Goal: Task Accomplishment & Management: Use online tool/utility

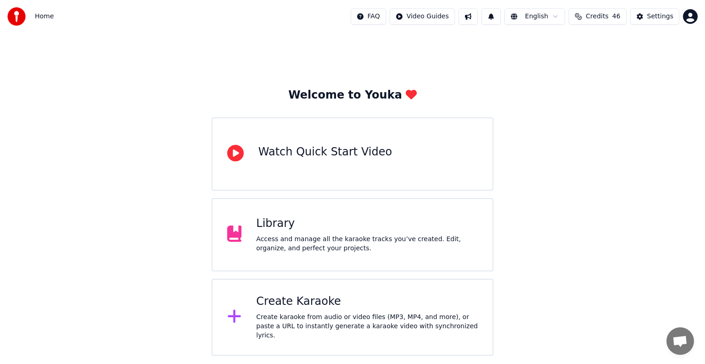
click at [332, 228] on div "Library" at bounding box center [367, 224] width 222 height 15
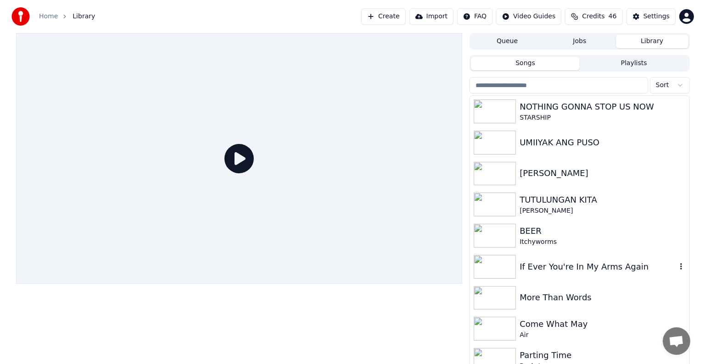
scroll to position [7, 0]
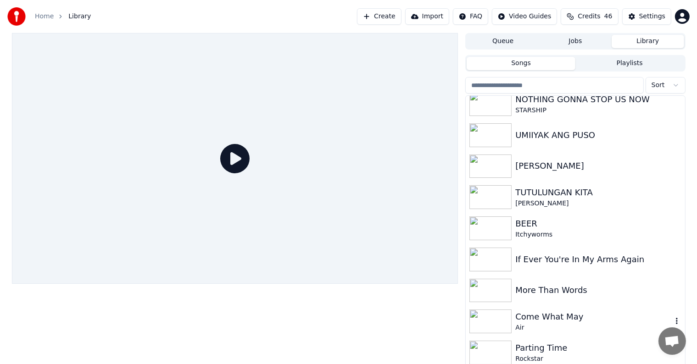
click at [492, 330] on img at bounding box center [491, 322] width 42 height 24
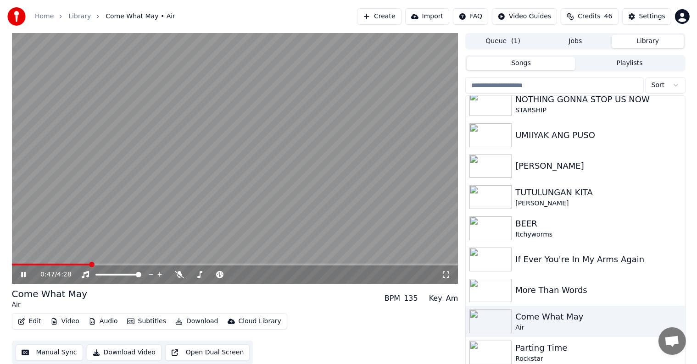
click at [90, 264] on span at bounding box center [235, 265] width 447 height 2
click at [143, 264] on span at bounding box center [235, 265] width 447 height 2
click at [174, 264] on span at bounding box center [235, 265] width 447 height 2
click at [214, 264] on span at bounding box center [235, 265] width 447 height 2
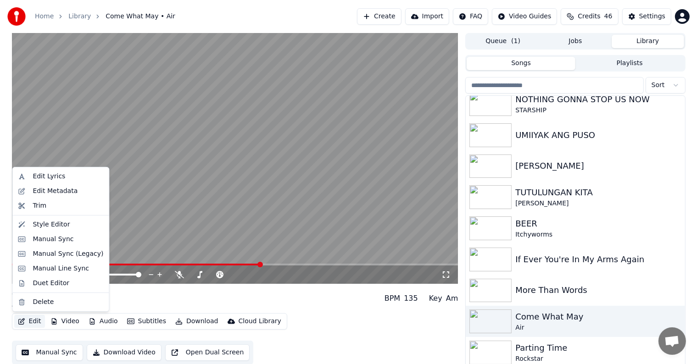
click at [29, 323] on button "Edit" at bounding box center [29, 321] width 31 height 13
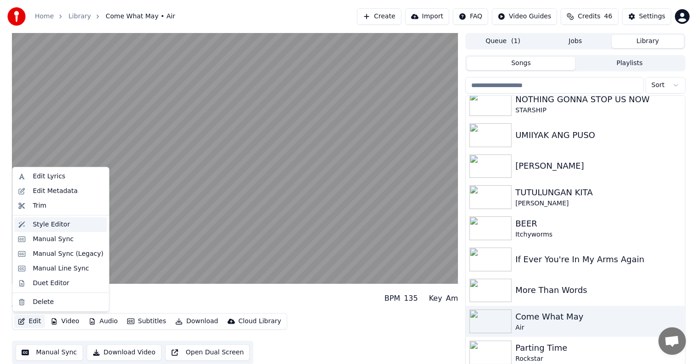
click at [40, 227] on div "Style Editor" at bounding box center [51, 224] width 37 height 9
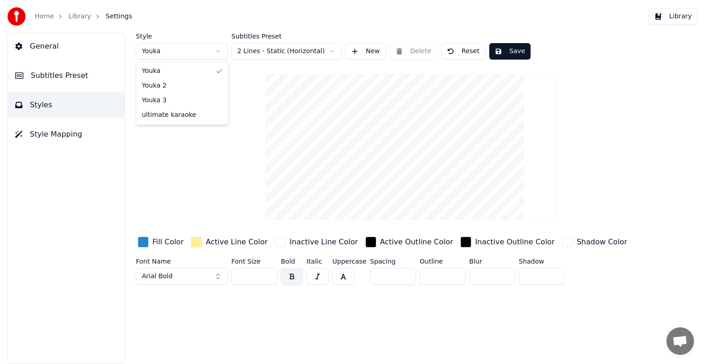
click at [219, 52] on html "Home Library Settings Library General Subtitles Preset Styles Style Mapping Sty…" at bounding box center [352, 182] width 705 height 364
click at [248, 68] on html "Home Library Settings Library General Subtitles Preset Styles Style Mapping Sty…" at bounding box center [352, 182] width 705 height 364
click at [218, 51] on html "Home Library Settings Library General Subtitles Preset Styles Style Mapping Sty…" at bounding box center [352, 182] width 705 height 364
type input "***"
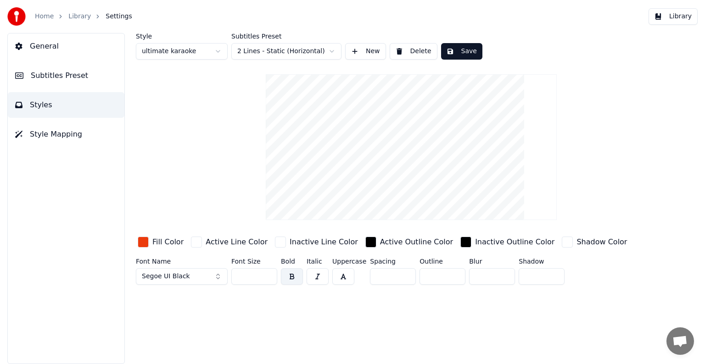
click at [461, 51] on button "Save" at bounding box center [461, 51] width 41 height 17
click at [50, 73] on span "Subtitles Preset" at bounding box center [59, 75] width 57 height 11
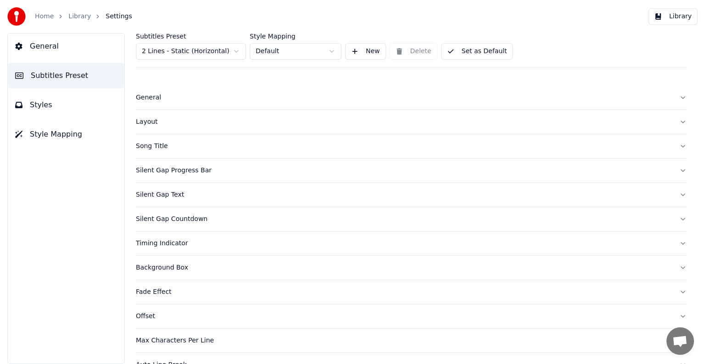
click at [75, 17] on link "Library" at bounding box center [79, 16] width 22 height 9
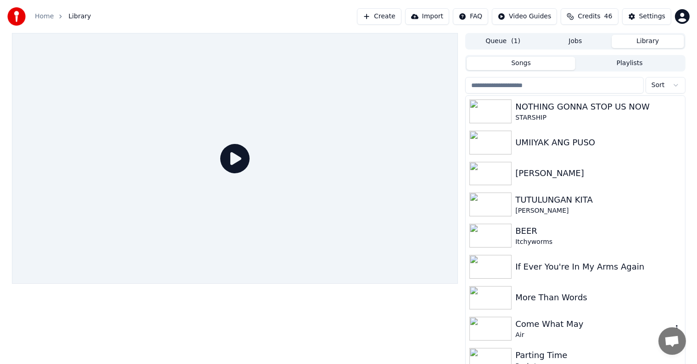
click at [531, 323] on div "Come What May" at bounding box center [593, 324] width 157 height 13
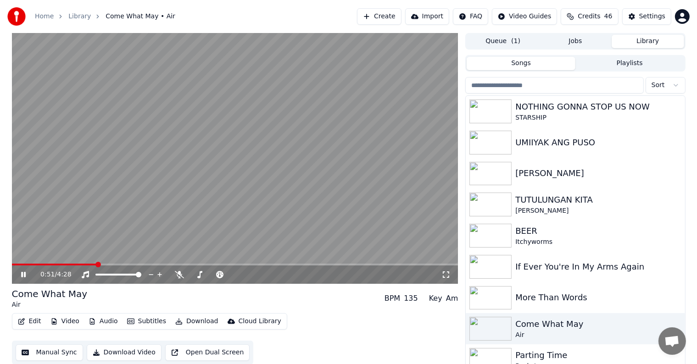
click at [96, 264] on span at bounding box center [235, 265] width 447 height 2
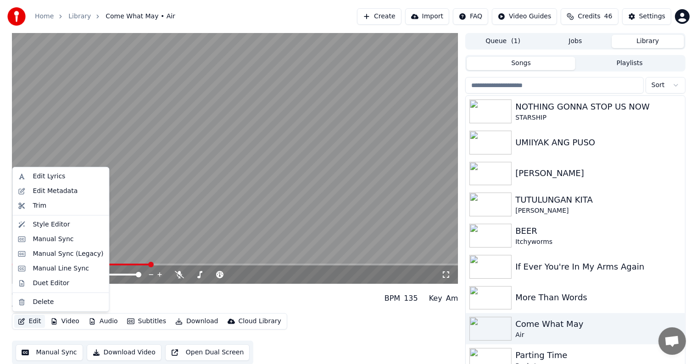
click at [31, 322] on button "Edit" at bounding box center [29, 321] width 31 height 13
click at [45, 225] on div "Style Editor" at bounding box center [51, 224] width 37 height 9
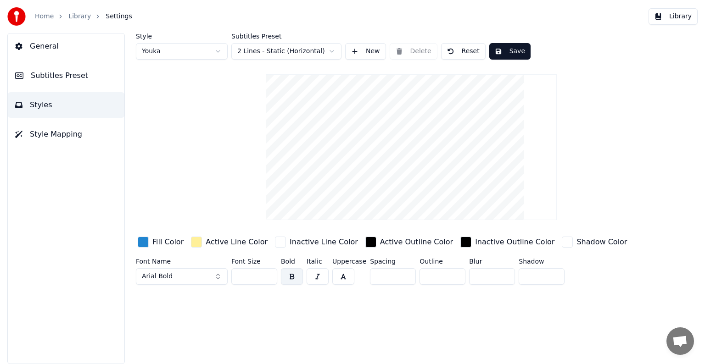
click at [140, 241] on div "button" at bounding box center [143, 242] width 11 height 11
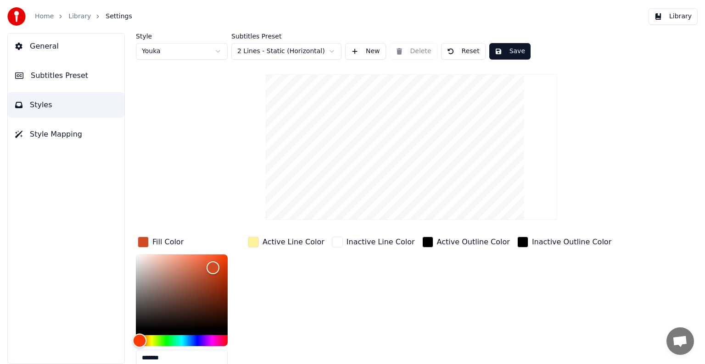
drag, startPoint x: 187, startPoint y: 338, endPoint x: 140, endPoint y: 340, distance: 47.3
click at [140, 340] on div "Hue" at bounding box center [140, 341] width 14 height 14
type input "*******"
drag, startPoint x: 213, startPoint y: 266, endPoint x: 223, endPoint y: 261, distance: 11.1
click at [223, 261] on div "Color" at bounding box center [223, 261] width 14 height 14
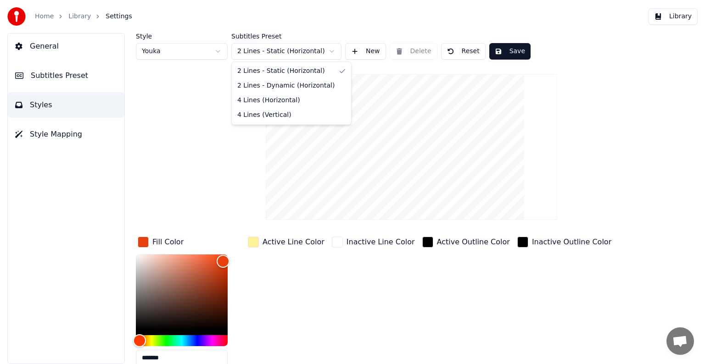
click at [331, 51] on html "Home Library Settings Library General Subtitles Preset Styles Style Mapping Sty…" at bounding box center [352, 182] width 705 height 364
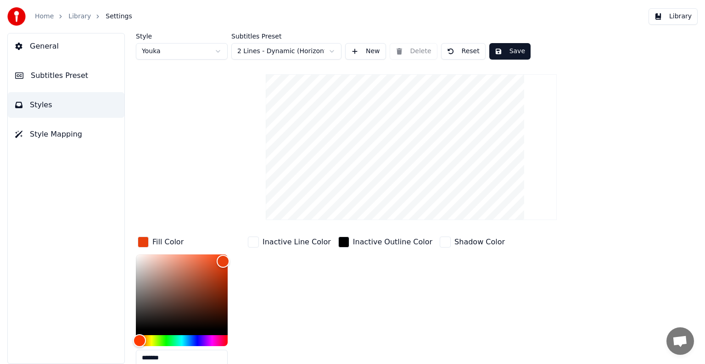
click at [220, 235] on div "Fill Color *******" at bounding box center [189, 304] width 106 height 139
click at [245, 264] on div "Fill Color ******* Inactive Line Color Inactive Outline Color Shadow Color" at bounding box center [382, 304] width 493 height 139
click at [365, 51] on button "New" at bounding box center [365, 51] width 41 height 17
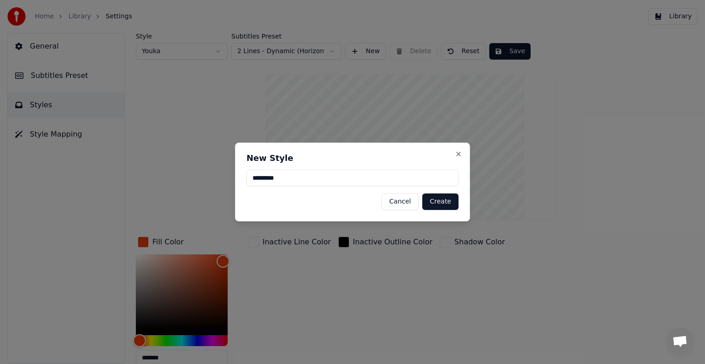
type input "*********"
click at [447, 203] on button "Create" at bounding box center [440, 202] width 36 height 17
type input "*******"
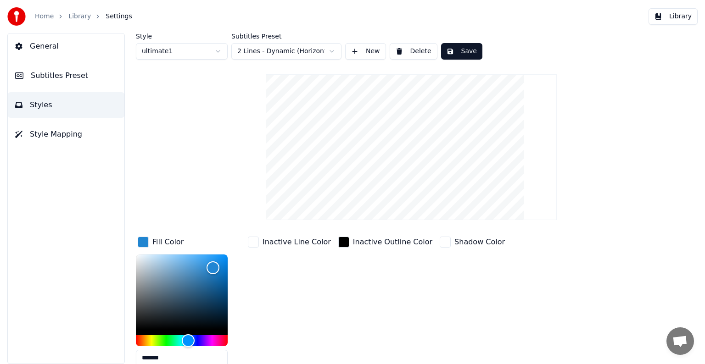
click at [452, 54] on button "Save" at bounding box center [461, 51] width 41 height 17
click at [457, 51] on button "Save" at bounding box center [461, 51] width 41 height 17
click at [51, 70] on span "Subtitles Preset" at bounding box center [59, 75] width 57 height 11
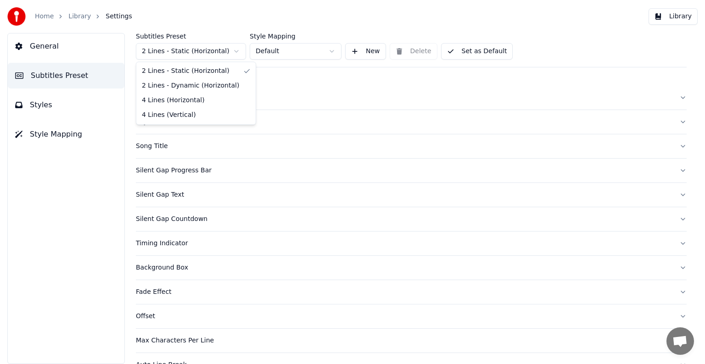
click at [235, 51] on html "Home Library Settings Library General Subtitles Preset Styles Style Mapping Sub…" at bounding box center [352, 182] width 705 height 364
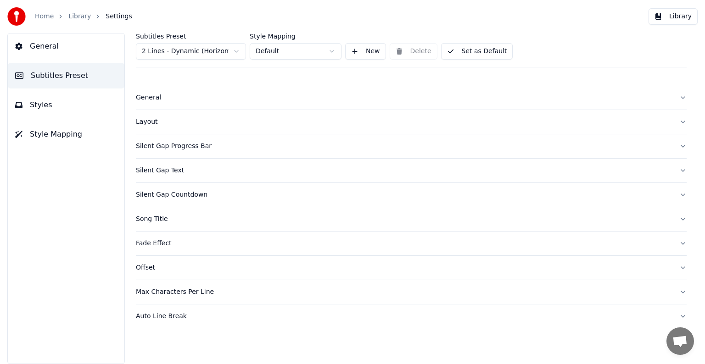
click at [44, 103] on span "Styles" at bounding box center [41, 105] width 22 height 11
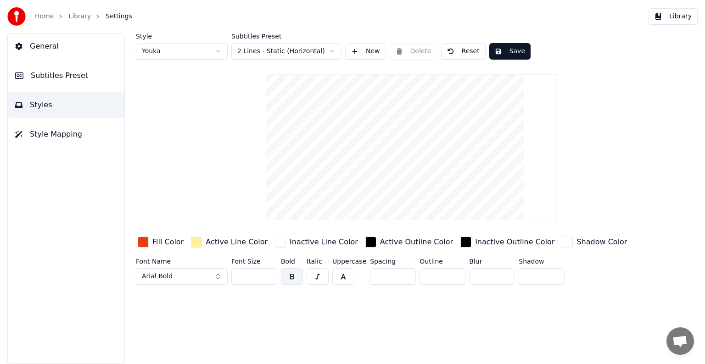
click at [329, 50] on html "Home Library Settings Library General Subtitles Preset Styles Style Mapping Sty…" at bounding box center [352, 182] width 705 height 364
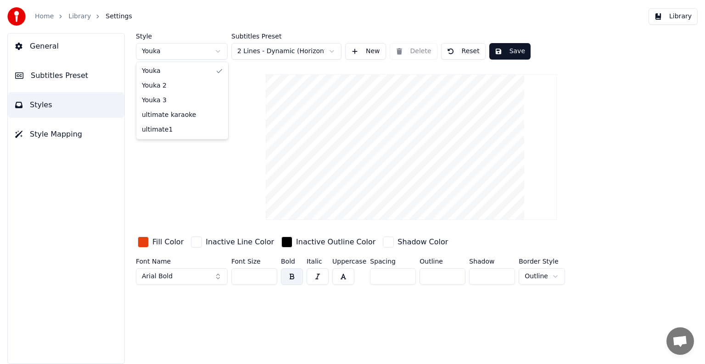
click at [218, 50] on html "Home Library Settings Library General Subtitles Preset Styles Style Mapping Sty…" at bounding box center [352, 182] width 705 height 364
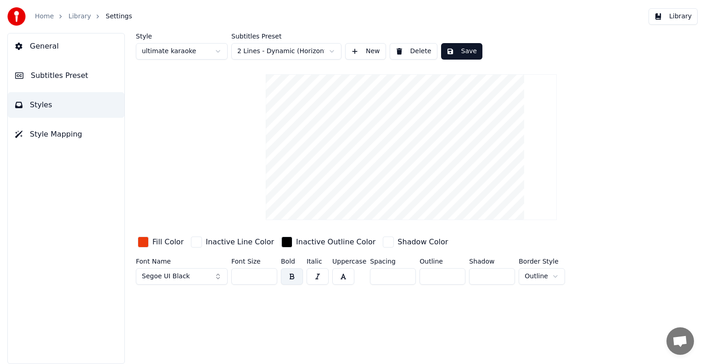
click at [218, 50] on html "Home Library Settings Library General Subtitles Preset Styles Style Mapping Sty…" at bounding box center [352, 182] width 705 height 364
click at [409, 50] on html "Home Library Settings Library General Subtitles Preset Styles Style Mapping Sty…" at bounding box center [352, 182] width 705 height 364
click at [216, 51] on html "Home Library Settings Library General Subtitles Preset Styles Style Mapping Sty…" at bounding box center [352, 182] width 705 height 364
click at [180, 54] on html "Home Library Settings Library General Subtitles Preset Styles Style Mapping Sty…" at bounding box center [352, 182] width 705 height 364
click at [214, 51] on html "Home Library Settings Library General Subtitles Preset Styles Style Mapping Sty…" at bounding box center [352, 182] width 705 height 364
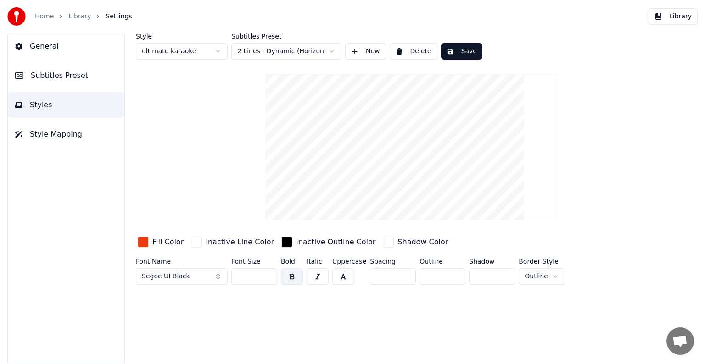
click at [414, 51] on html "Home Library Settings Library General Subtitles Preset Styles Style Mapping Sty…" at bounding box center [352, 182] width 705 height 364
click at [414, 51] on button "Delete" at bounding box center [414, 51] width 48 height 17
type input "**"
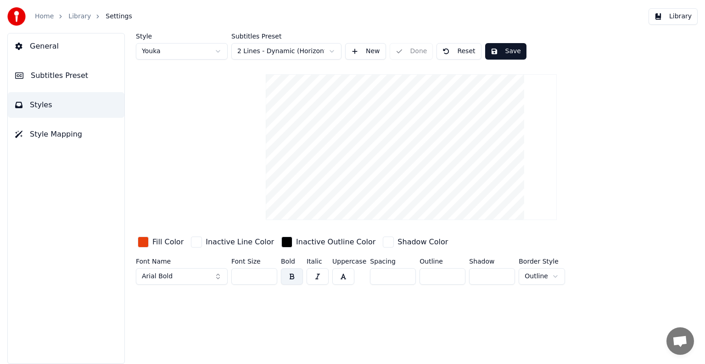
click at [217, 50] on html "Home Library Settings Library General Subtitles Preset Styles Style Mapping Sty…" at bounding box center [352, 182] width 705 height 364
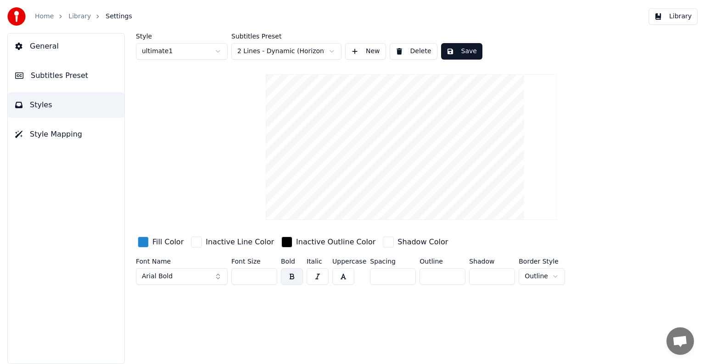
click at [419, 53] on button "Delete" at bounding box center [414, 51] width 48 height 17
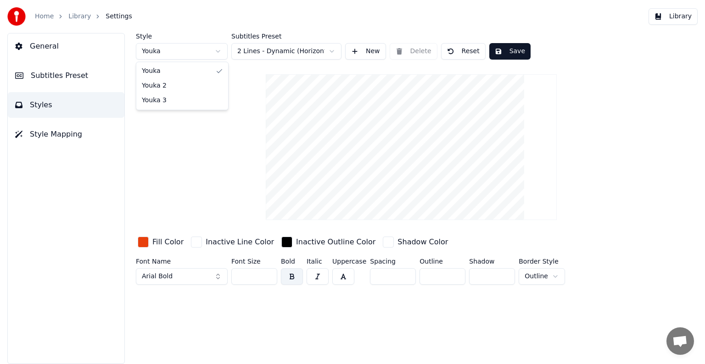
click at [213, 50] on html "Home Library Settings Library General Subtitles Preset Styles Style Mapping Sty…" at bounding box center [352, 182] width 705 height 364
click at [247, 133] on html "Home Library Settings Library General Subtitles Preset Styles Style Mapping Sty…" at bounding box center [352, 182] width 705 height 364
click at [218, 277] on button "Arial Bold" at bounding box center [182, 276] width 92 height 17
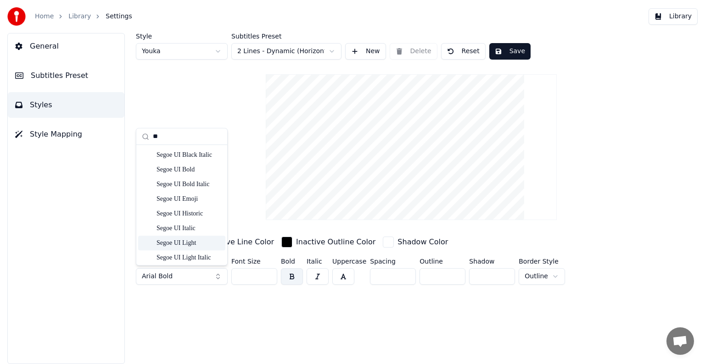
scroll to position [1193, 0]
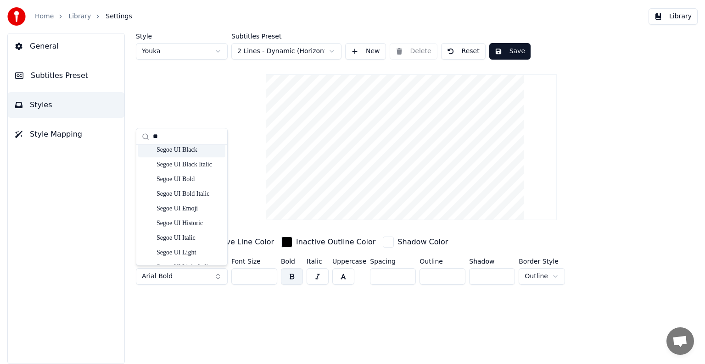
type input "**"
click at [177, 153] on div "Segoe UI Black" at bounding box center [189, 149] width 65 height 9
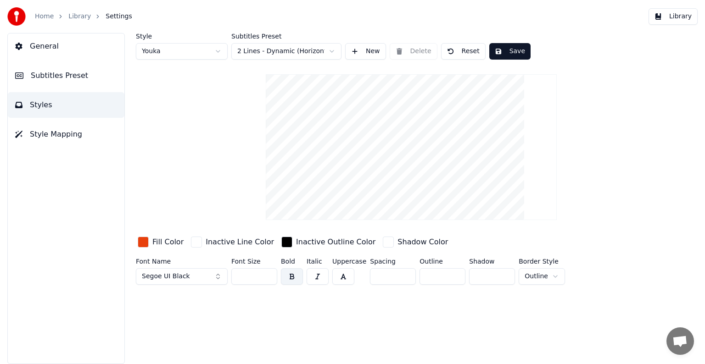
click at [373, 50] on button "New" at bounding box center [365, 51] width 41 height 17
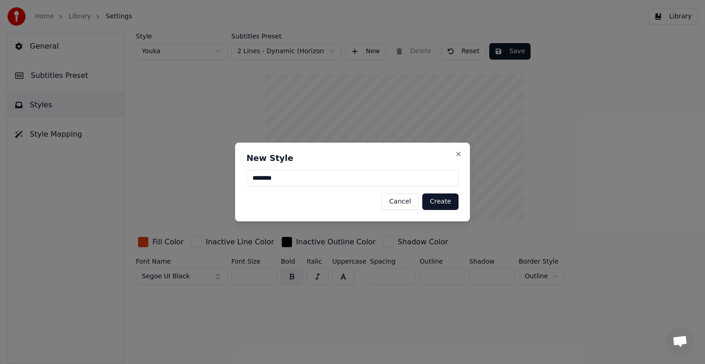
type input "********"
click at [448, 200] on button "Create" at bounding box center [440, 202] width 36 height 17
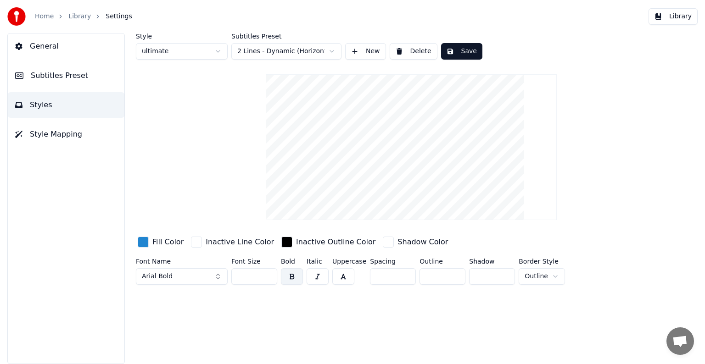
click at [268, 274] on input "**" at bounding box center [254, 276] width 46 height 17
click at [268, 274] on input "***" at bounding box center [254, 276] width 46 height 17
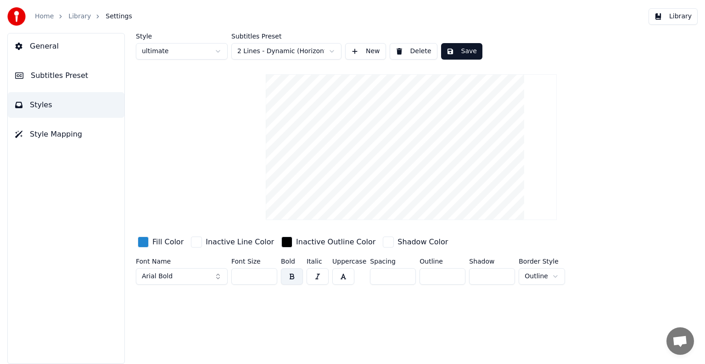
click at [268, 274] on input "***" at bounding box center [254, 276] width 46 height 17
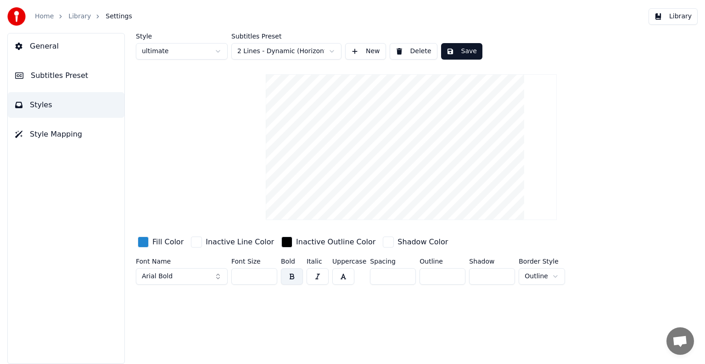
click at [268, 274] on input "***" at bounding box center [254, 276] width 46 height 17
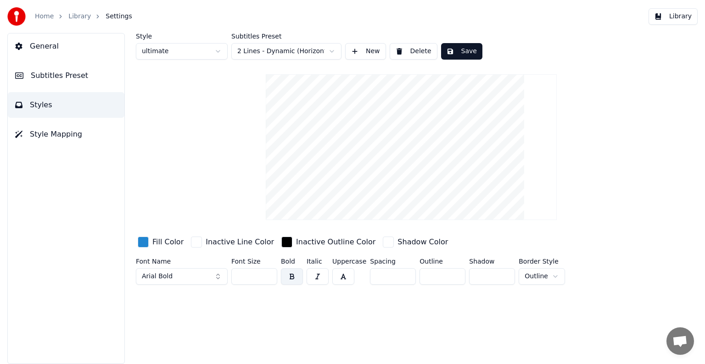
click at [268, 274] on input "***" at bounding box center [254, 276] width 46 height 17
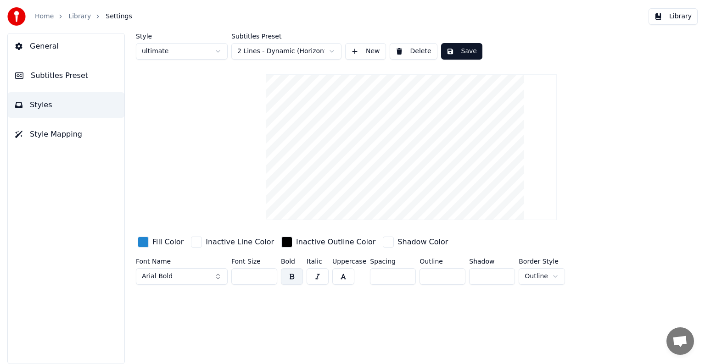
click at [268, 274] on input "***" at bounding box center [254, 276] width 46 height 17
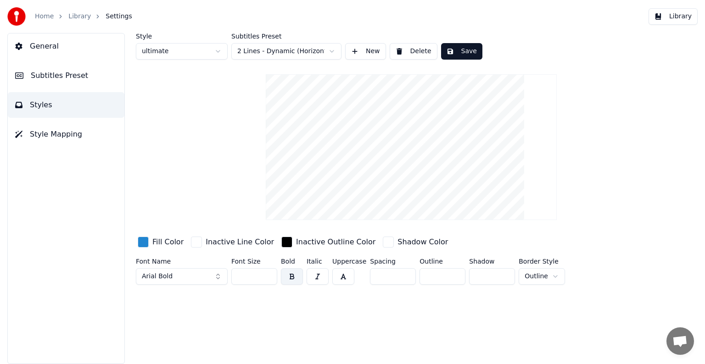
type input "***"
click at [268, 274] on input "***" at bounding box center [254, 276] width 46 height 17
click at [215, 279] on button "Arial Bold" at bounding box center [182, 276] width 92 height 17
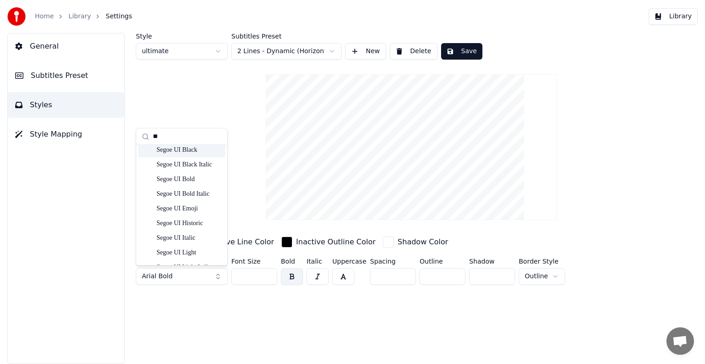
type input "**"
click at [181, 150] on div "Segoe UI Black" at bounding box center [189, 149] width 65 height 9
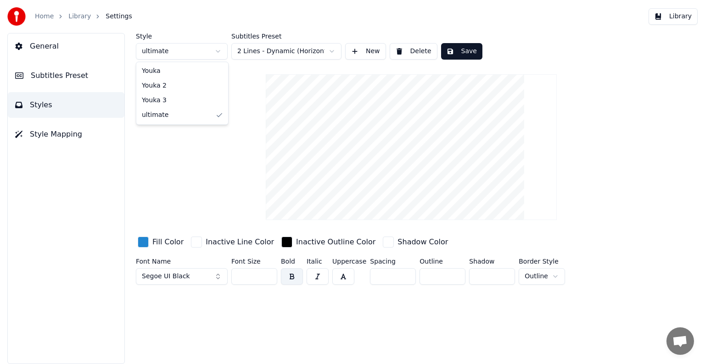
click at [216, 51] on html "Home Library Settings Library General Subtitles Preset Styles Style Mapping Sty…" at bounding box center [352, 182] width 705 height 364
click at [167, 51] on html "Home Library Settings Library General Subtitles Preset Styles Style Mapping Sty…" at bounding box center [352, 182] width 705 height 364
click at [416, 53] on html "Home Library Settings Library General Subtitles Preset Styles Style Mapping Sty…" at bounding box center [352, 182] width 705 height 364
click at [418, 52] on button "Delete" at bounding box center [414, 51] width 48 height 17
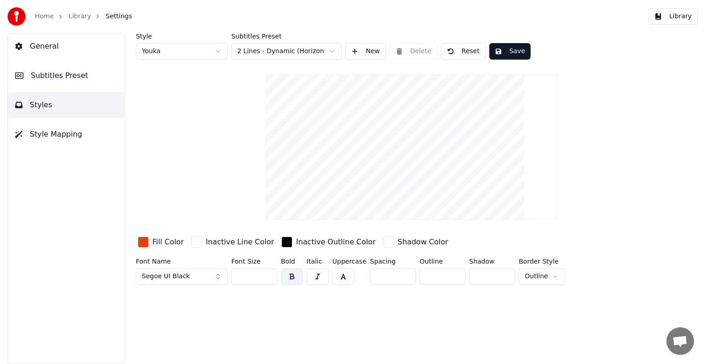
click at [269, 275] on input "***" at bounding box center [254, 276] width 46 height 17
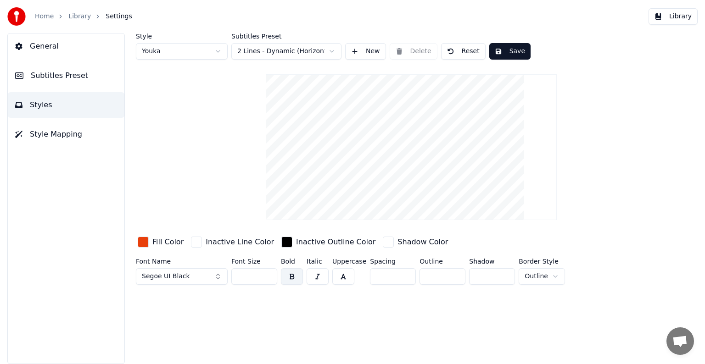
click at [269, 275] on input "***" at bounding box center [254, 276] width 46 height 17
click at [376, 53] on button "New" at bounding box center [365, 51] width 41 height 17
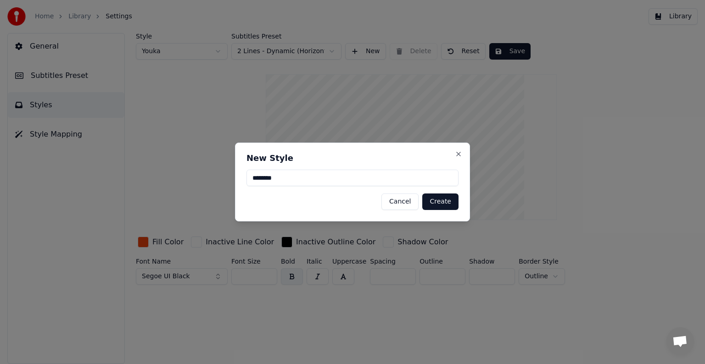
click at [436, 204] on button "Create" at bounding box center [440, 202] width 36 height 17
type input "**"
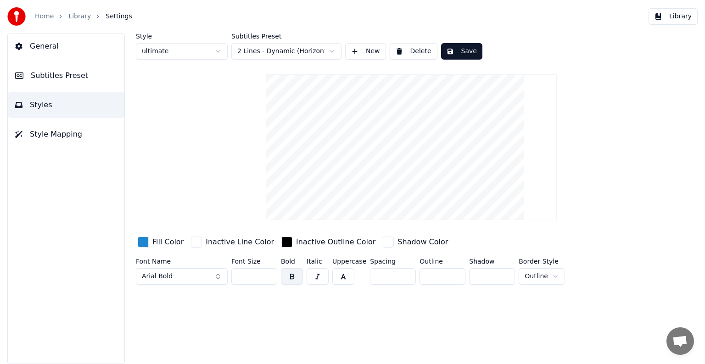
click at [218, 278] on button "Arial Bold" at bounding box center [182, 276] width 92 height 17
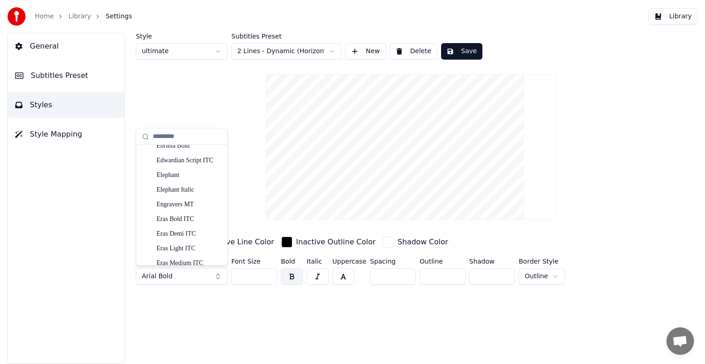
scroll to position [1882, 0]
click at [158, 136] on input "text" at bounding box center [187, 137] width 69 height 18
type input "**"
click at [178, 164] on div "Segoe UI Black" at bounding box center [189, 166] width 65 height 9
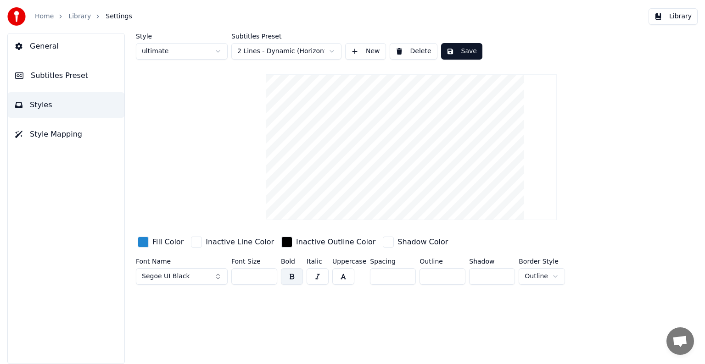
click at [143, 244] on div "button" at bounding box center [143, 242] width 11 height 11
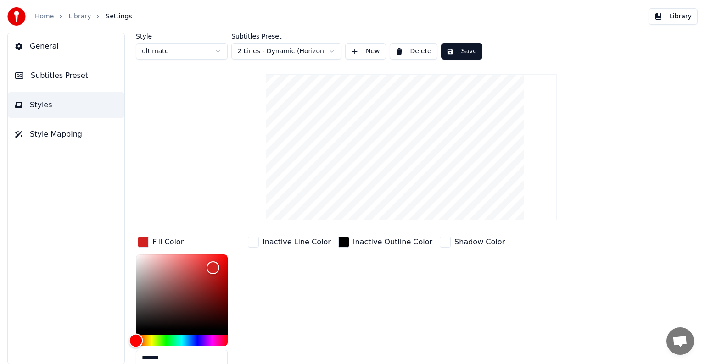
drag, startPoint x: 187, startPoint y: 340, endPoint x: 136, endPoint y: 346, distance: 51.8
click at [136, 346] on div "Hue" at bounding box center [136, 341] width 14 height 14
type input "*******"
drag, startPoint x: 212, startPoint y: 266, endPoint x: 224, endPoint y: 260, distance: 13.8
click at [224, 260] on div "Color" at bounding box center [224, 260] width 14 height 14
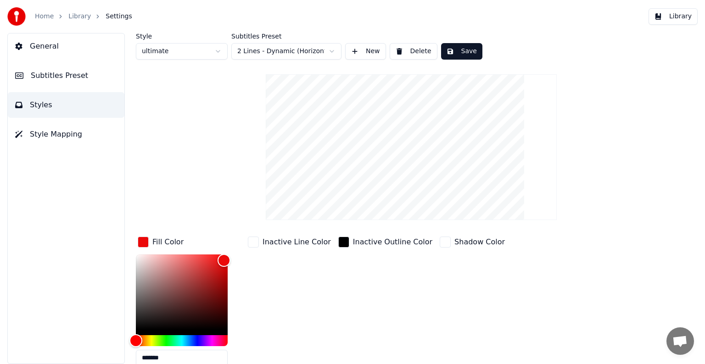
click at [336, 284] on div "Inactive Outline Color" at bounding box center [385, 304] width 98 height 139
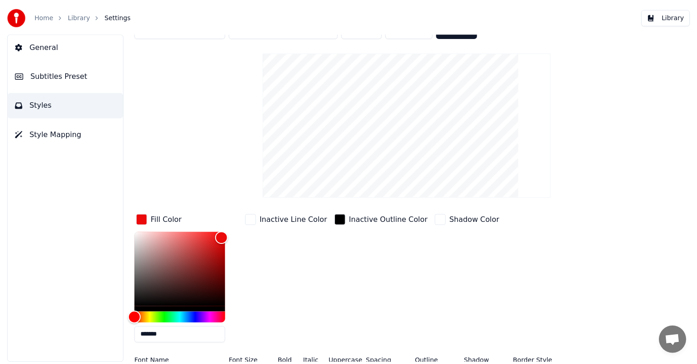
scroll to position [0, 0]
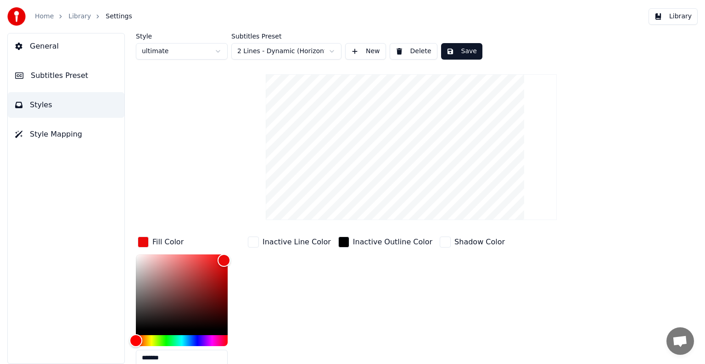
click at [463, 49] on button "Save" at bounding box center [461, 51] width 41 height 17
click at [212, 128] on div "Style ultimate Subtitles Preset 2 Lines - Dynamic (Horizontal) New Delete Save …" at bounding box center [411, 222] width 551 height 379
click at [70, 17] on link "Library" at bounding box center [79, 16] width 22 height 9
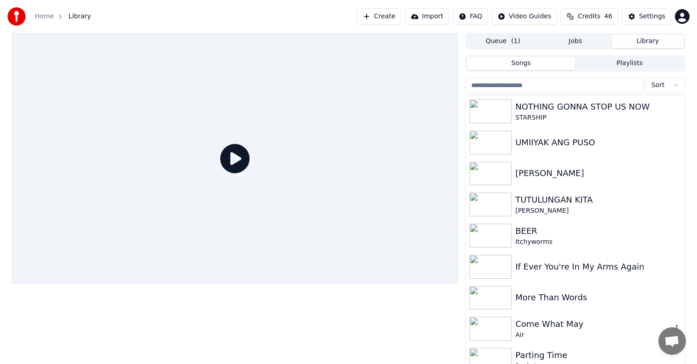
click at [532, 322] on div "Come What May" at bounding box center [593, 324] width 157 height 13
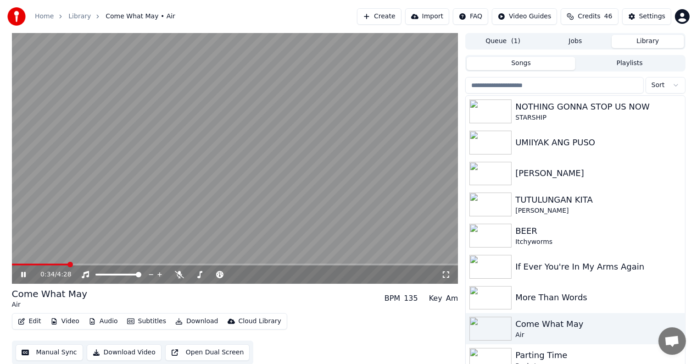
click at [69, 264] on span at bounding box center [235, 265] width 447 height 2
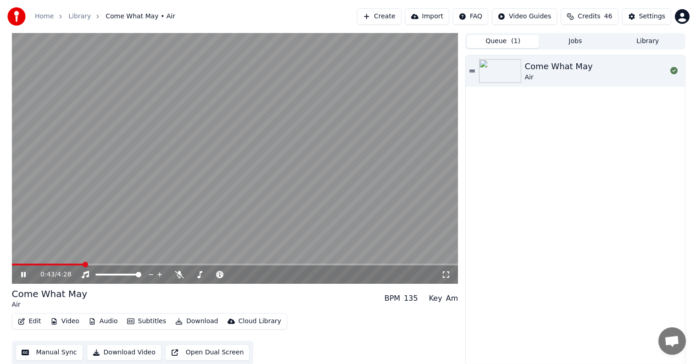
click at [485, 43] on button "Queue ( 1 )" at bounding box center [503, 41] width 73 height 13
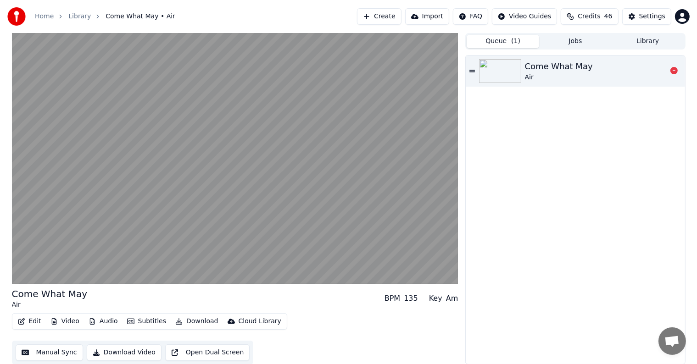
click at [540, 69] on div "Come What May" at bounding box center [559, 66] width 68 height 13
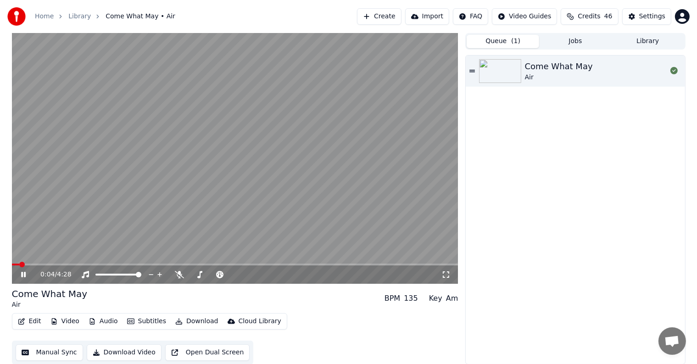
click at [160, 263] on video at bounding box center [235, 158] width 447 height 251
click at [160, 264] on span at bounding box center [235, 265] width 447 height 2
click at [23, 275] on icon at bounding box center [24, 275] width 6 height 6
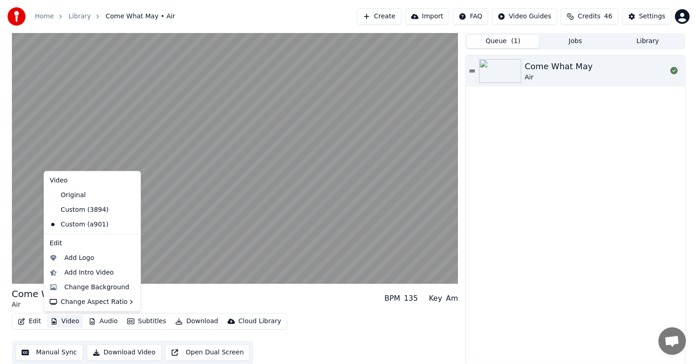
click at [64, 321] on button "Video" at bounding box center [65, 321] width 36 height 13
click at [86, 286] on div "Change Background" at bounding box center [96, 287] width 65 height 9
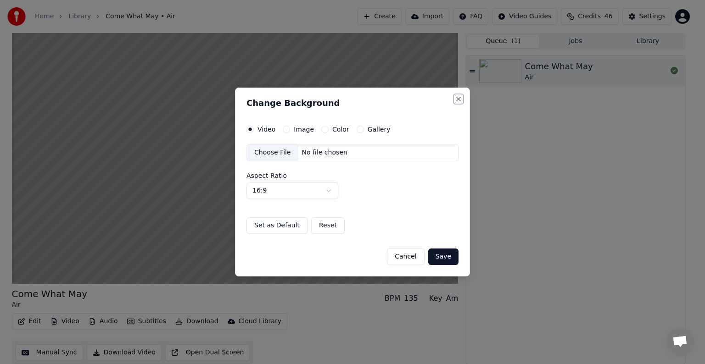
click at [459, 101] on button "Close" at bounding box center [458, 98] width 7 height 7
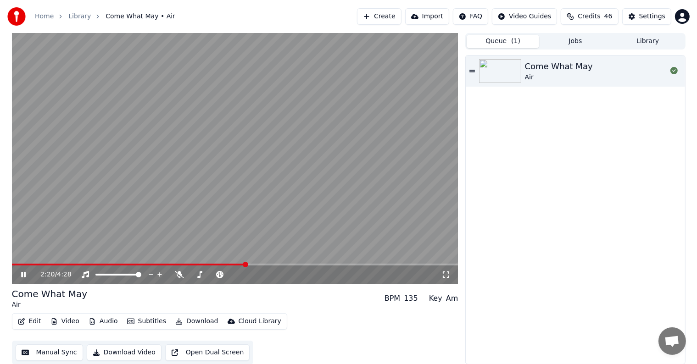
scroll to position [0, 0]
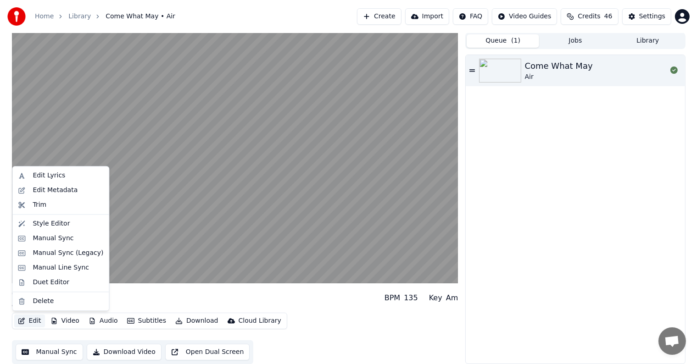
click at [29, 320] on button "Edit" at bounding box center [29, 321] width 31 height 13
click at [40, 224] on div "Style Editor" at bounding box center [51, 223] width 37 height 9
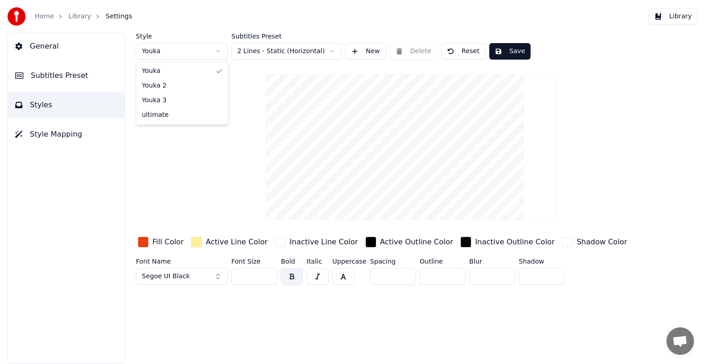
click at [217, 48] on html "Home Library Settings Library General Subtitles Preset Styles Style Mapping Sty…" at bounding box center [352, 182] width 705 height 364
type input "**"
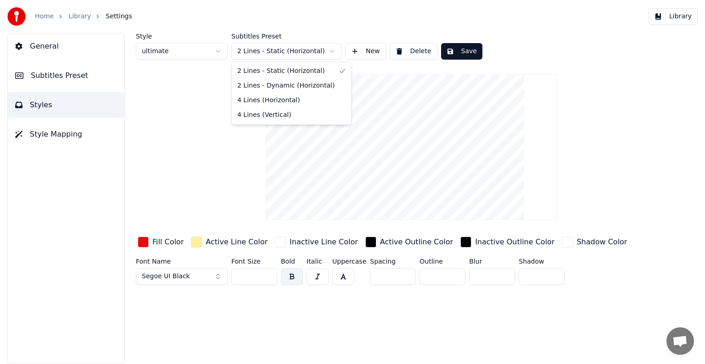
click at [331, 51] on html "Home Library Settings Library General Subtitles Preset Styles Style Mapping Sty…" at bounding box center [352, 182] width 705 height 364
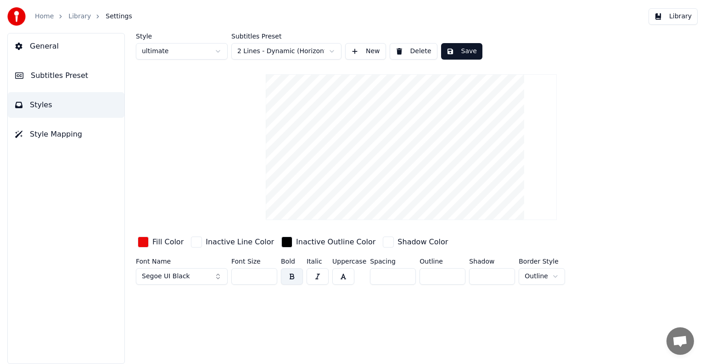
click at [54, 74] on span "Subtitles Preset" at bounding box center [59, 75] width 57 height 11
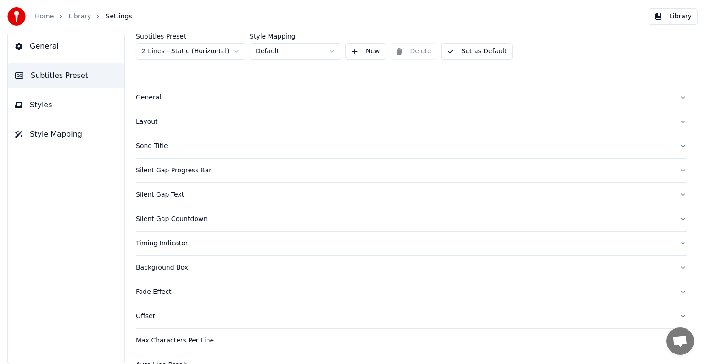
click at [55, 48] on button "General" at bounding box center [66, 47] width 117 height 26
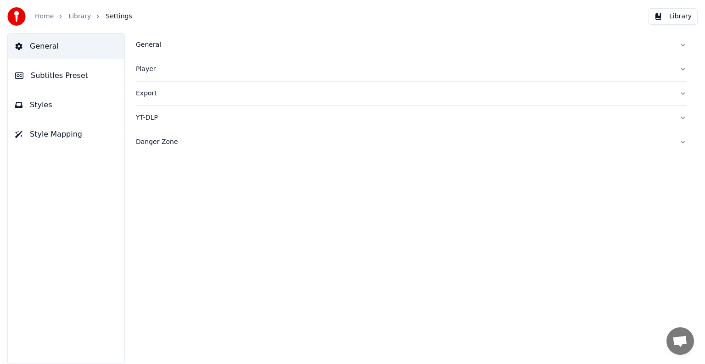
click at [152, 66] on div "Player" at bounding box center [404, 69] width 536 height 9
click at [75, 19] on link "Library" at bounding box center [79, 16] width 22 height 9
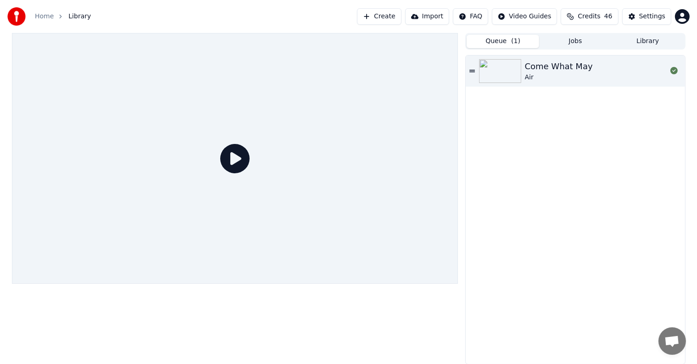
click at [239, 159] on icon at bounding box center [234, 158] width 29 height 29
click at [236, 156] on icon at bounding box center [234, 158] width 29 height 29
click at [565, 70] on div "Come What May" at bounding box center [559, 66] width 68 height 13
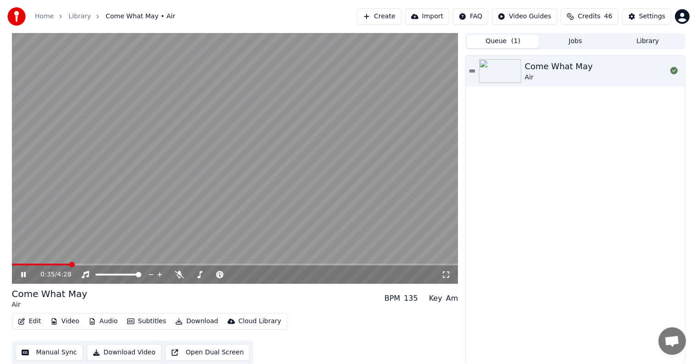
click at [70, 264] on span at bounding box center [235, 265] width 447 height 2
click at [160, 275] on icon at bounding box center [159, 275] width 5 height 5
click at [184, 352] on button "Open Dual Screen" at bounding box center [207, 353] width 85 height 17
click at [43, 354] on button "Manual Sync" at bounding box center [49, 353] width 67 height 17
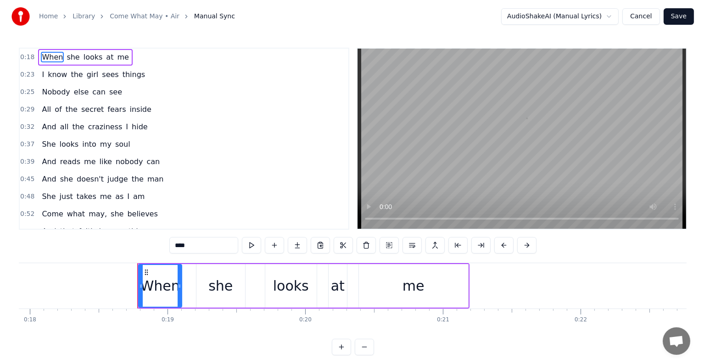
scroll to position [0, 2539]
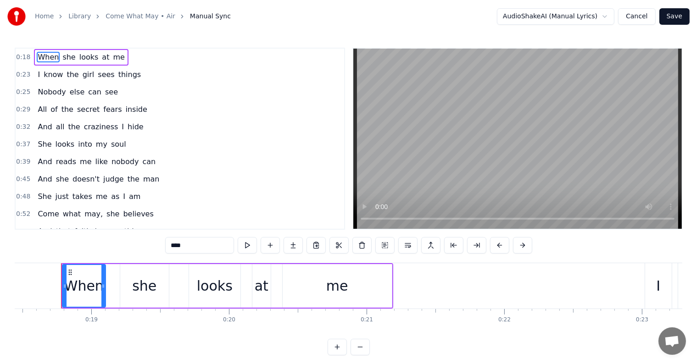
click at [62, 57] on span "she" at bounding box center [69, 57] width 15 height 11
type input "***"
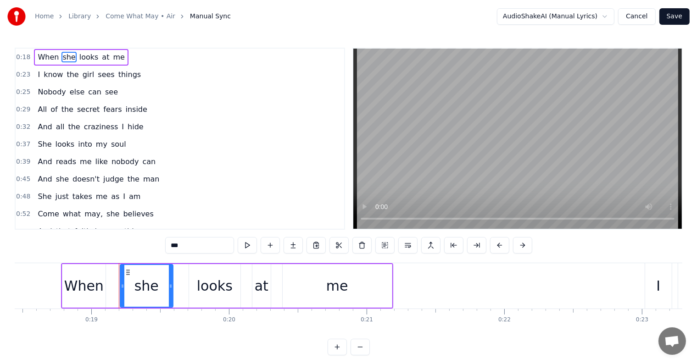
click at [171, 283] on icon at bounding box center [171, 286] width 4 height 7
click at [644, 17] on button "Cancel" at bounding box center [636, 16] width 37 height 17
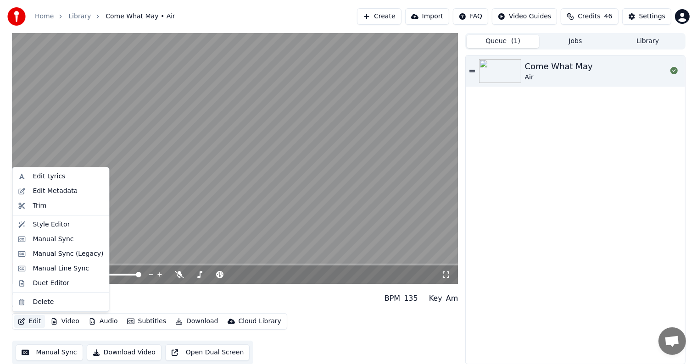
click at [30, 322] on button "Edit" at bounding box center [29, 321] width 31 height 13
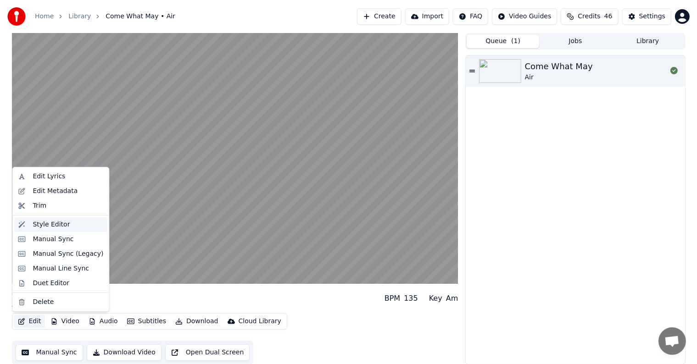
click at [50, 224] on div "Style Editor" at bounding box center [51, 224] width 37 height 9
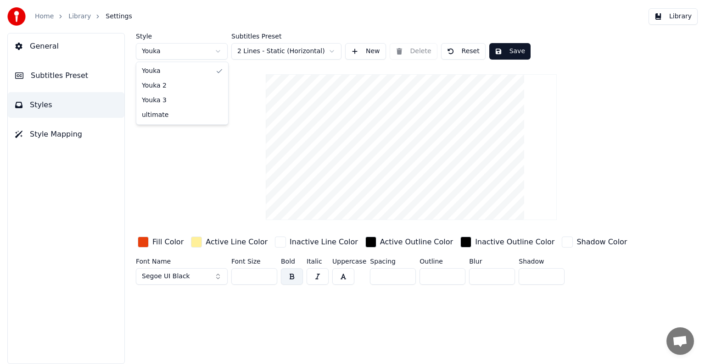
click at [218, 53] on html "Home Library Settings Library General Subtitles Preset Styles Style Mapping Sty…" at bounding box center [352, 182] width 705 height 364
type input "**"
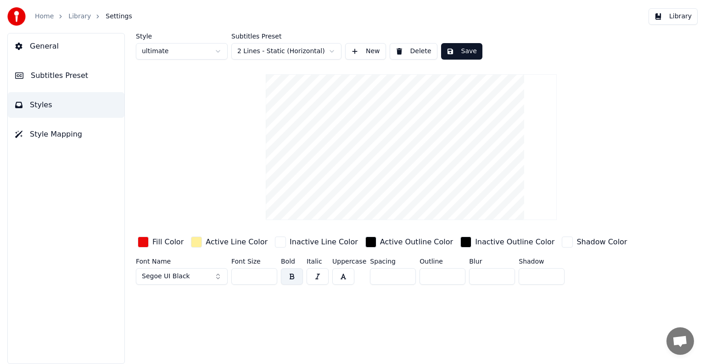
click at [62, 77] on span "Subtitles Preset" at bounding box center [59, 75] width 57 height 11
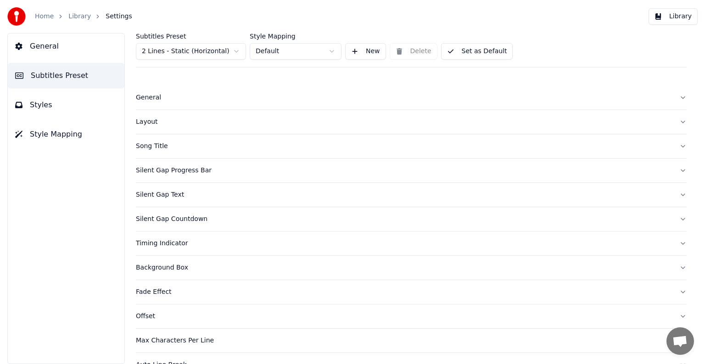
click at [151, 123] on div "Layout" at bounding box center [404, 121] width 536 height 9
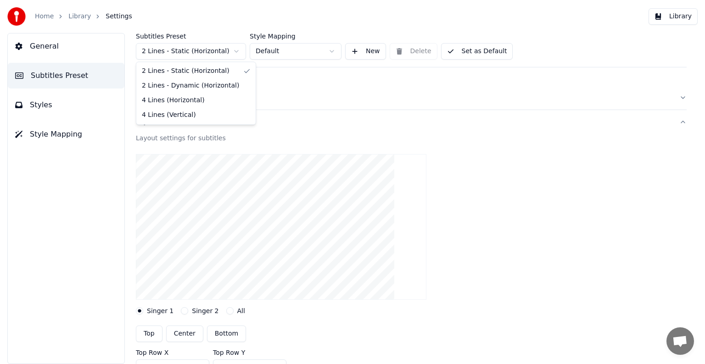
click at [239, 51] on html "Home Library Settings Library General Subtitles Preset Styles Style Mapping Sub…" at bounding box center [352, 182] width 705 height 364
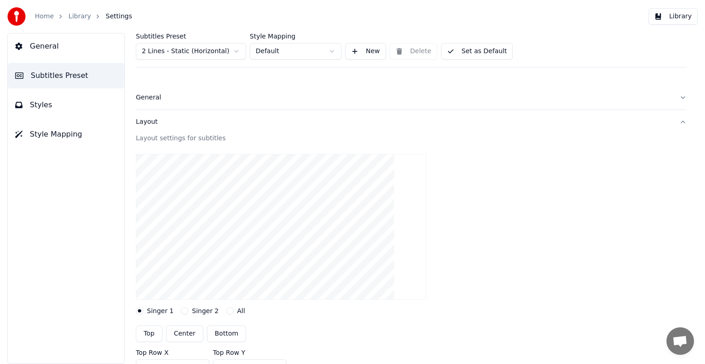
click at [329, 52] on html "Home Library Settings Library General Subtitles Preset Styles Style Mapping Sub…" at bounding box center [352, 182] width 705 height 364
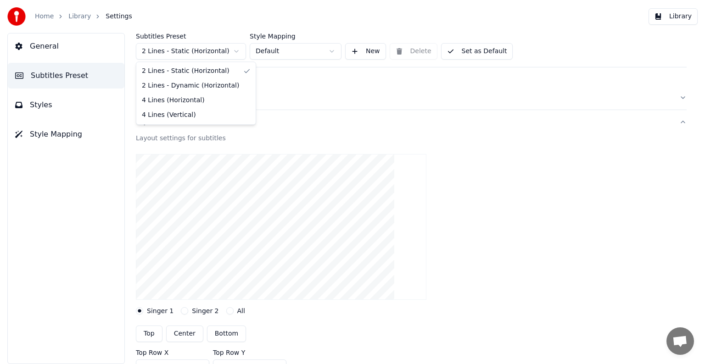
click at [235, 51] on html "Home Library Settings Library General Subtitles Preset Styles Style Mapping Sub…" at bounding box center [352, 182] width 705 height 364
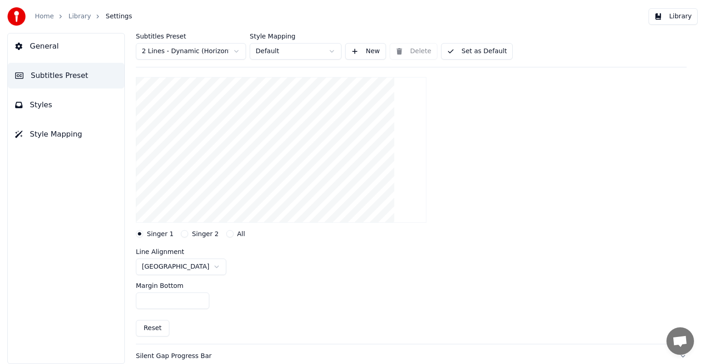
scroll to position [92, 0]
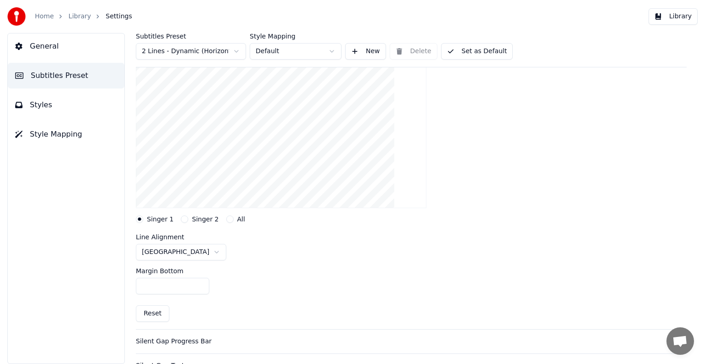
click at [138, 220] on circle "button" at bounding box center [139, 219] width 3 height 3
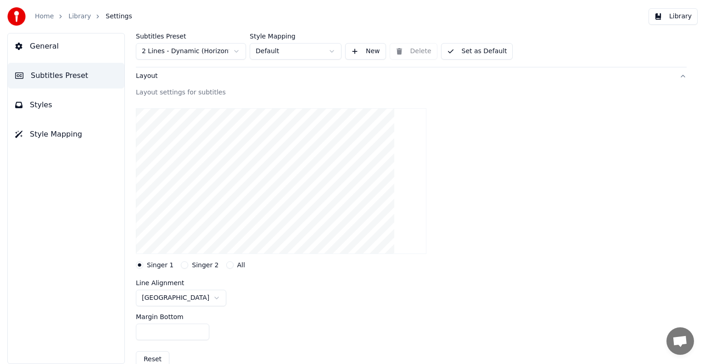
scroll to position [0, 0]
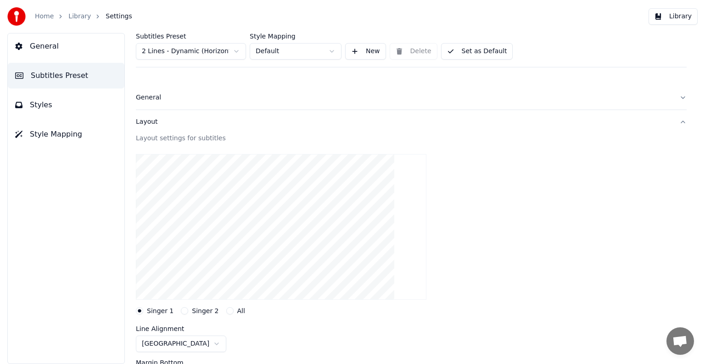
click at [147, 99] on div "General" at bounding box center [404, 97] width 536 height 9
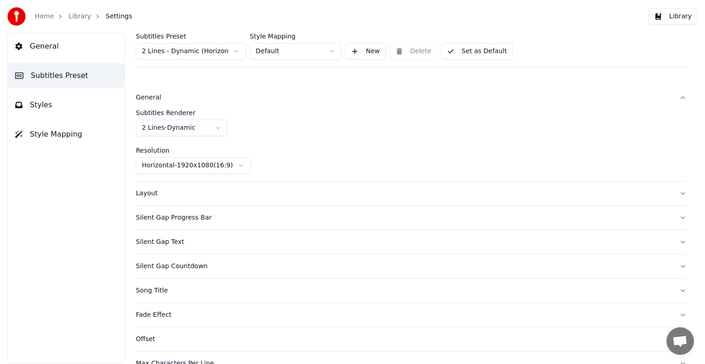
click at [146, 192] on div "Layout" at bounding box center [404, 193] width 536 height 9
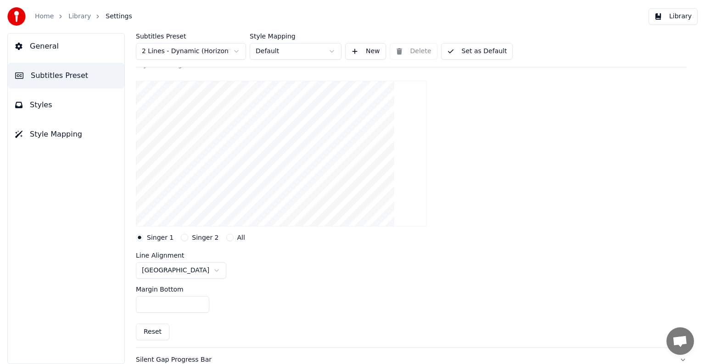
scroll to position [92, 0]
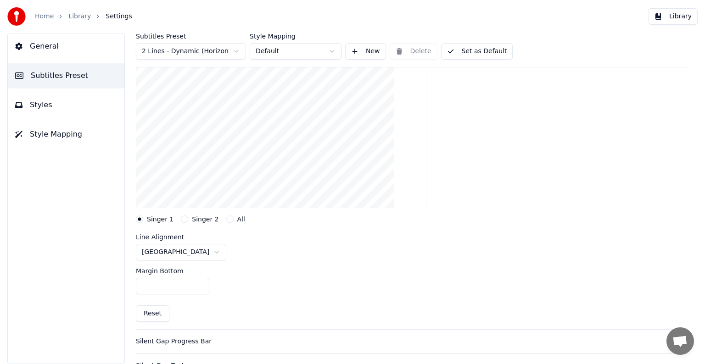
click at [151, 219] on label "Singer 1" at bounding box center [160, 219] width 27 height 6
click at [143, 219] on button "Singer 1" at bounding box center [139, 219] width 7 height 7
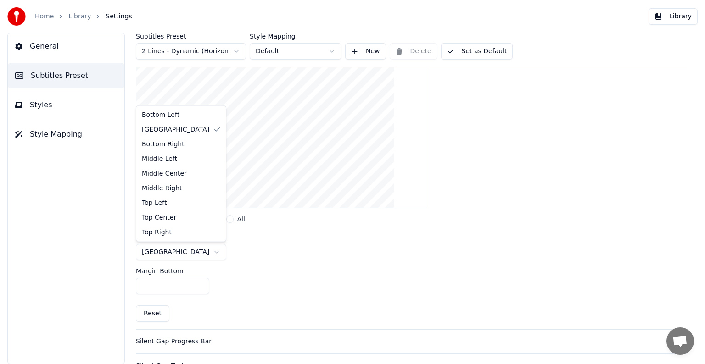
click at [188, 252] on html "Home Library Settings Library General Subtitles Preset Styles Style Mapping Sub…" at bounding box center [352, 182] width 705 height 364
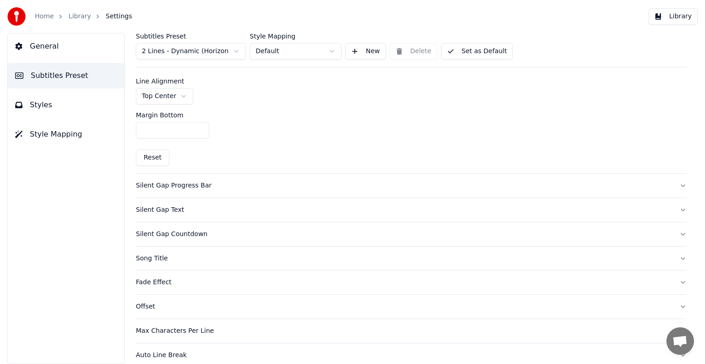
scroll to position [257, 0]
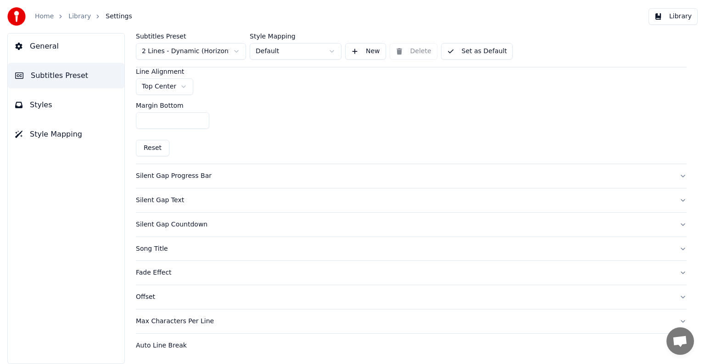
click at [365, 50] on button "New" at bounding box center [365, 51] width 41 height 17
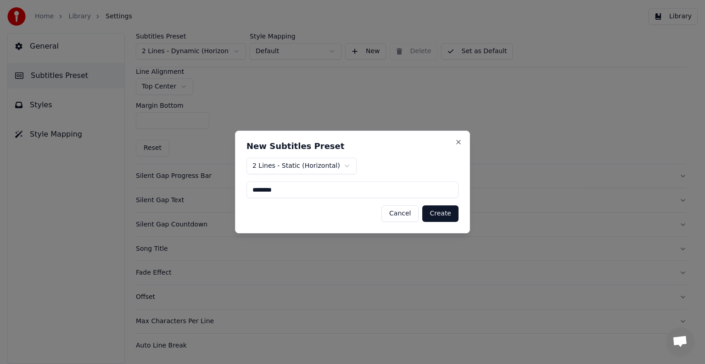
type input "********"
click at [444, 215] on button "Create" at bounding box center [440, 214] width 36 height 17
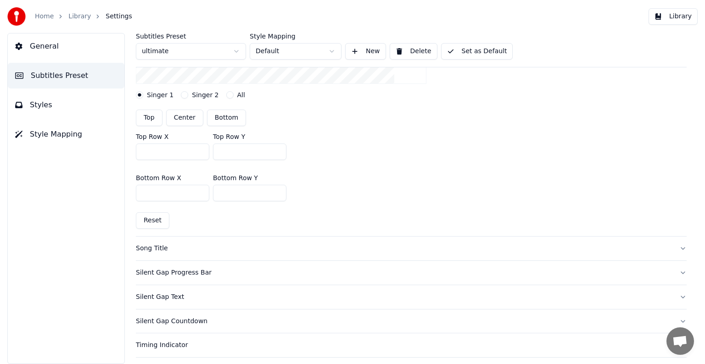
click at [55, 107] on button "Styles" at bounding box center [66, 105] width 117 height 26
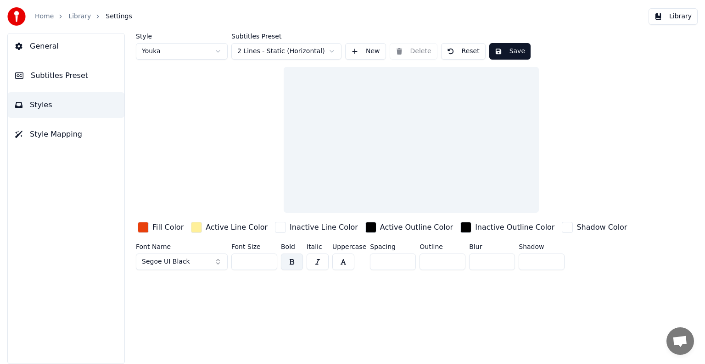
scroll to position [0, 0]
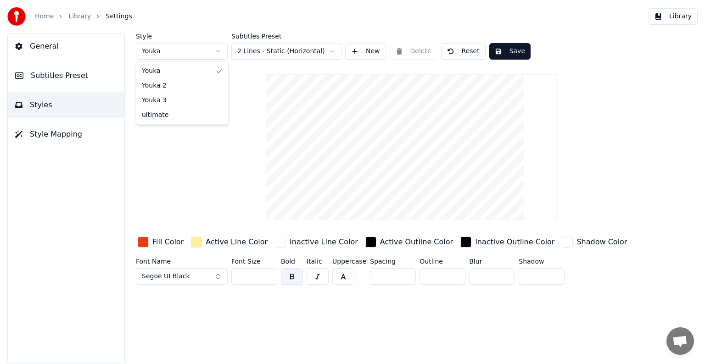
click at [217, 51] on html "Home Library Settings Library General Subtitles Preset Styles Style Mapping Sty…" at bounding box center [352, 182] width 705 height 364
type input "**"
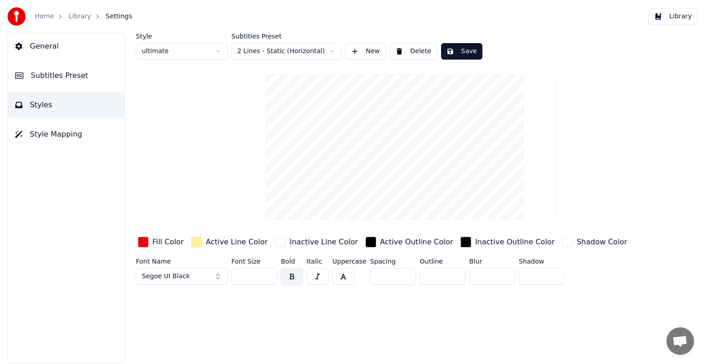
click at [467, 51] on button "Save" at bounding box center [461, 51] width 41 height 17
click at [194, 244] on div "button" at bounding box center [196, 242] width 11 height 11
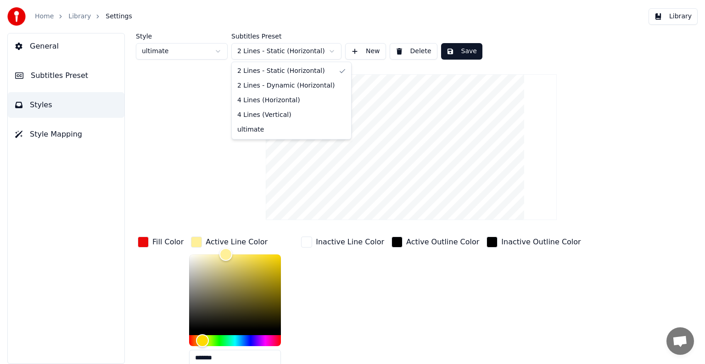
click at [333, 49] on html "Home Library Settings Library General Subtitles Preset Styles Style Mapping Sty…" at bounding box center [352, 182] width 705 height 364
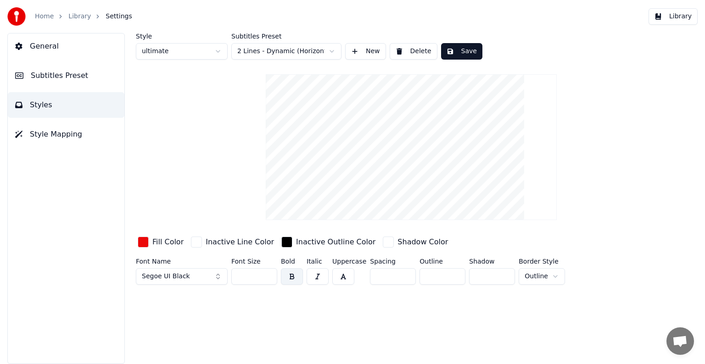
click at [457, 54] on button "Save" at bounding box center [461, 51] width 41 height 17
click at [465, 49] on button "Save" at bounding box center [461, 51] width 41 height 17
click at [78, 74] on span "Subtitles Preset" at bounding box center [59, 75] width 57 height 11
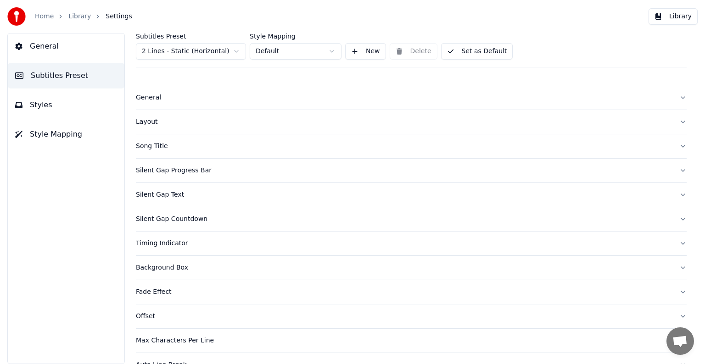
click at [330, 53] on html "Home Library Settings Library General Subtitles Preset Styles Style Mapping Sub…" at bounding box center [352, 182] width 705 height 364
click at [229, 52] on html "Home Library Settings Library General Subtitles Preset Styles Style Mapping Sub…" at bounding box center [352, 182] width 705 height 364
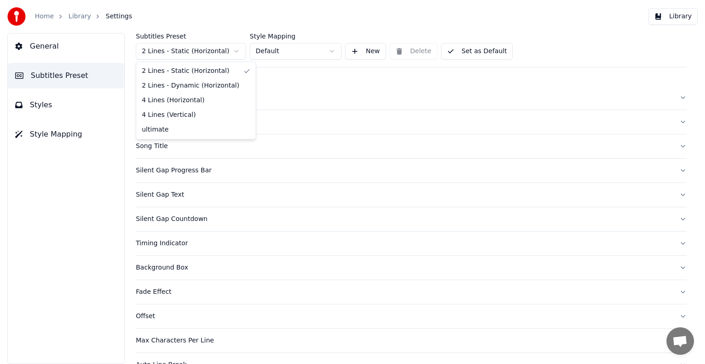
click at [229, 52] on html "Home Library Settings Library General Subtitles Preset Styles Style Mapping Sub…" at bounding box center [352, 182] width 705 height 364
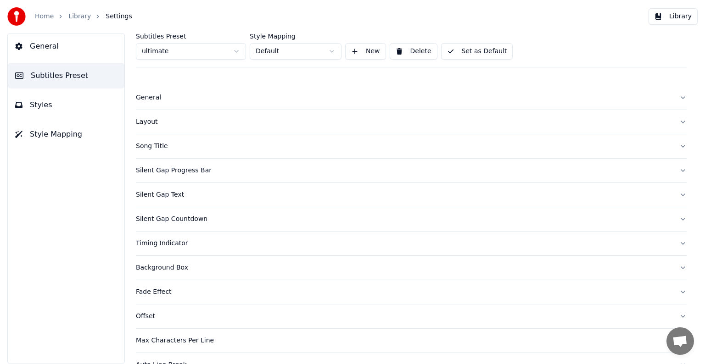
click at [477, 53] on button "Set as Default" at bounding box center [477, 51] width 72 height 17
click at [78, 101] on button "Styles" at bounding box center [66, 105] width 117 height 26
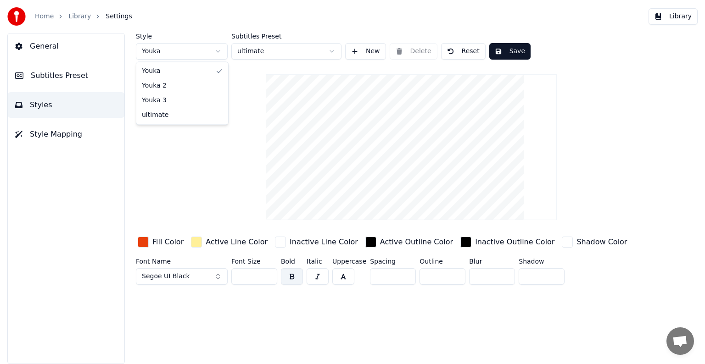
click at [216, 52] on html "Home Library Settings Library General Subtitles Preset Styles Style Mapping Sty…" at bounding box center [352, 182] width 705 height 364
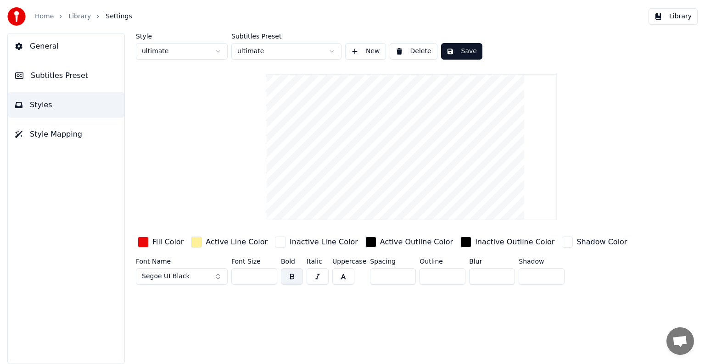
click at [462, 51] on button "Save" at bounding box center [461, 51] width 41 height 17
click at [191, 241] on div "button" at bounding box center [196, 242] width 11 height 11
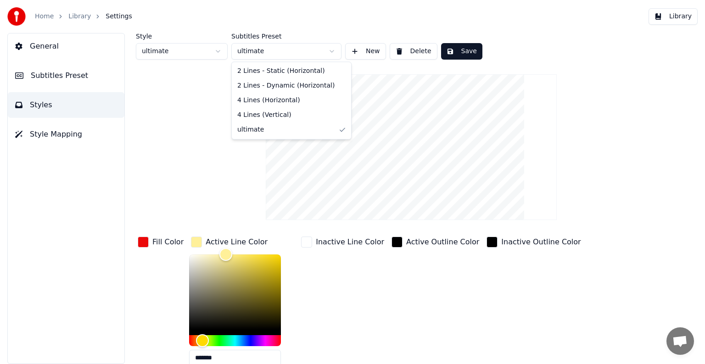
click at [327, 51] on html "Home Library Settings Library General Subtitles Preset Styles Style Mapping Sty…" at bounding box center [352, 182] width 705 height 364
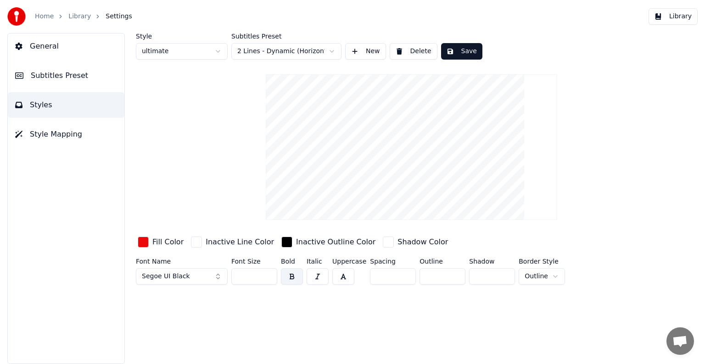
click at [466, 48] on button "Save" at bounding box center [461, 51] width 41 height 17
click at [464, 51] on button "Save" at bounding box center [461, 51] width 41 height 17
click at [464, 54] on button "Done" at bounding box center [462, 51] width 43 height 17
click at [268, 274] on input "**" at bounding box center [254, 276] width 46 height 17
click at [268, 274] on input "***" at bounding box center [254, 276] width 46 height 17
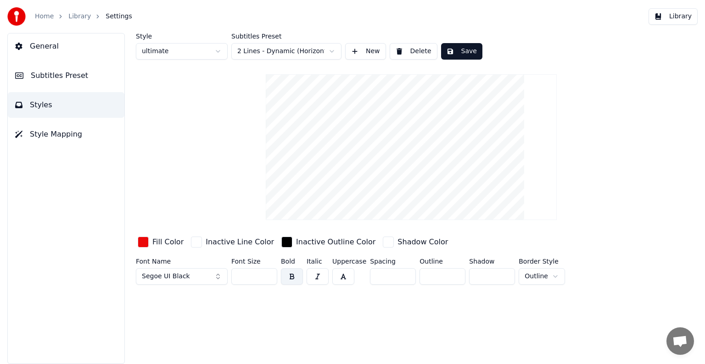
click at [268, 274] on input "***" at bounding box center [254, 276] width 46 height 17
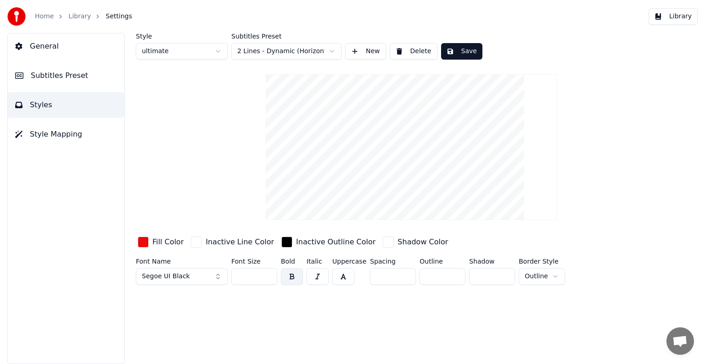
click at [268, 274] on input "***" at bounding box center [254, 276] width 46 height 17
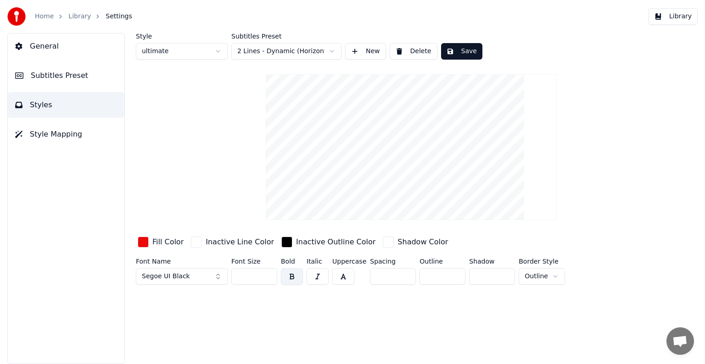
click at [268, 274] on input "***" at bounding box center [254, 276] width 46 height 17
type input "***"
click at [268, 274] on input "***" at bounding box center [254, 276] width 46 height 17
click at [332, 50] on html "Home Library Settings Library General Subtitles Preset Styles Style Mapping Sty…" at bounding box center [352, 182] width 705 height 364
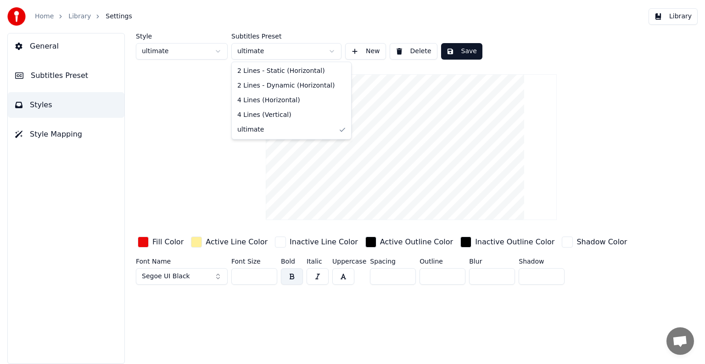
click at [336, 50] on html "Home Library Settings Library General Subtitles Preset Styles Style Mapping Sty…" at bounding box center [352, 182] width 705 height 364
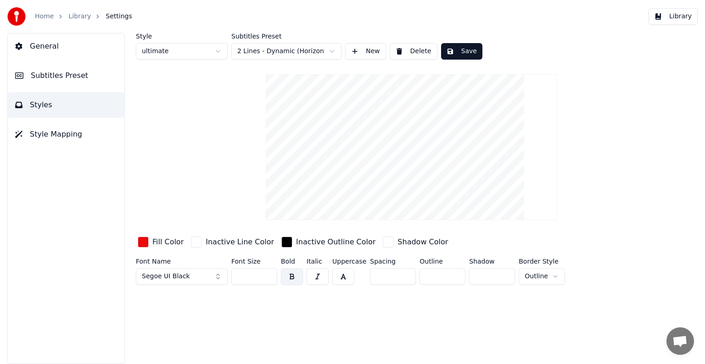
click at [458, 49] on button "Save" at bounding box center [461, 51] width 41 height 17
click at [38, 44] on span "General" at bounding box center [44, 46] width 29 height 11
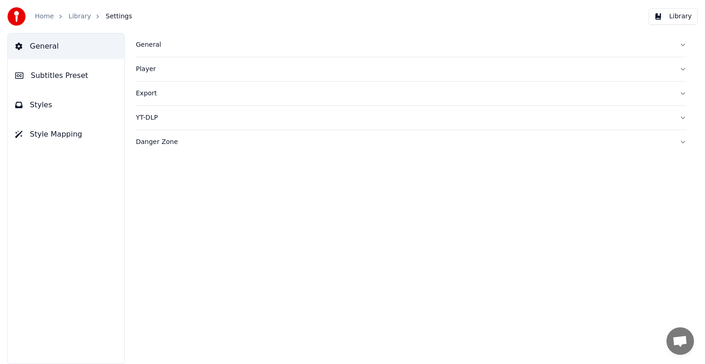
click at [42, 77] on span "Subtitles Preset" at bounding box center [59, 75] width 57 height 11
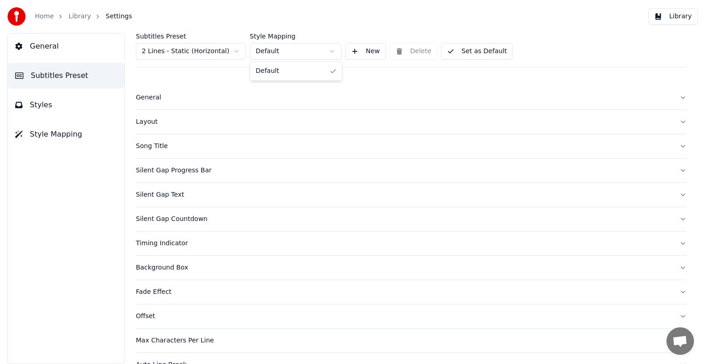
click at [336, 53] on html "Home Library Settings Library General Subtitles Preset Styles Style Mapping Sub…" at bounding box center [352, 182] width 705 height 364
click at [233, 51] on html "Home Library Settings Library General Subtitles Preset Styles Style Mapping Sub…" at bounding box center [352, 182] width 705 height 364
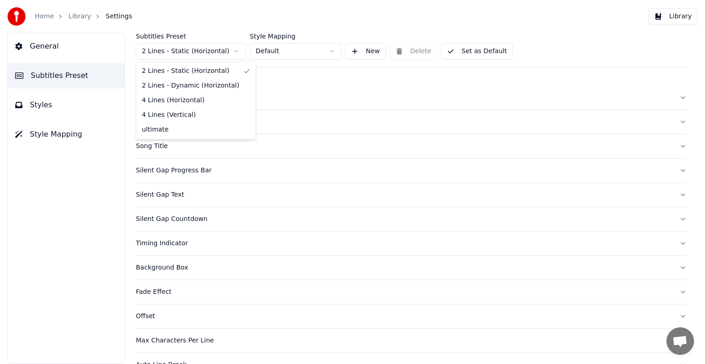
click at [237, 50] on html "Home Library Settings Library General Subtitles Preset Styles Style Mapping Sub…" at bounding box center [352, 182] width 705 height 364
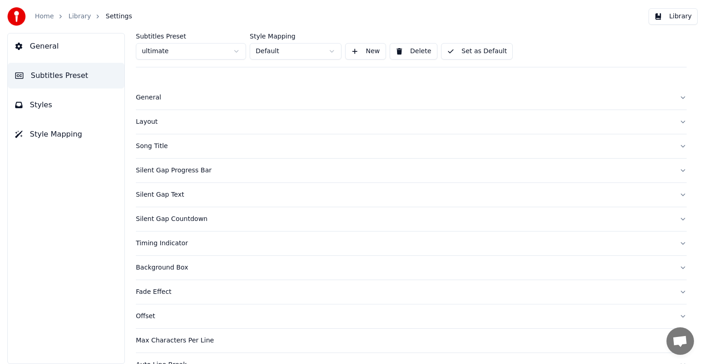
click at [63, 108] on button "Styles" at bounding box center [66, 105] width 117 height 26
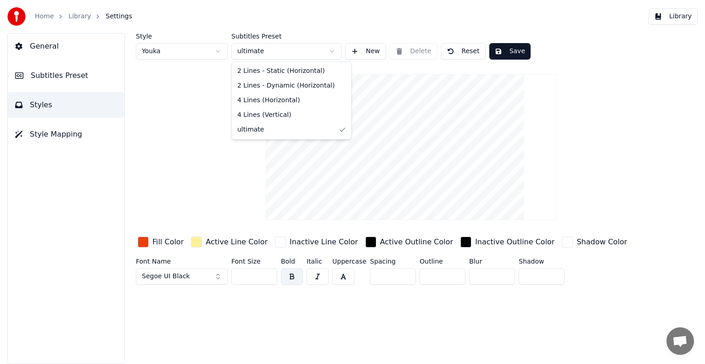
click at [332, 50] on html "Home Library Settings Library General Subtitles Preset Styles Style Mapping Sty…" at bounding box center [352, 182] width 705 height 364
click at [283, 48] on html "Home Library Settings Library General Subtitles Preset Styles Style Mapping Sty…" at bounding box center [352, 182] width 705 height 364
click at [402, 53] on div "Style Youka Subtitles Preset ultimate New Delete Reset Save" at bounding box center [411, 46] width 551 height 27
click at [279, 51] on html "Home Library Settings Library General Subtitles Preset Styles Style Mapping Sty…" at bounding box center [352, 182] width 705 height 364
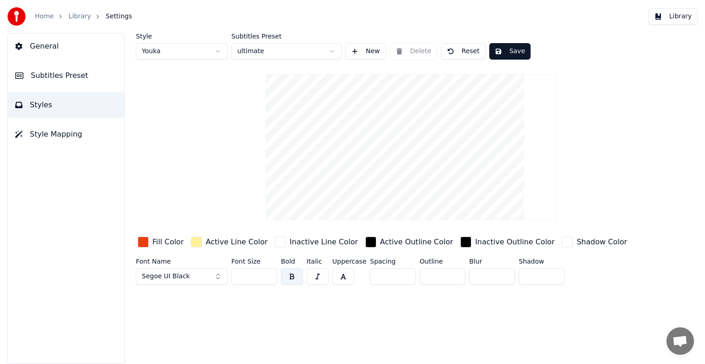
click at [279, 51] on html "Home Library Settings Library General Subtitles Preset Styles Style Mapping Sty…" at bounding box center [352, 182] width 705 height 364
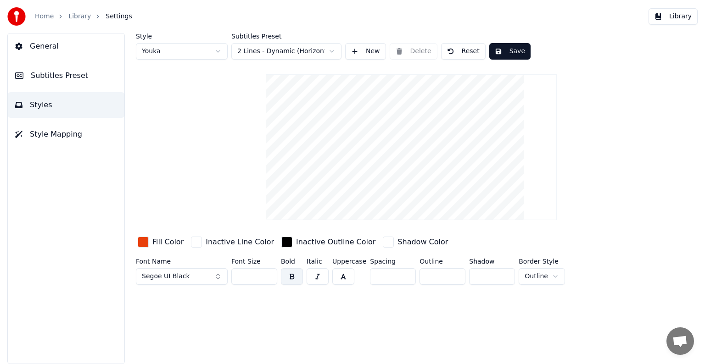
click at [500, 56] on button "Save" at bounding box center [509, 51] width 41 height 17
click at [61, 74] on span "Subtitles Preset" at bounding box center [59, 75] width 57 height 11
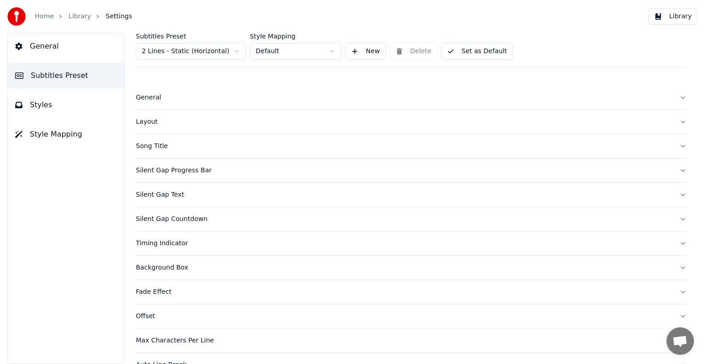
click at [154, 124] on div "Layout" at bounding box center [404, 121] width 536 height 9
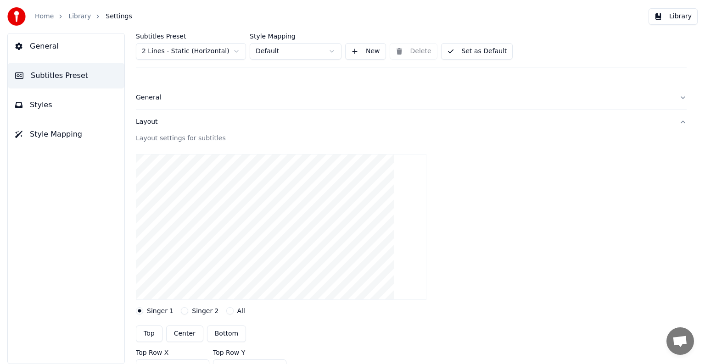
click at [141, 334] on button "Top" at bounding box center [149, 334] width 27 height 17
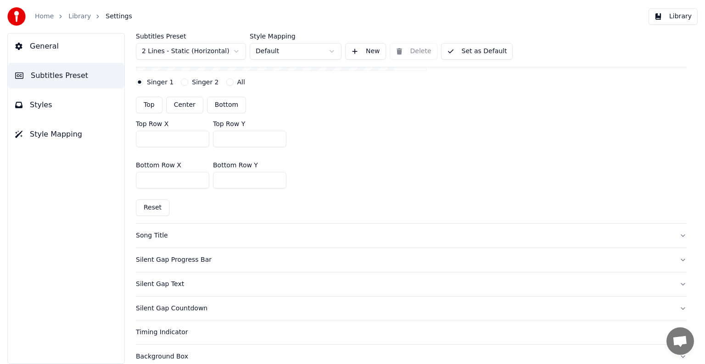
scroll to position [229, 0]
click at [143, 236] on div "Song Title" at bounding box center [404, 235] width 536 height 9
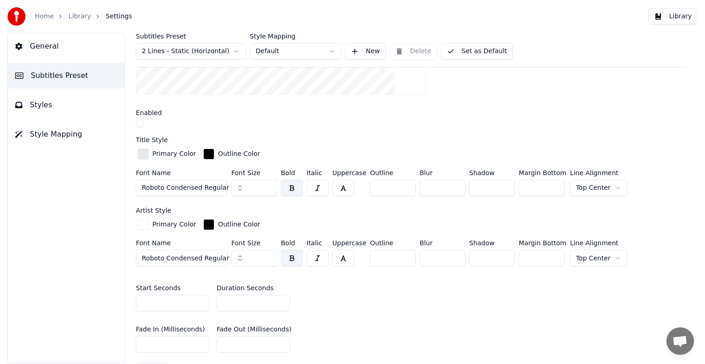
click at [42, 100] on span "Styles" at bounding box center [41, 105] width 22 height 11
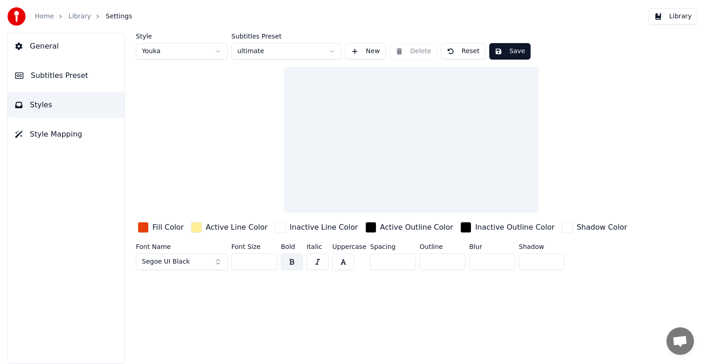
scroll to position [0, 0]
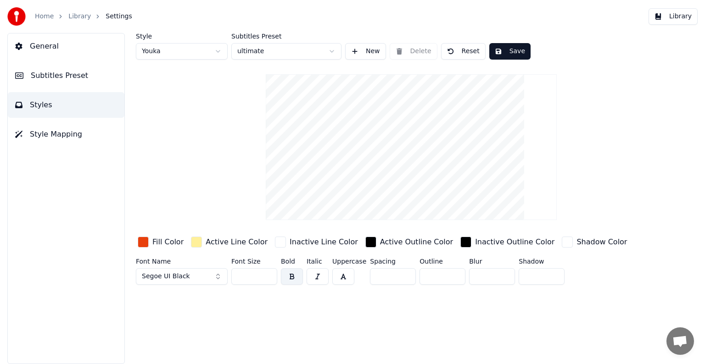
click at [196, 242] on div "button" at bounding box center [196, 242] width 11 height 11
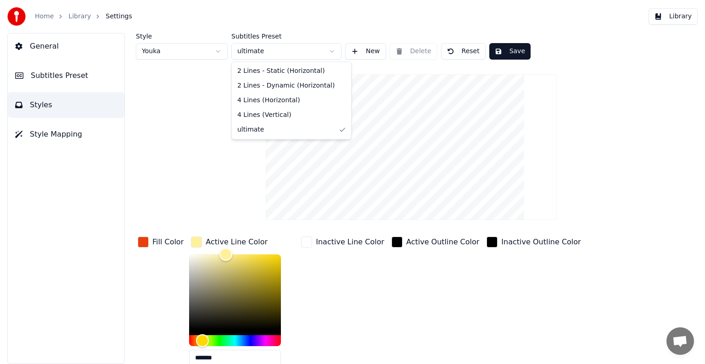
click at [327, 49] on html "Home Library Settings Library General Subtitles Preset Styles Style Mapping Sty…" at bounding box center [352, 182] width 705 height 364
click at [266, 49] on html "Home Library Settings Library General Subtitles Preset Styles Style Mapping Sty…" at bounding box center [352, 182] width 705 height 364
click at [399, 51] on html "Home Library Settings Library General Subtitles Preset Styles Style Mapping Sty…" at bounding box center [352, 182] width 705 height 364
click at [399, 51] on div "Style Youka Subtitles Preset ultimate New Delete Reset Save" at bounding box center [411, 46] width 551 height 27
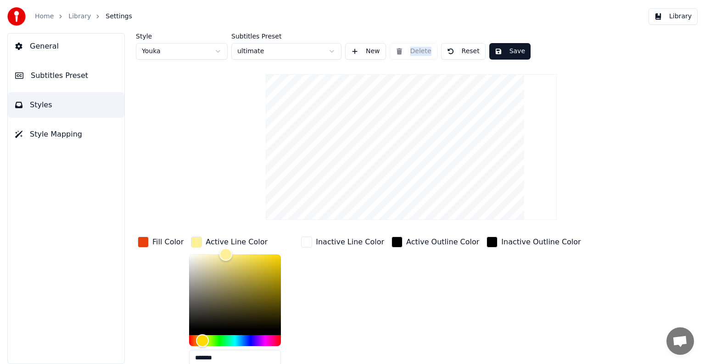
click at [399, 51] on div "Style Youka Subtitles Preset ultimate New Delete Reset Save" at bounding box center [411, 46] width 551 height 27
click at [191, 244] on div "button" at bounding box center [196, 242] width 11 height 11
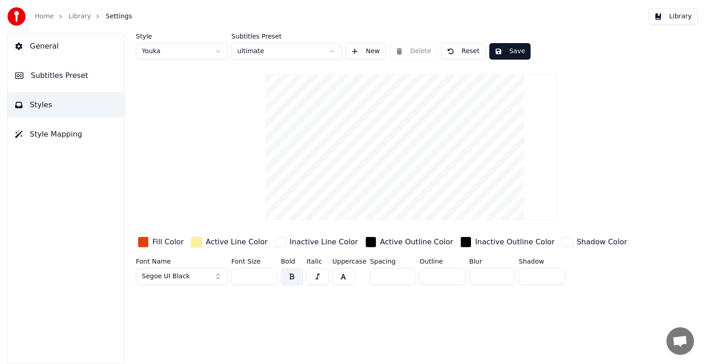
click at [191, 244] on div "button" at bounding box center [196, 242] width 11 height 11
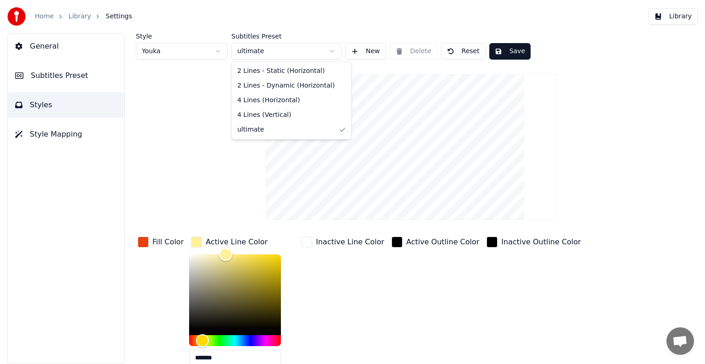
click at [331, 47] on html "Home Library Settings Library General Subtitles Preset Styles Style Mapping Sty…" at bounding box center [352, 182] width 705 height 364
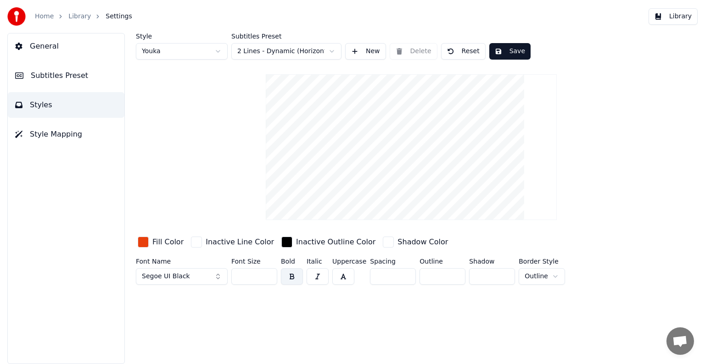
click at [61, 79] on span "Subtitles Preset" at bounding box center [59, 75] width 57 height 11
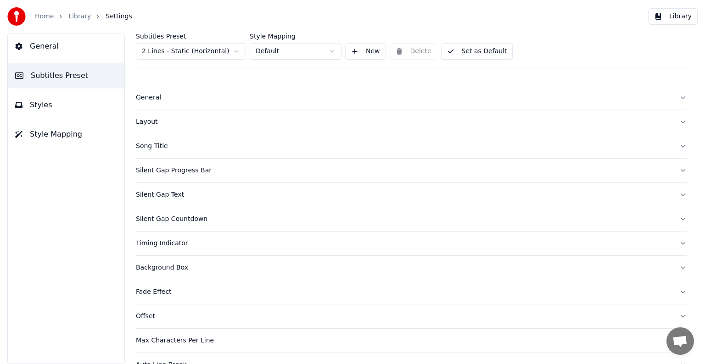
click at [151, 120] on div "Layout" at bounding box center [404, 121] width 536 height 9
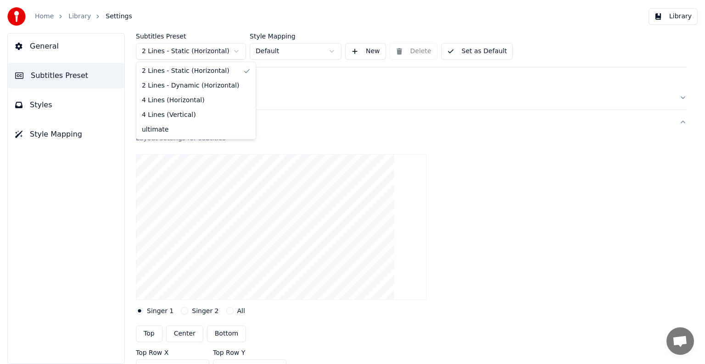
click at [235, 52] on html "Home Library Settings Library General Subtitles Preset Styles Style Mapping Sub…" at bounding box center [352, 182] width 705 height 364
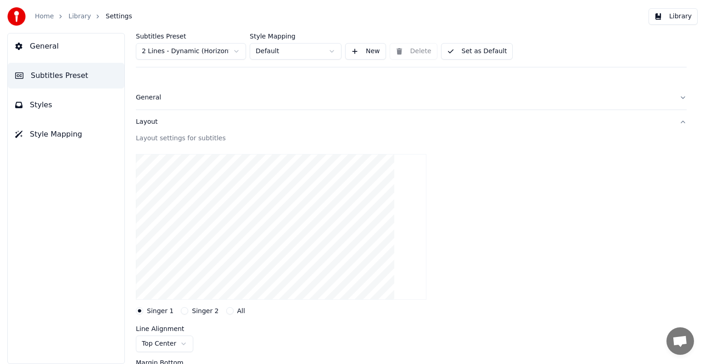
click at [477, 51] on button "Set as Default" at bounding box center [477, 51] width 72 height 17
click at [464, 48] on button "Done" at bounding box center [463, 51] width 44 height 17
click at [35, 105] on span "Styles" at bounding box center [41, 105] width 22 height 11
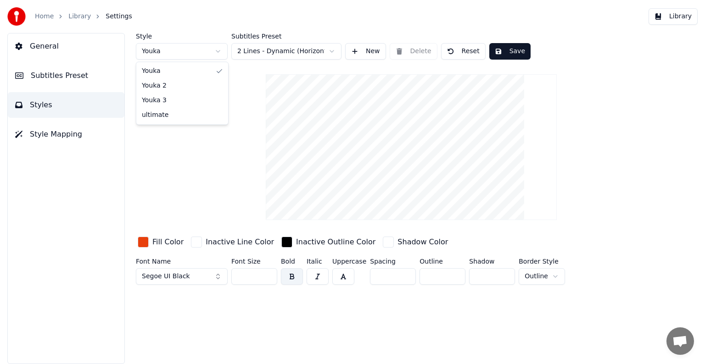
click at [218, 51] on html "Home Library Settings Library General Subtitles Preset Styles Style Mapping Sty…" at bounding box center [352, 182] width 705 height 364
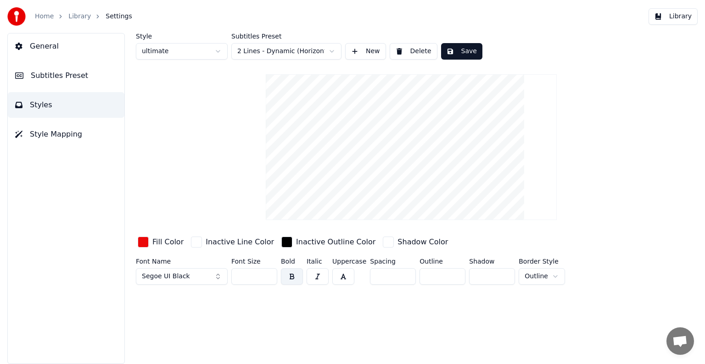
click at [461, 50] on button "Save" at bounding box center [461, 51] width 41 height 17
click at [70, 76] on span "Subtitles Preset" at bounding box center [59, 75] width 57 height 11
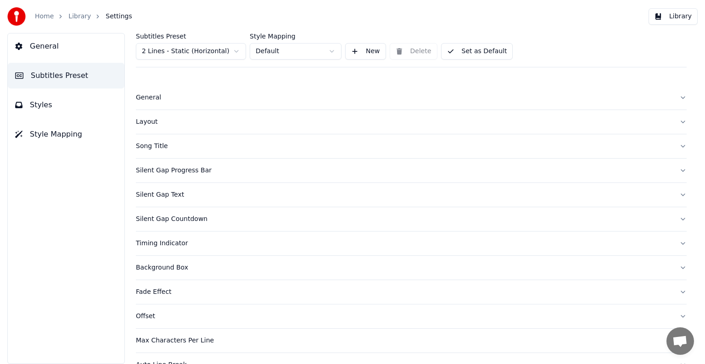
click at [146, 100] on div "General" at bounding box center [404, 97] width 536 height 9
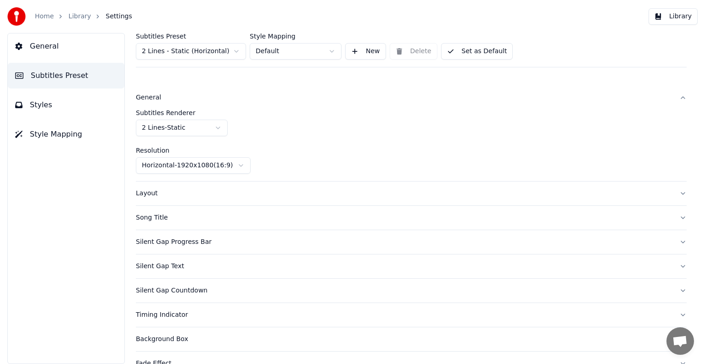
click at [235, 51] on html "Home Library Settings Library General Subtitles Preset Styles Style Mapping Sub…" at bounding box center [352, 182] width 705 height 364
click at [333, 53] on html "Home Library Settings Library General Subtitles Preset Styles Style Mapping Sub…" at bounding box center [352, 182] width 705 height 364
click at [471, 53] on button "Set as Default" at bounding box center [477, 51] width 72 height 17
click at [39, 102] on span "Styles" at bounding box center [41, 105] width 22 height 11
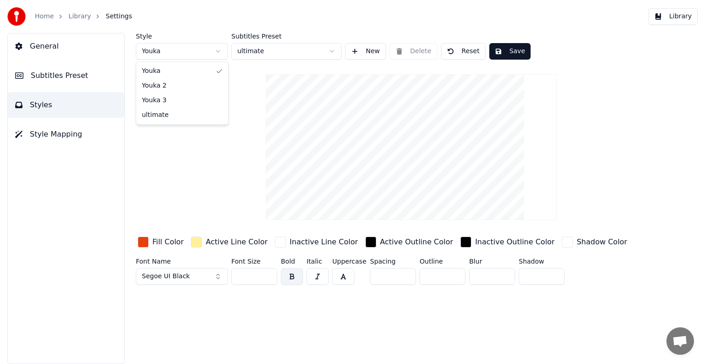
click at [217, 53] on html "Home Library Settings Library General Subtitles Preset Styles Style Mapping Sty…" at bounding box center [352, 182] width 705 height 364
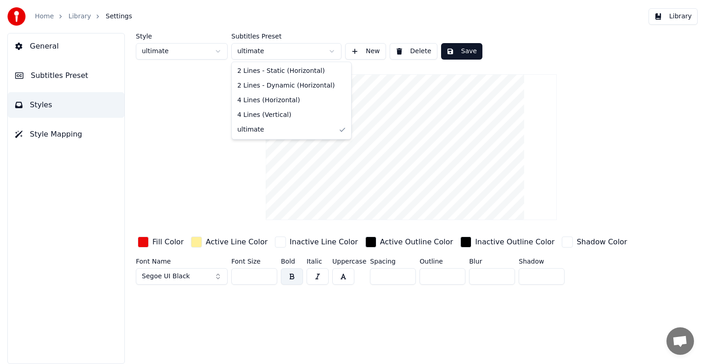
click at [329, 53] on html "Home Library Settings Library General Subtitles Preset Styles Style Mapping Sty…" at bounding box center [352, 182] width 705 height 364
click at [331, 50] on html "Home Library Settings Library General Subtitles Preset Styles Style Mapping Sty…" at bounding box center [352, 182] width 705 height 364
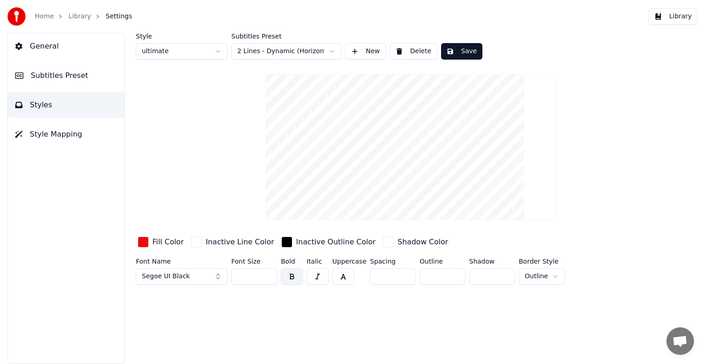
click at [464, 54] on button "Save" at bounding box center [461, 51] width 41 height 17
click at [62, 43] on button "General" at bounding box center [66, 47] width 117 height 26
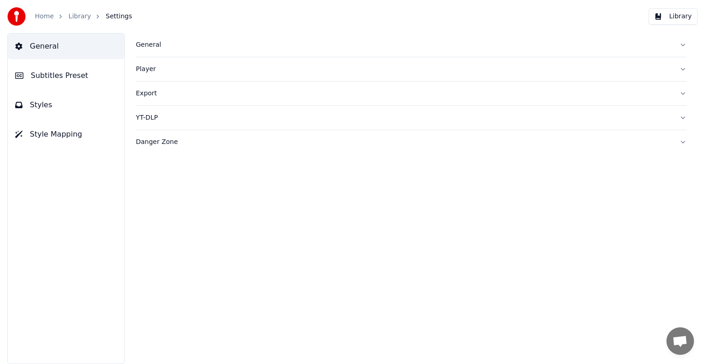
click at [146, 46] on div "General" at bounding box center [404, 44] width 536 height 9
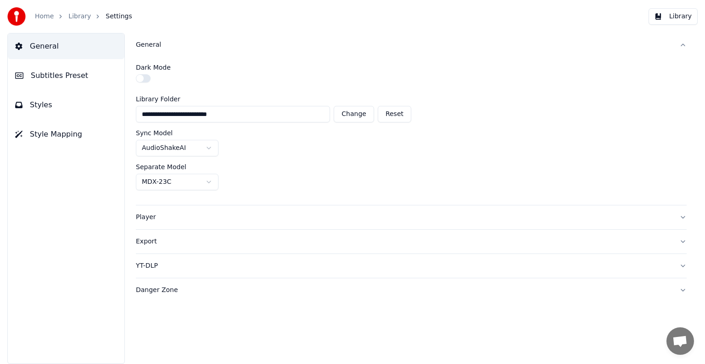
click at [59, 77] on span "Subtitles Preset" at bounding box center [59, 75] width 57 height 11
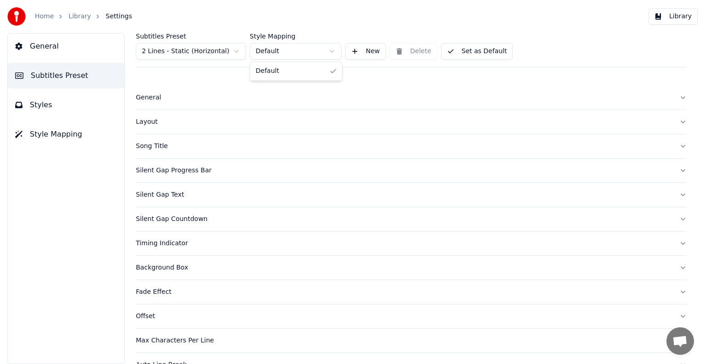
click at [334, 51] on html "Home Library Settings Library General Subtitles Preset Styles Style Mapping Sub…" at bounding box center [352, 182] width 705 height 364
click at [235, 50] on html "Home Library Settings Library General Subtitles Preset Styles Style Mapping Sub…" at bounding box center [352, 182] width 705 height 364
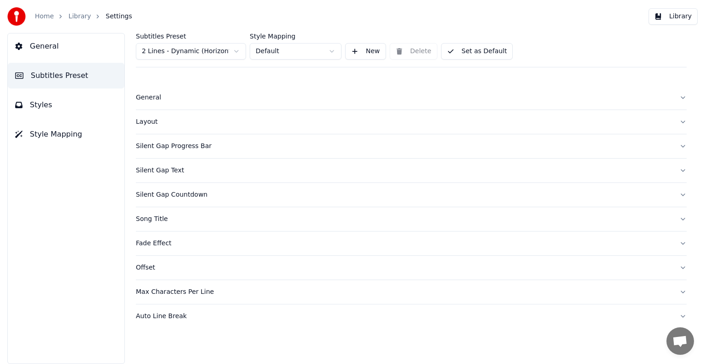
click at [57, 106] on button "Styles" at bounding box center [66, 105] width 117 height 26
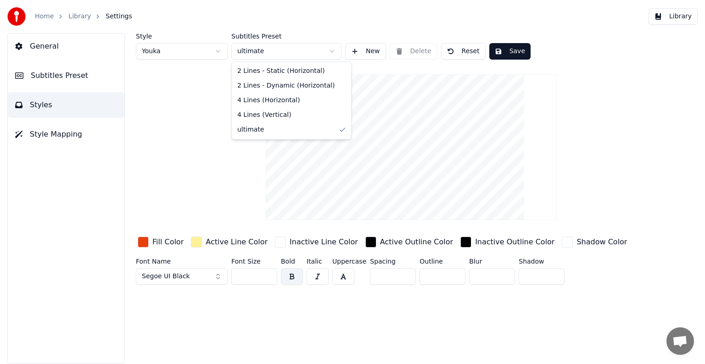
click at [330, 50] on html "Home Library Settings Library General Subtitles Preset Styles Style Mapping Sty…" at bounding box center [352, 182] width 705 height 364
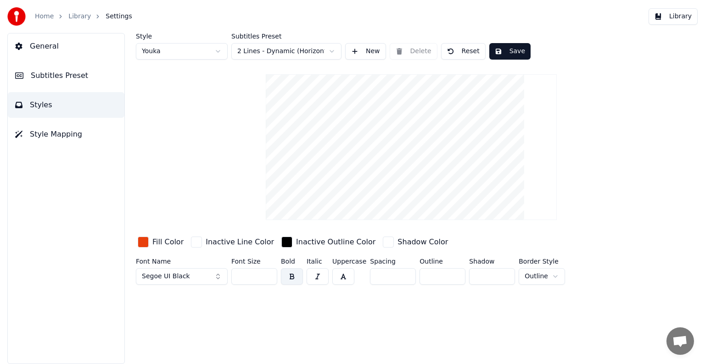
click at [67, 73] on span "Subtitles Preset" at bounding box center [59, 75] width 57 height 11
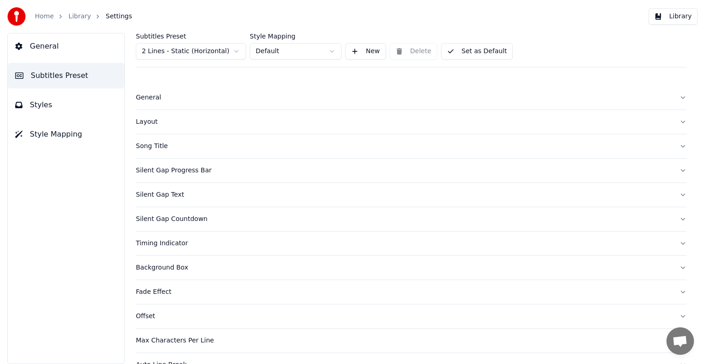
click at [146, 100] on div "General" at bounding box center [404, 97] width 536 height 9
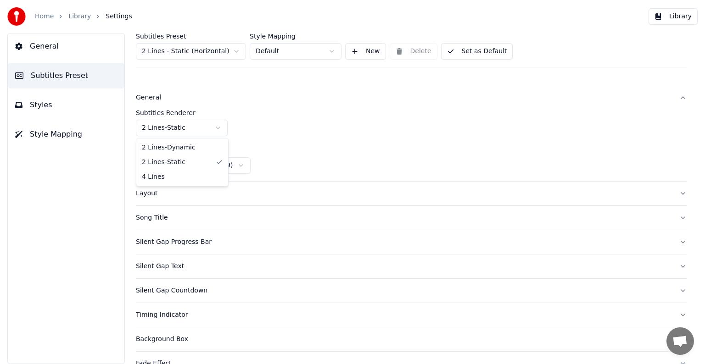
click at [218, 129] on html "Home Library Settings Library General Subtitles Preset Styles Style Mapping Sub…" at bounding box center [352, 182] width 705 height 364
click at [457, 53] on button "Set as Default" at bounding box center [477, 51] width 72 height 17
click at [49, 106] on button "Styles" at bounding box center [66, 105] width 117 height 26
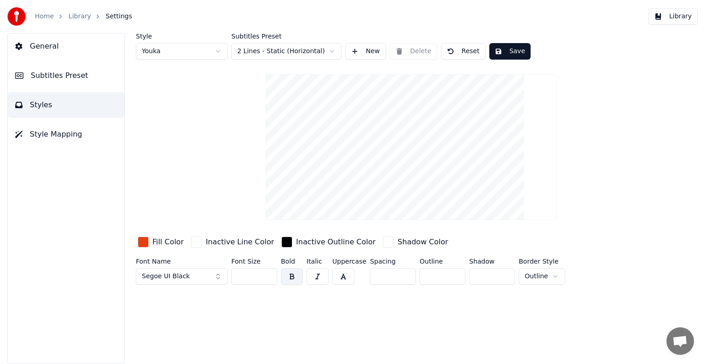
click at [327, 52] on html "Home Library Settings Library General Subtitles Preset Styles Style Mapping Sty…" at bounding box center [352, 182] width 705 height 364
click at [499, 50] on button "Save" at bounding box center [509, 51] width 41 height 17
click at [501, 50] on button "Done" at bounding box center [510, 51] width 43 height 17
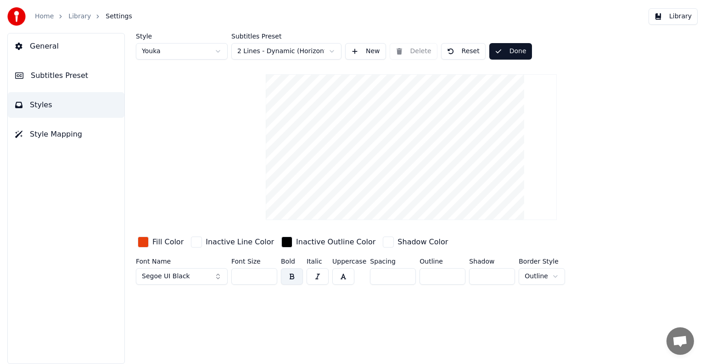
click at [501, 50] on button "Done" at bounding box center [510, 51] width 43 height 17
click at [75, 138] on span "Style Mapping" at bounding box center [56, 134] width 52 height 11
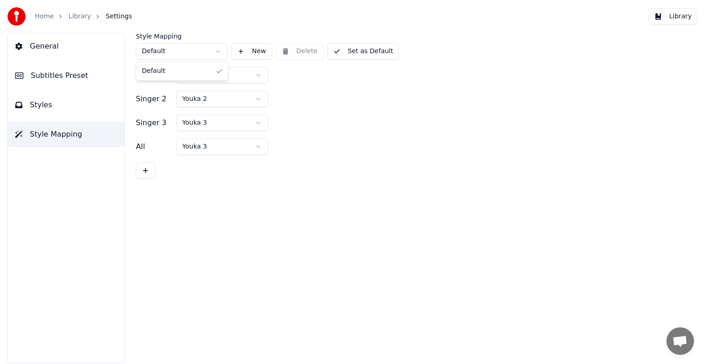
click at [215, 53] on html "Home Library Settings Library General Subtitles Preset Styles Style Mapping Sty…" at bounding box center [352, 182] width 705 height 364
click at [71, 75] on span "Subtitles Preset" at bounding box center [59, 75] width 57 height 11
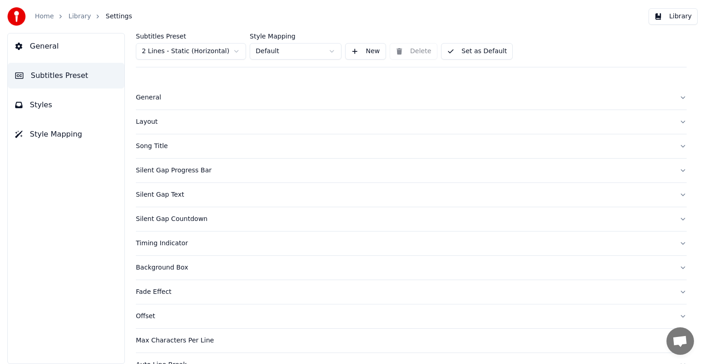
click at [149, 120] on div "Layout" at bounding box center [404, 121] width 536 height 9
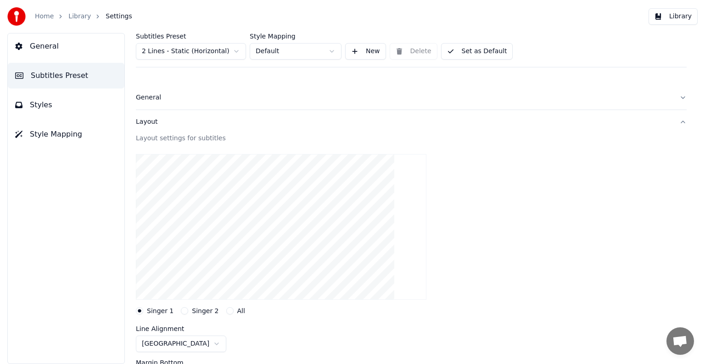
click at [36, 99] on button "Styles" at bounding box center [66, 105] width 117 height 26
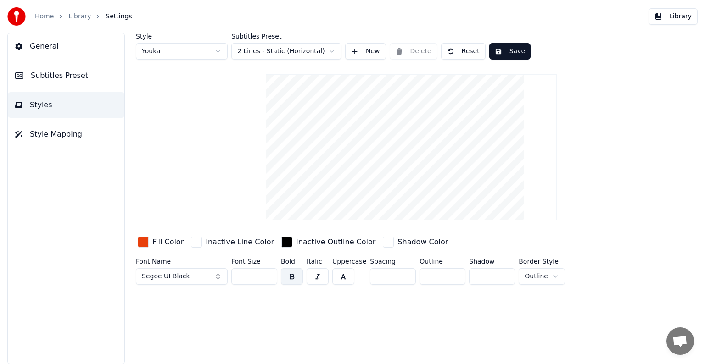
click at [68, 14] on link "Library" at bounding box center [79, 16] width 22 height 9
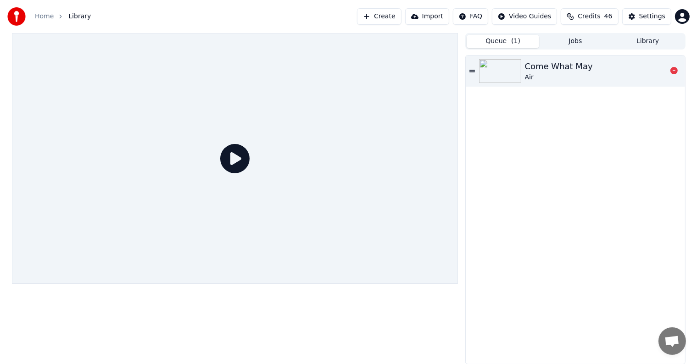
click at [547, 74] on div "Air" at bounding box center [559, 77] width 68 height 9
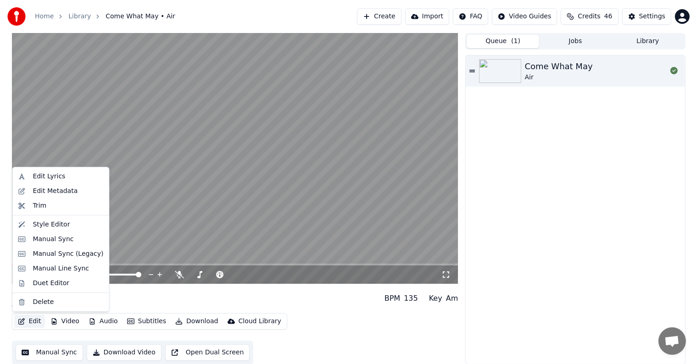
click at [35, 320] on button "Edit" at bounding box center [29, 321] width 31 height 13
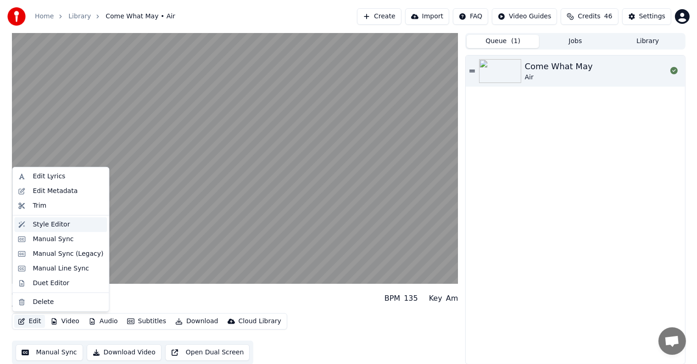
click at [44, 222] on div "Style Editor" at bounding box center [51, 224] width 37 height 9
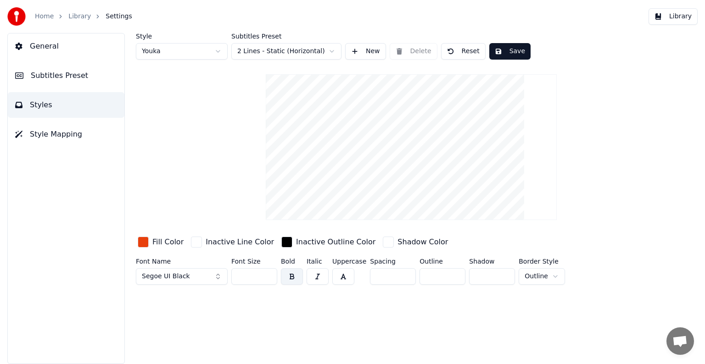
click at [52, 72] on span "Subtitles Preset" at bounding box center [59, 75] width 57 height 11
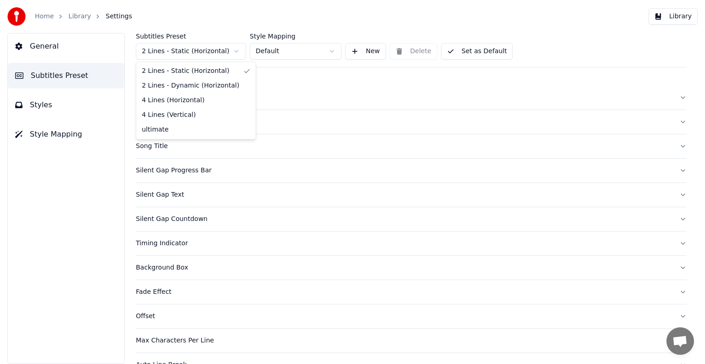
click at [241, 51] on html "Home Library Settings Library General Subtitles Preset Styles Style Mapping Sub…" at bounding box center [352, 182] width 705 height 364
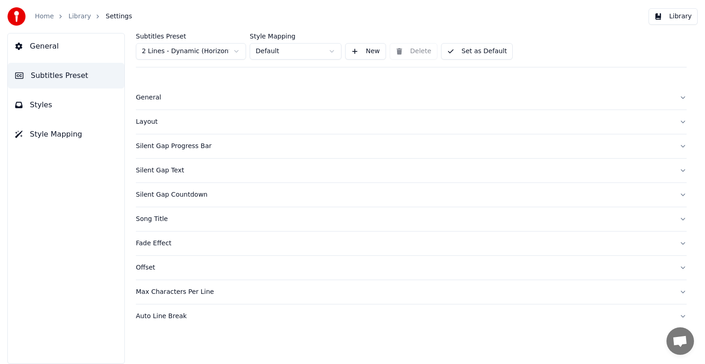
click at [46, 102] on span "Styles" at bounding box center [41, 105] width 22 height 11
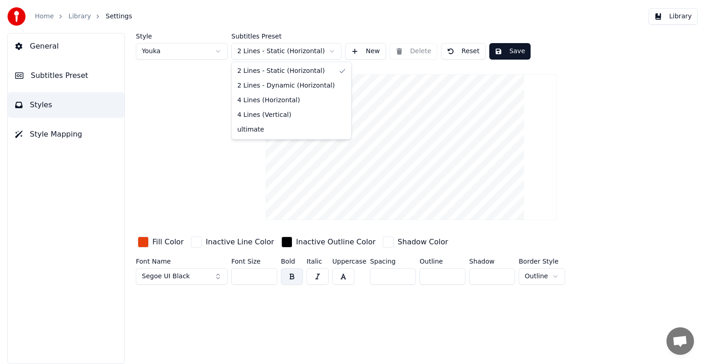
click at [333, 53] on html "Home Library Settings Library General Subtitles Preset Styles Style Mapping Sty…" at bounding box center [352, 182] width 705 height 364
click at [220, 51] on html "Home Library Settings Library General Subtitles Preset Styles Style Mapping Sty…" at bounding box center [352, 182] width 705 height 364
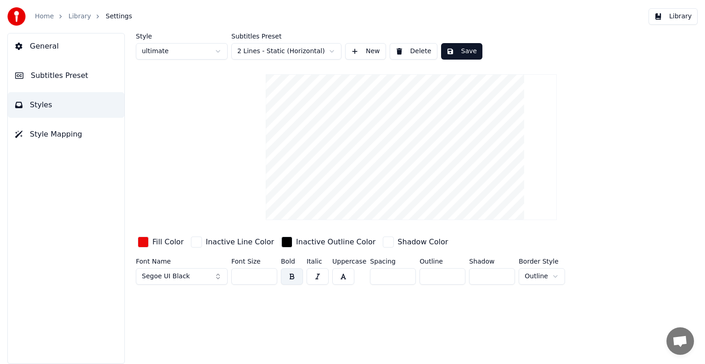
click at [467, 50] on button "Save" at bounding box center [461, 51] width 41 height 17
click at [676, 17] on button "Library" at bounding box center [673, 16] width 49 height 17
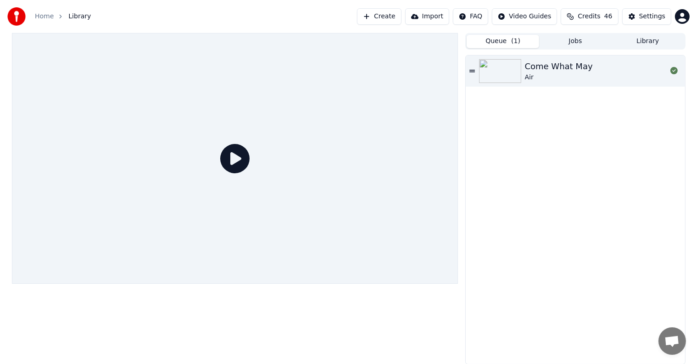
click at [502, 40] on button "Queue ( 1 )" at bounding box center [503, 41] width 73 height 13
click at [549, 63] on div "Come What May" at bounding box center [559, 66] width 68 height 13
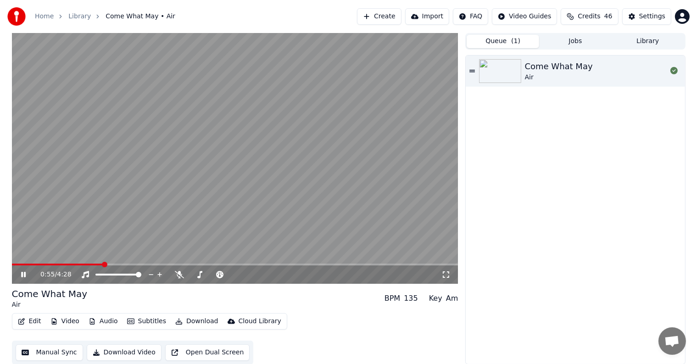
click at [104, 264] on span at bounding box center [235, 265] width 447 height 2
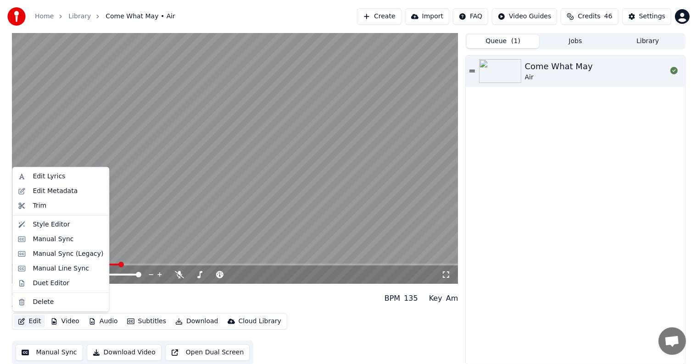
click at [31, 321] on button "Edit" at bounding box center [29, 321] width 31 height 13
click at [46, 241] on div "Manual Sync" at bounding box center [53, 239] width 41 height 9
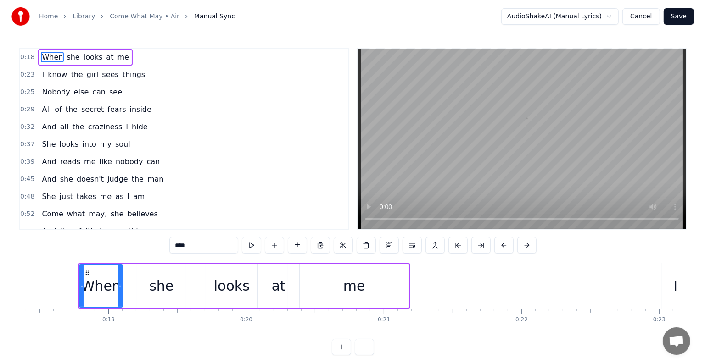
scroll to position [0, 2539]
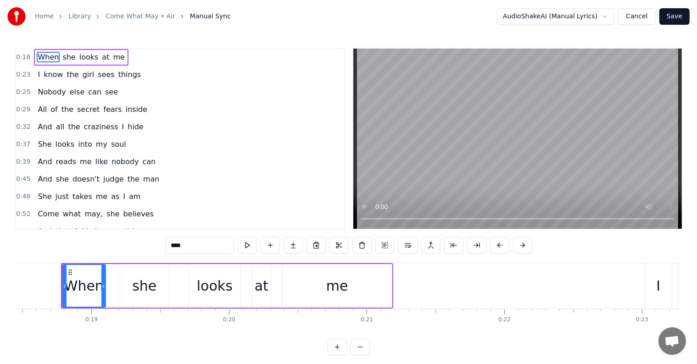
click at [637, 17] on button "Cancel" at bounding box center [636, 16] width 37 height 17
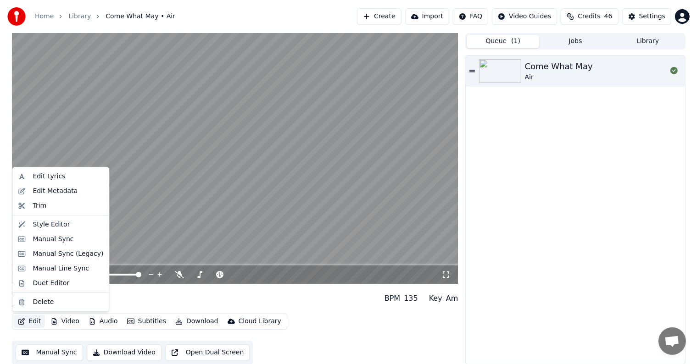
click at [30, 323] on button "Edit" at bounding box center [29, 321] width 31 height 13
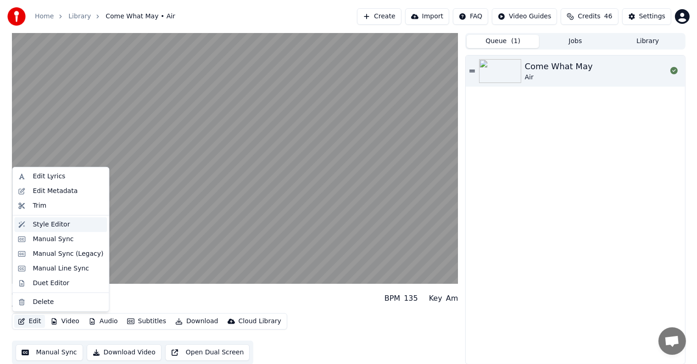
click at [46, 225] on div "Style Editor" at bounding box center [51, 224] width 37 height 9
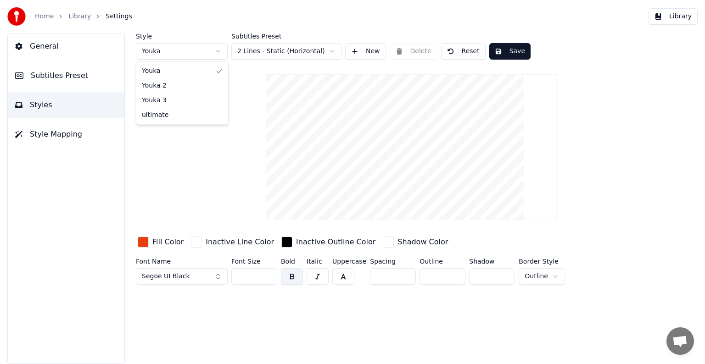
click at [218, 50] on html "Home Library Settings Library General Subtitles Preset Styles Style Mapping Sty…" at bounding box center [352, 182] width 705 height 364
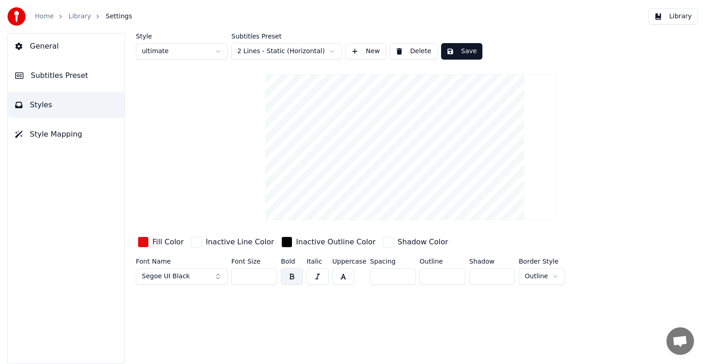
click at [218, 51] on html "Home Library Settings Library General Subtitles Preset Styles Style Mapping Sty…" at bounding box center [352, 182] width 705 height 364
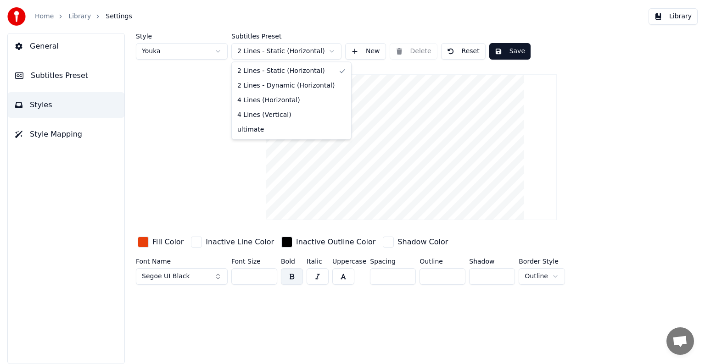
click at [332, 49] on html "Home Library Settings Library General Subtitles Preset Styles Style Mapping Sty…" at bounding box center [352, 182] width 705 height 364
click at [74, 74] on span "Subtitles Preset" at bounding box center [59, 75] width 57 height 11
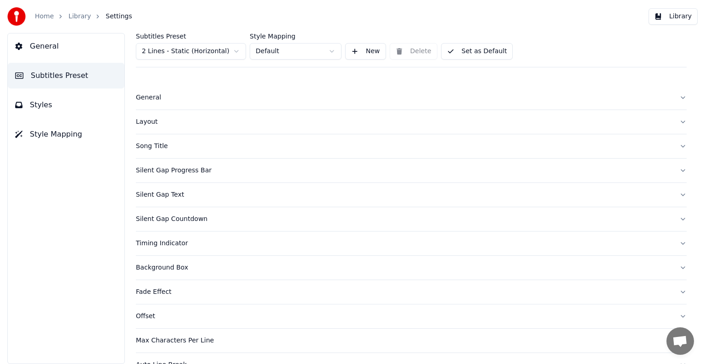
click at [238, 51] on html "Home Library Settings Library General Subtitles Preset Styles Style Mapping Sub…" at bounding box center [352, 182] width 705 height 364
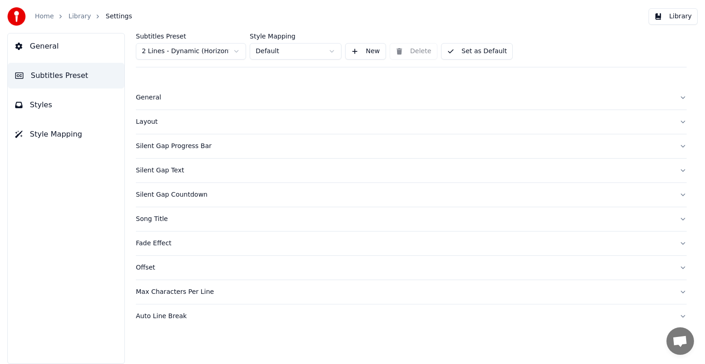
click at [145, 121] on div "Layout" at bounding box center [404, 121] width 536 height 9
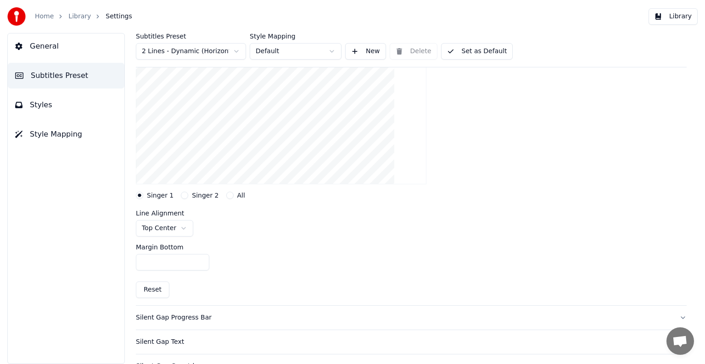
scroll to position [138, 0]
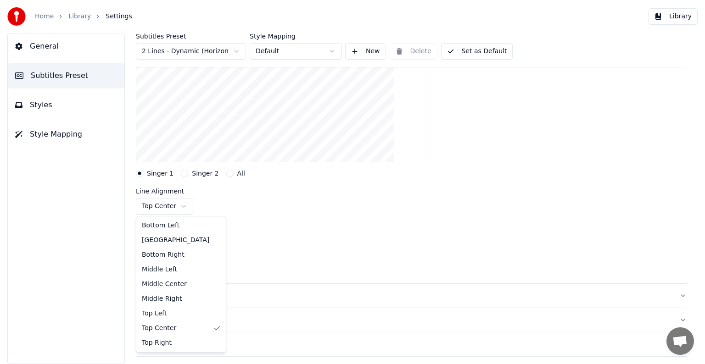
click at [159, 202] on html "Home Library Settings Library General Subtitles Preset Styles Style Mapping Sub…" at bounding box center [352, 182] width 705 height 364
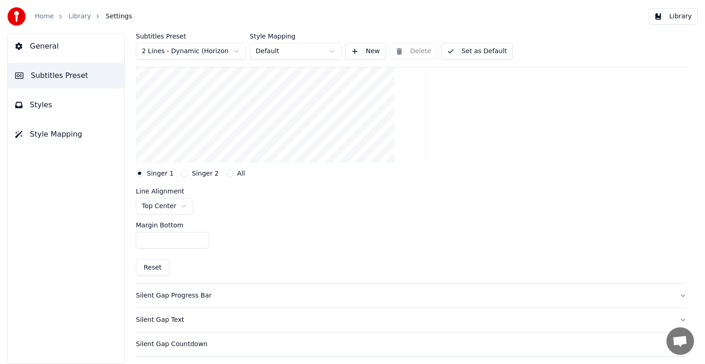
click at [154, 207] on html "Home Library Settings Library General Subtitles Preset Styles Style Mapping Sub…" at bounding box center [352, 182] width 705 height 364
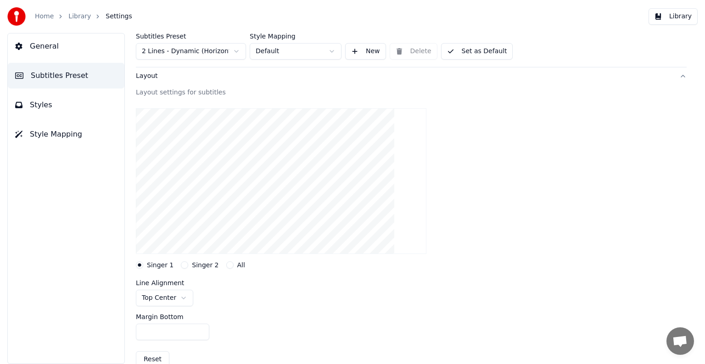
click at [58, 98] on button "Styles" at bounding box center [66, 105] width 117 height 26
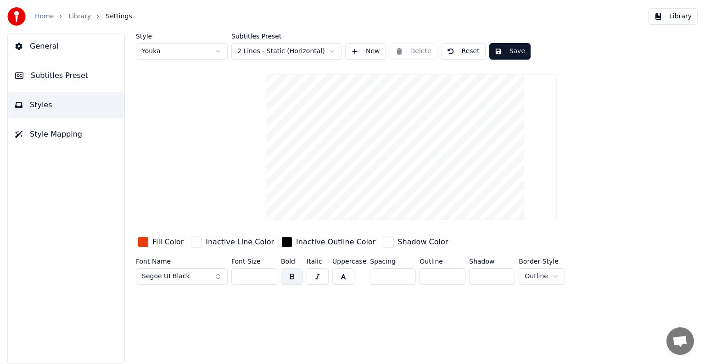
scroll to position [0, 0]
click at [506, 52] on button "Save" at bounding box center [509, 51] width 41 height 17
click at [70, 17] on link "Library" at bounding box center [79, 16] width 22 height 9
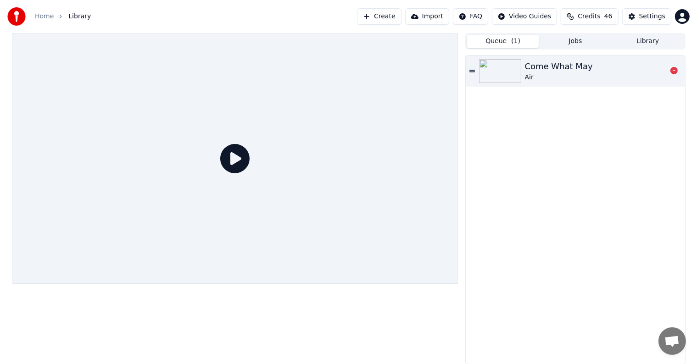
click at [546, 67] on div "Come What May" at bounding box center [559, 66] width 68 height 13
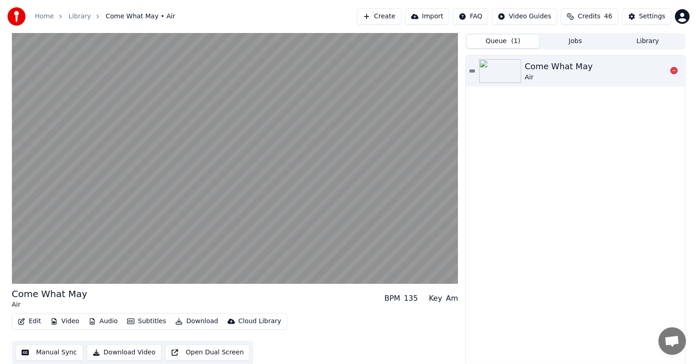
click at [556, 64] on div "Come What May" at bounding box center [559, 66] width 68 height 13
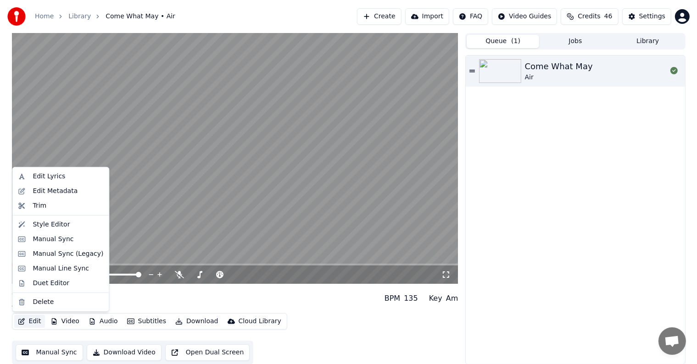
click at [26, 322] on button "Edit" at bounding box center [29, 321] width 31 height 13
click at [47, 224] on div "Style Editor" at bounding box center [51, 224] width 37 height 9
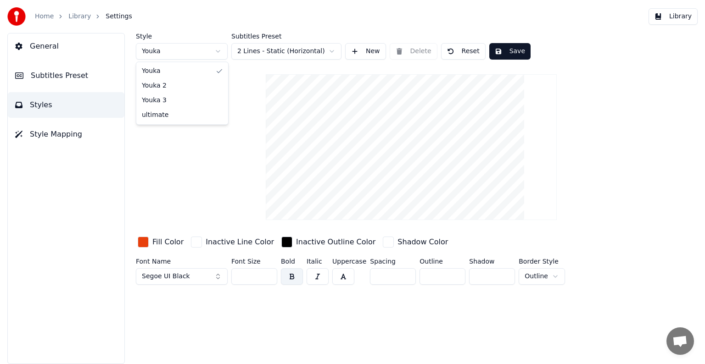
click at [219, 53] on html "Home Library Settings Library General Subtitles Preset Styles Style Mapping Sty…" at bounding box center [352, 182] width 705 height 364
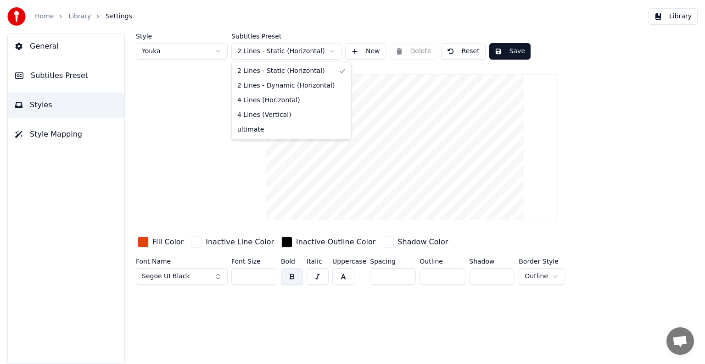
click at [332, 48] on html "Home Library Settings Library General Subtitles Preset Styles Style Mapping Sty…" at bounding box center [352, 182] width 705 height 364
click at [61, 72] on span "Subtitles Preset" at bounding box center [59, 75] width 57 height 11
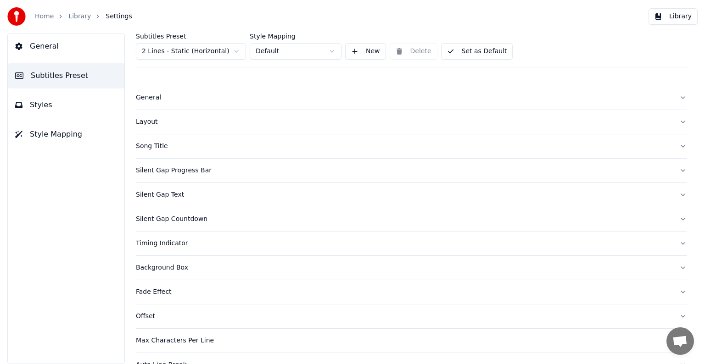
click at [236, 51] on html "Home Library Settings Library General Subtitles Preset Styles Style Mapping Sub…" at bounding box center [352, 182] width 705 height 364
click at [329, 51] on html "Home Library Settings Library General Subtitles Preset Styles Style Mapping Sub…" at bounding box center [352, 182] width 705 height 364
click at [140, 119] on div "Layout" at bounding box center [404, 121] width 536 height 9
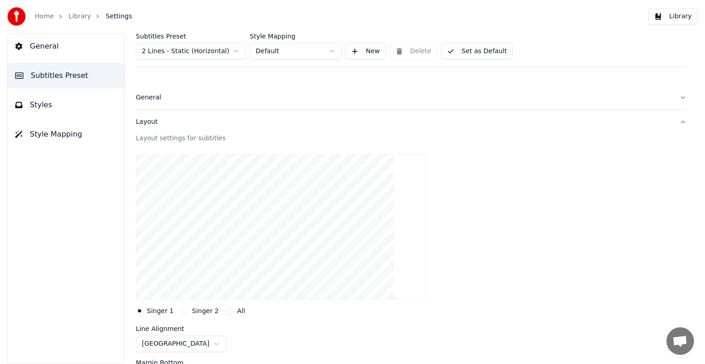
click at [149, 123] on div "Layout" at bounding box center [404, 121] width 536 height 9
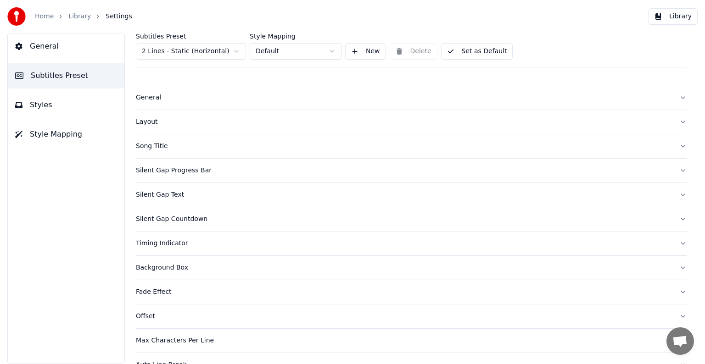
click at [145, 195] on div "Silent Gap Text" at bounding box center [404, 194] width 536 height 9
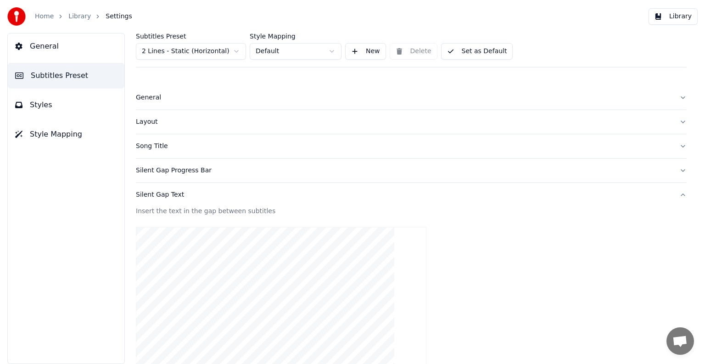
click at [147, 194] on div "Silent Gap Text" at bounding box center [404, 194] width 536 height 9
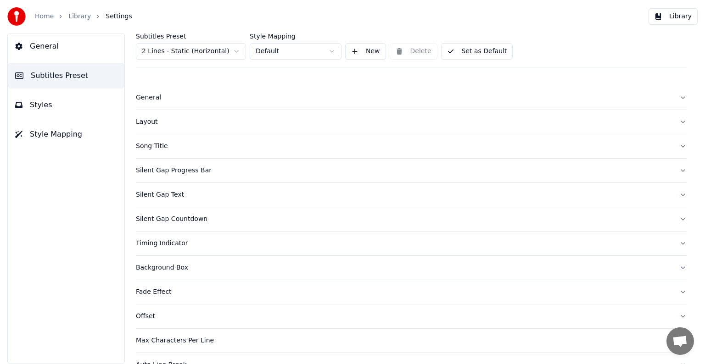
click at [149, 217] on div "Silent Gap Countdown" at bounding box center [404, 219] width 536 height 9
click at [334, 49] on html "Home Library Settings Library General Subtitles Preset Styles Style Mapping Sub…" at bounding box center [352, 182] width 705 height 364
click at [235, 52] on html "Home Library Settings Library General Subtitles Preset Styles Style Mapping Sub…" at bounding box center [352, 182] width 705 height 364
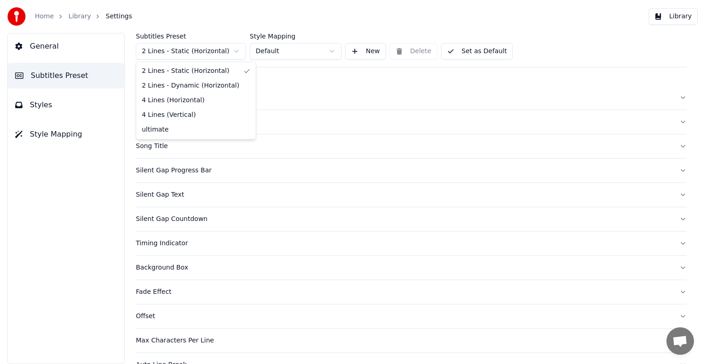
click at [235, 52] on html "Home Library Settings Library General Subtitles Preset Styles Style Mapping Sub…" at bounding box center [352, 182] width 705 height 364
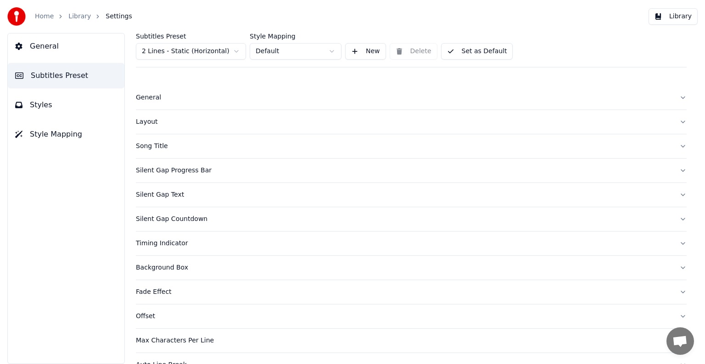
click at [235, 52] on html "Home Library Settings Library General Subtitles Preset Styles Style Mapping Sub…" at bounding box center [352, 182] width 705 height 364
click at [38, 104] on span "Styles" at bounding box center [41, 105] width 22 height 11
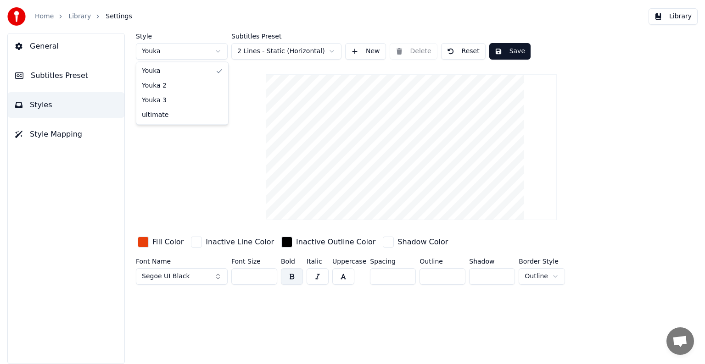
click at [218, 50] on html "Home Library Settings Library General Subtitles Preset Styles Style Mapping Sty…" at bounding box center [352, 182] width 705 height 364
click at [464, 51] on button "Reset" at bounding box center [463, 51] width 45 height 17
click at [498, 51] on button "Save" at bounding box center [509, 51] width 41 height 17
click at [219, 50] on html "Home Library Settings Library General Subtitles Preset Styles Style Mapping Sty…" at bounding box center [352, 182] width 705 height 364
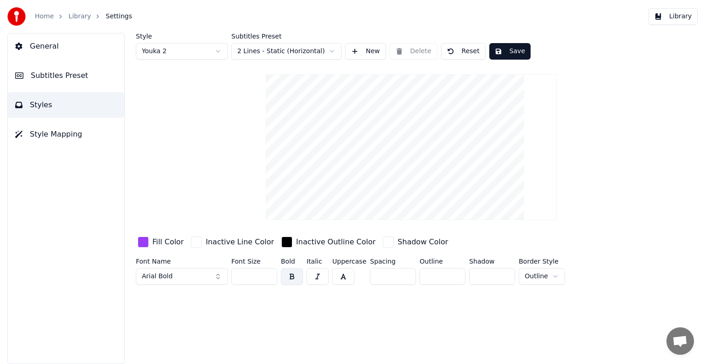
click at [466, 51] on button "Reset" at bounding box center [463, 51] width 45 height 17
click at [501, 52] on button "Save" at bounding box center [508, 51] width 41 height 17
click at [219, 53] on html "Home Library Settings Library General Subtitles Preset Styles Style Mapping Sty…" at bounding box center [352, 182] width 705 height 364
click at [467, 51] on button "Reset" at bounding box center [463, 51] width 45 height 17
click at [503, 53] on button "Save" at bounding box center [508, 51] width 41 height 17
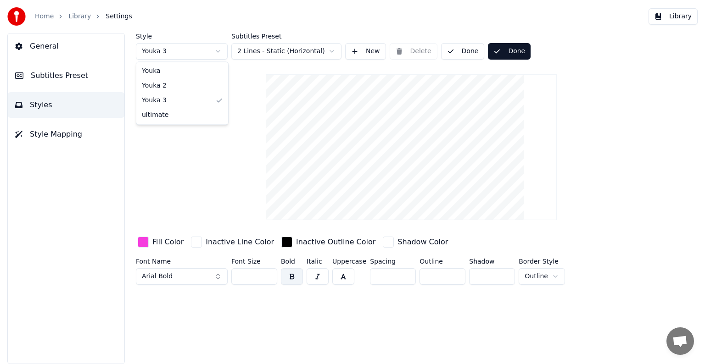
click at [219, 53] on html "Home Library Settings Library General Subtitles Preset Styles Style Mapping Sty…" at bounding box center [352, 182] width 705 height 364
type input "***"
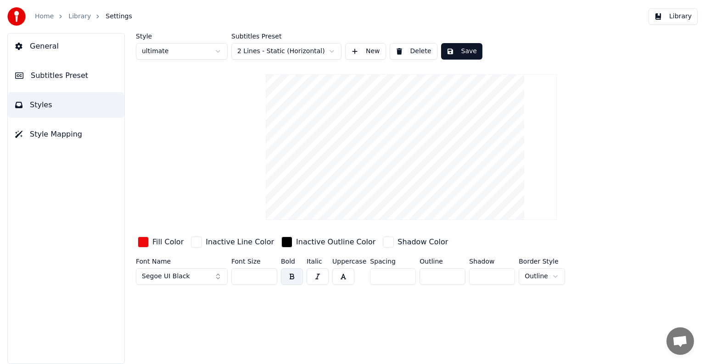
click at [461, 53] on button "Save" at bounding box center [461, 51] width 41 height 17
click at [38, 72] on span "Subtitles Preset" at bounding box center [59, 75] width 57 height 11
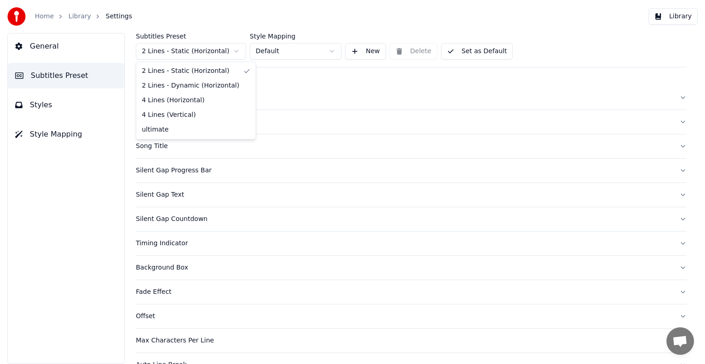
click at [233, 53] on html "Home Library Settings Library General Subtitles Preset Styles Style Mapping Sub…" at bounding box center [352, 182] width 705 height 364
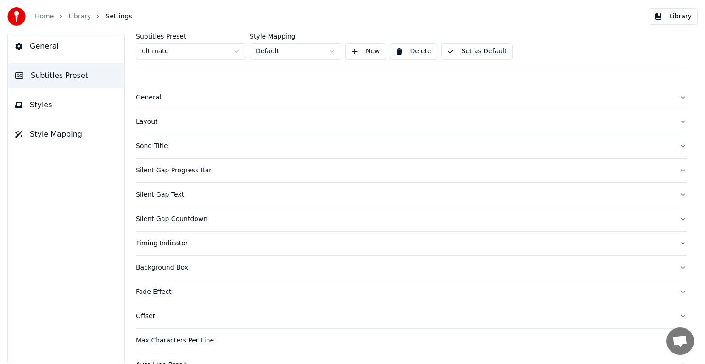
click at [411, 51] on button "Delete" at bounding box center [414, 51] width 48 height 17
click at [80, 18] on link "Library" at bounding box center [79, 16] width 22 height 9
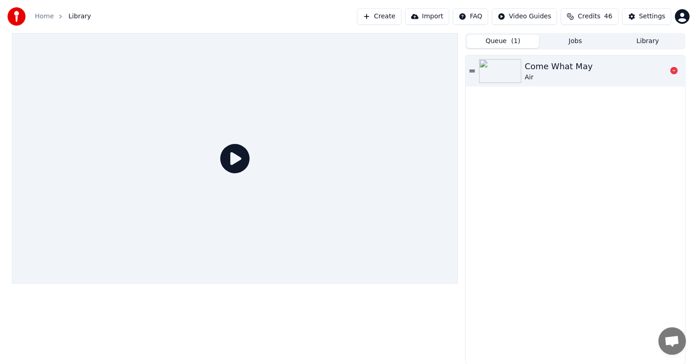
click at [558, 64] on div "Come What May" at bounding box center [559, 66] width 68 height 13
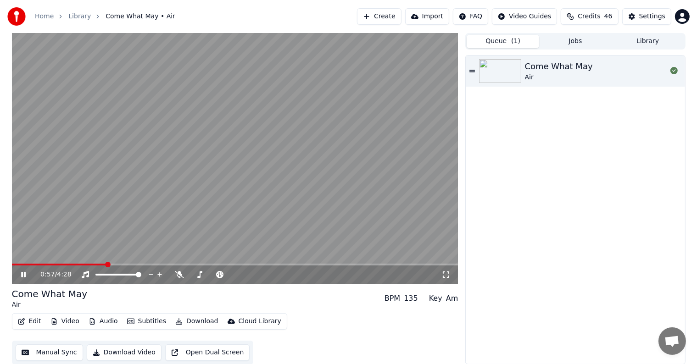
click at [106, 264] on span at bounding box center [235, 265] width 447 height 2
click at [150, 265] on span at bounding box center [235, 265] width 447 height 2
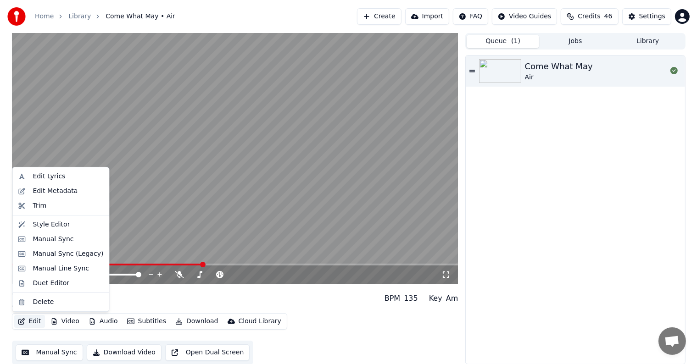
click at [36, 322] on button "Edit" at bounding box center [29, 321] width 31 height 13
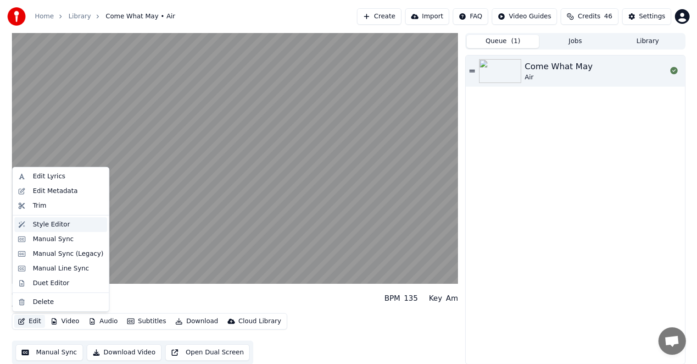
click at [50, 226] on div "Style Editor" at bounding box center [51, 224] width 37 height 9
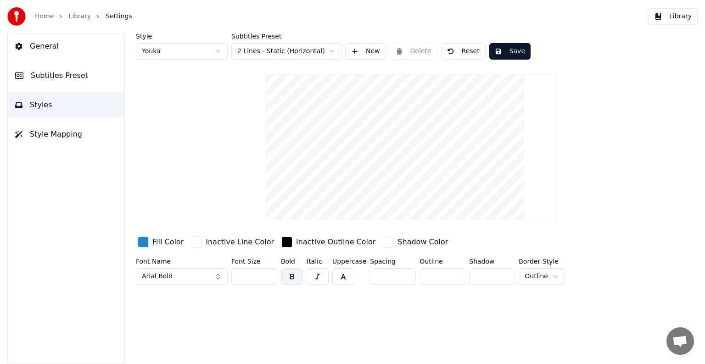
click at [269, 275] on input "***" at bounding box center [254, 276] width 46 height 17
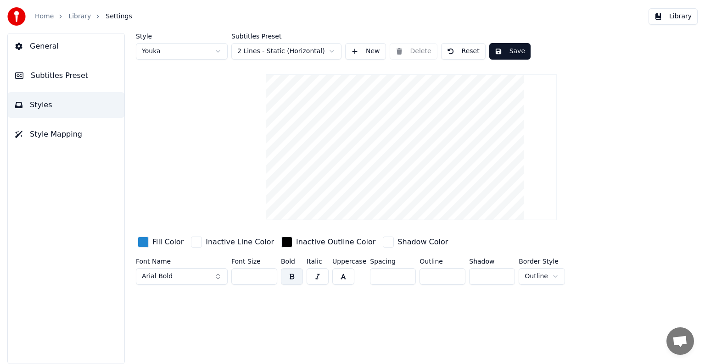
click at [269, 275] on input "***" at bounding box center [254, 276] width 46 height 17
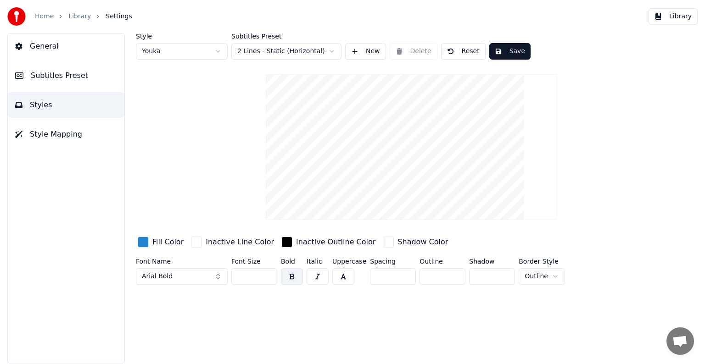
click at [269, 275] on input "***" at bounding box center [254, 276] width 46 height 17
type input "***"
click at [269, 275] on input "***" at bounding box center [254, 276] width 46 height 17
click at [503, 49] on button "Save" at bounding box center [509, 51] width 41 height 17
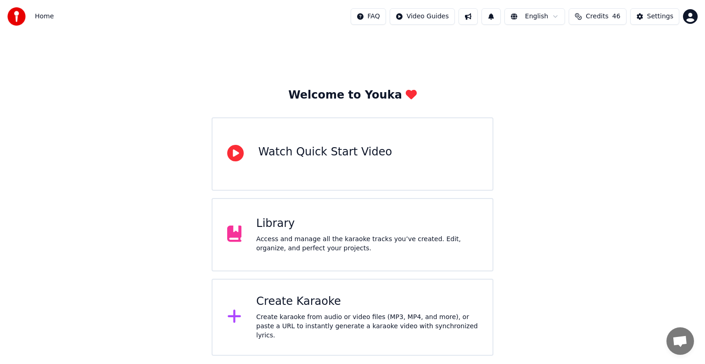
click at [690, 18] on html "Home FAQ Video Guides English Credits 46 Settings Welcome to Youka Watch Quick …" at bounding box center [352, 178] width 705 height 356
click at [363, 223] on div "Library" at bounding box center [367, 224] width 222 height 15
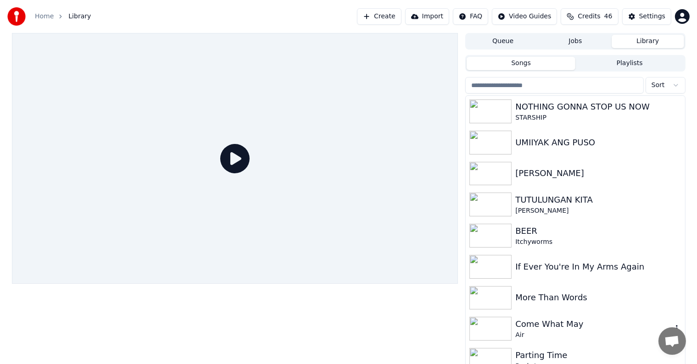
click at [553, 329] on div "Come What May" at bounding box center [593, 324] width 157 height 13
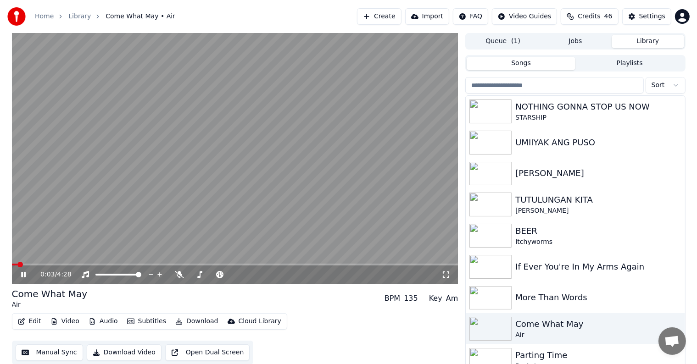
click at [499, 40] on button "Queue ( 1 )" at bounding box center [503, 41] width 73 height 13
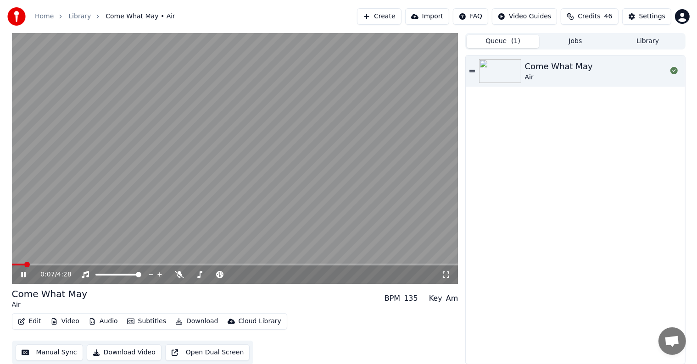
click at [27, 273] on icon at bounding box center [30, 274] width 22 height 7
click at [29, 324] on button "Edit" at bounding box center [29, 321] width 31 height 13
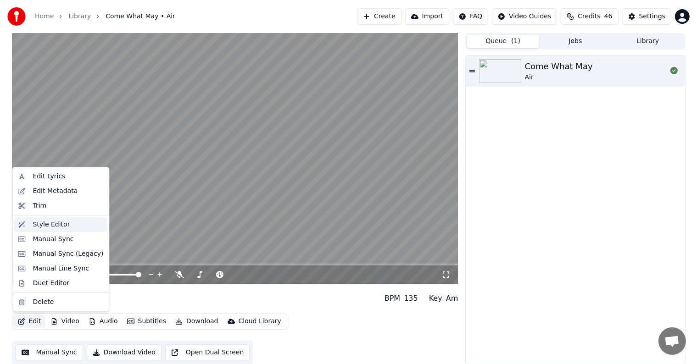
click at [50, 225] on div "Style Editor" at bounding box center [51, 224] width 37 height 9
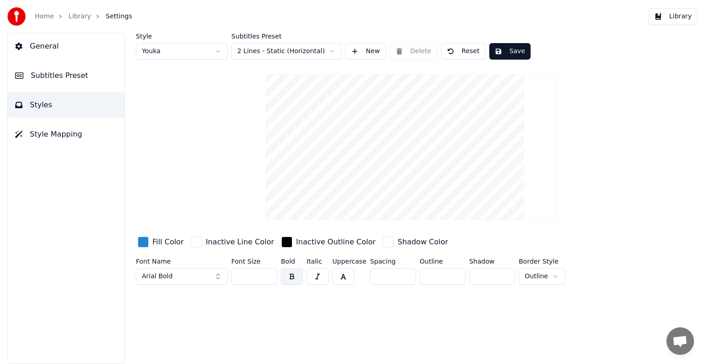
click at [62, 76] on span "Subtitles Preset" at bounding box center [59, 75] width 57 height 11
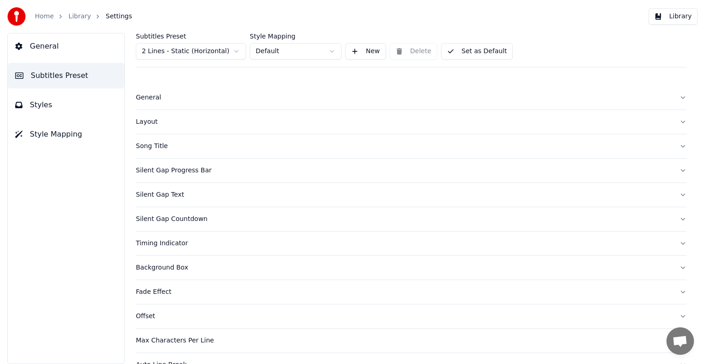
click at [155, 121] on div "Layout" at bounding box center [404, 121] width 536 height 9
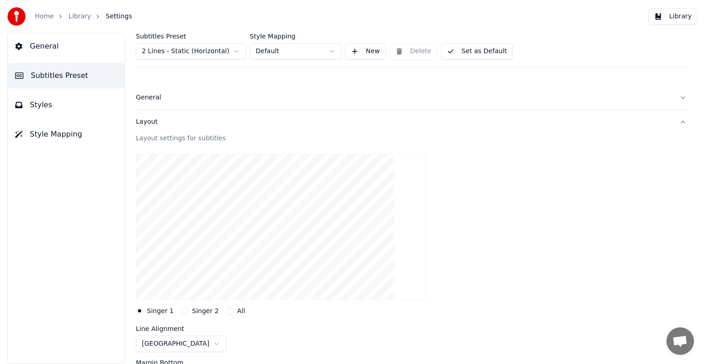
scroll to position [46, 0]
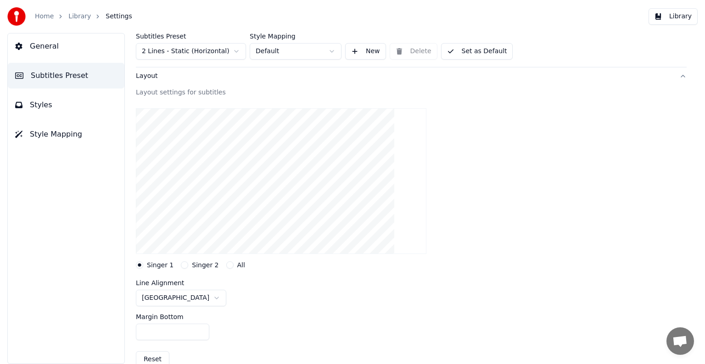
click at [49, 103] on button "Styles" at bounding box center [66, 105] width 117 height 26
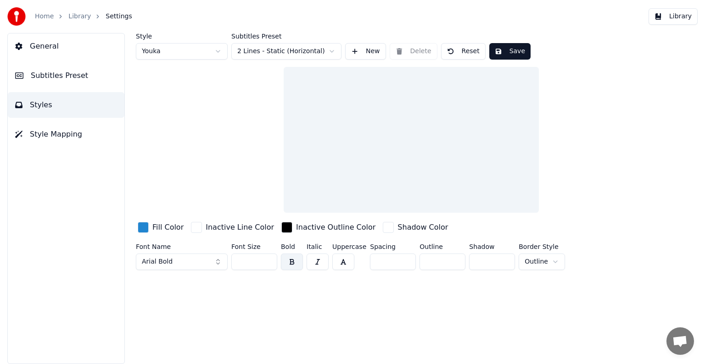
scroll to position [0, 0]
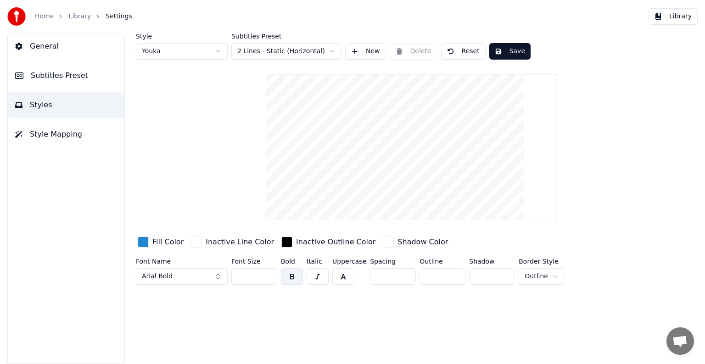
click at [217, 279] on button "Arial Bold" at bounding box center [182, 276] width 92 height 17
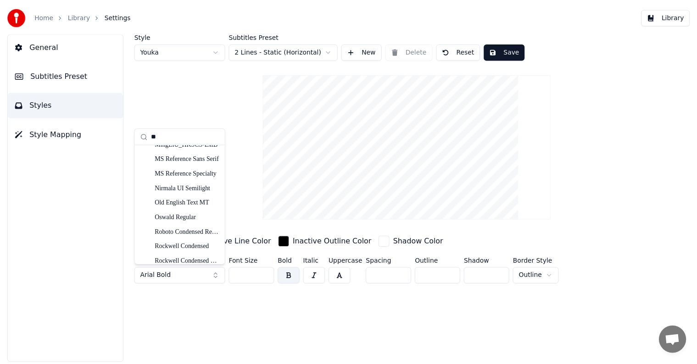
scroll to position [1193, 0]
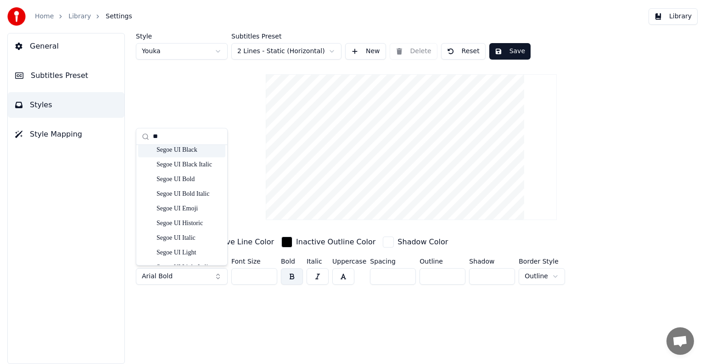
type input "**"
click at [189, 150] on div "Segoe UI Black" at bounding box center [189, 149] width 65 height 9
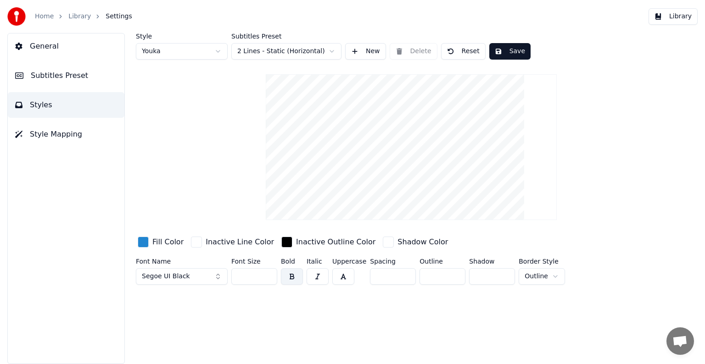
click at [503, 49] on button "Save" at bounding box center [509, 51] width 41 height 17
click at [67, 136] on span "Style Mapping" at bounding box center [56, 134] width 52 height 11
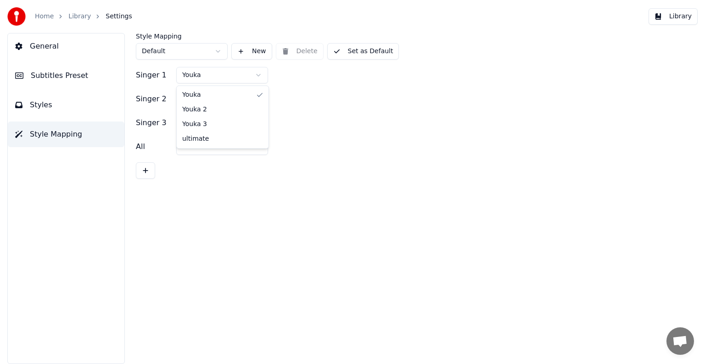
click at [215, 77] on html "Home Library Settings Library General Subtitles Preset Styles Style Mapping Sty…" at bounding box center [352, 182] width 705 height 364
click at [677, 17] on button "Library" at bounding box center [673, 16] width 49 height 17
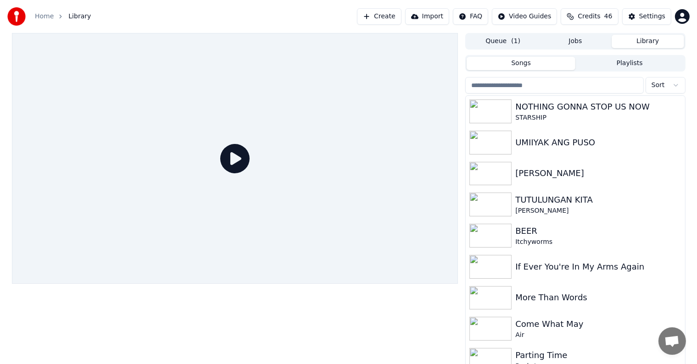
click at [520, 41] on button "Queue ( 1 )" at bounding box center [503, 41] width 73 height 13
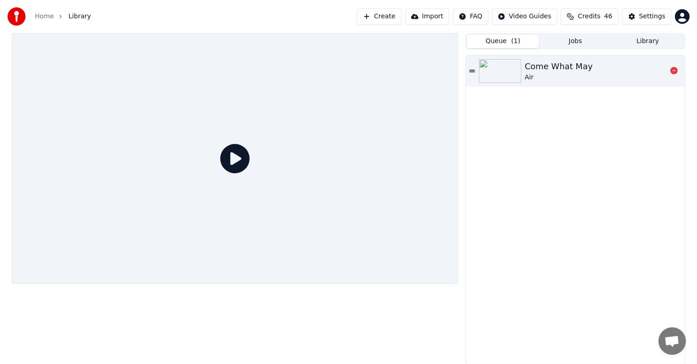
click at [595, 73] on div "Come What May Air" at bounding box center [596, 71] width 142 height 22
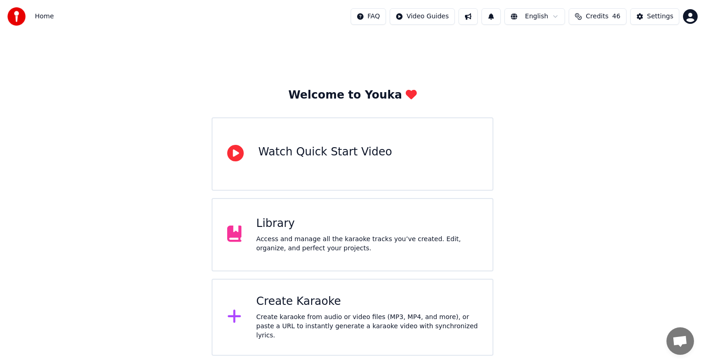
click at [682, 340] on span "Open chat" at bounding box center [679, 342] width 15 height 13
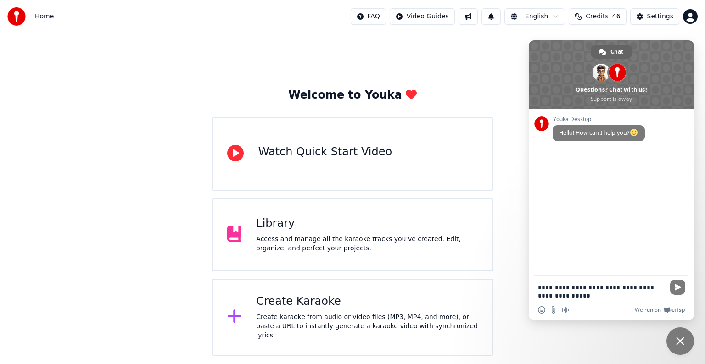
type textarea "**********"
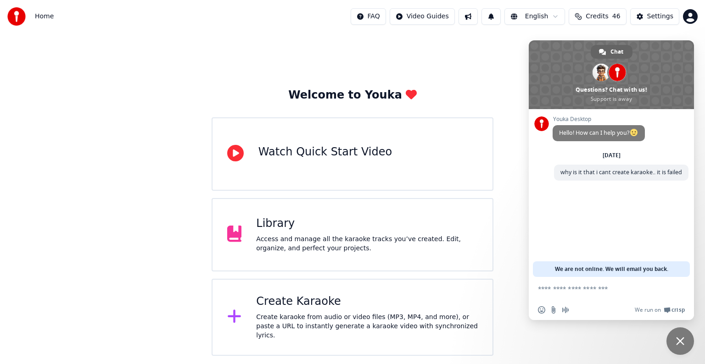
click at [682, 340] on span "Close chat" at bounding box center [680, 341] width 8 height 8
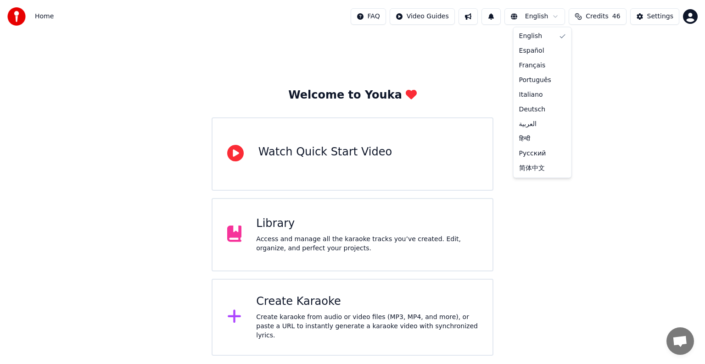
click at [560, 18] on html "Home FAQ Video Guides English Credits 46 Settings Welcome to Youka Watch Quick …" at bounding box center [352, 178] width 705 height 356
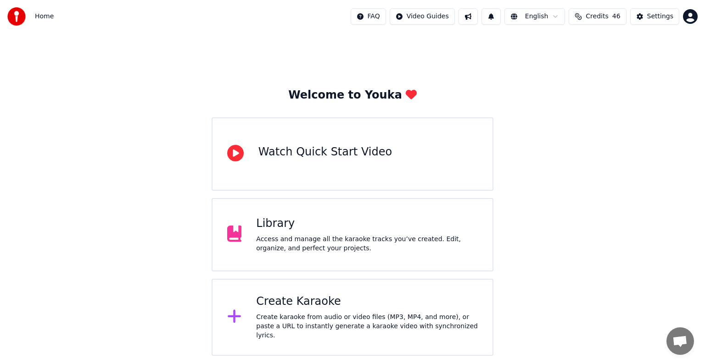
click at [446, 15] on html "Home FAQ Video Guides English Credits 46 Settings Welcome to Youka Watch Quick …" at bounding box center [352, 178] width 705 height 356
click at [413, 15] on html "Home FAQ Video Guides English Credits 46 Settings Welcome to Youka Watch Quick …" at bounding box center [352, 178] width 705 height 356
click at [425, 35] on div "Quick Start Guide" at bounding box center [437, 36] width 64 height 15
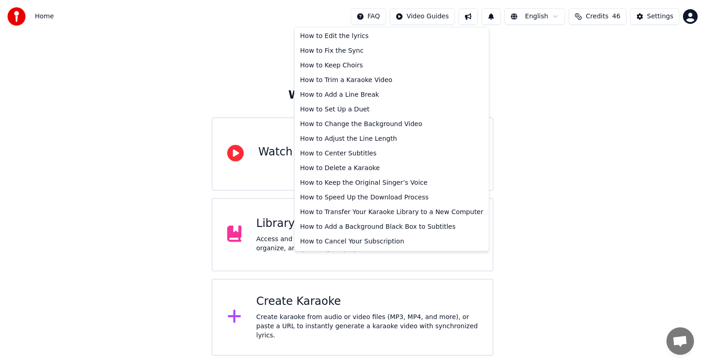
click at [378, 13] on html "Home FAQ Video Guides English Credits 46 Settings Welcome to Youka Watch Quick …" at bounding box center [352, 178] width 705 height 356
click at [263, 73] on html "Home FAQ Video Guides English Credits 46 Settings Welcome to Youka Watch Quick …" at bounding box center [352, 178] width 705 height 356
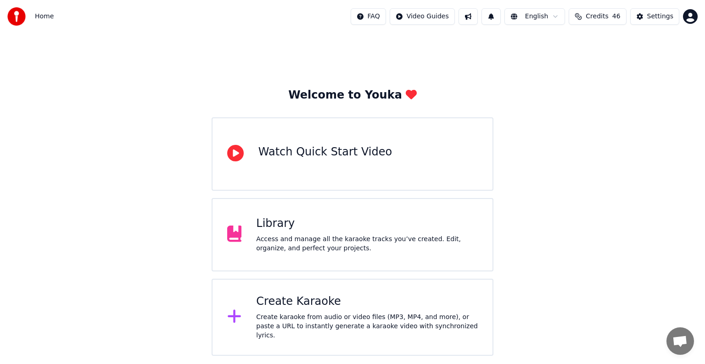
click at [298, 241] on div "Access and manage all the karaoke tracks you’ve created. Edit, organize, and pe…" at bounding box center [367, 244] width 222 height 18
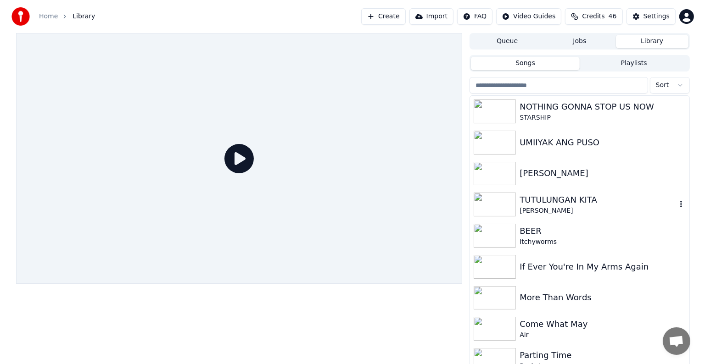
scroll to position [7, 0]
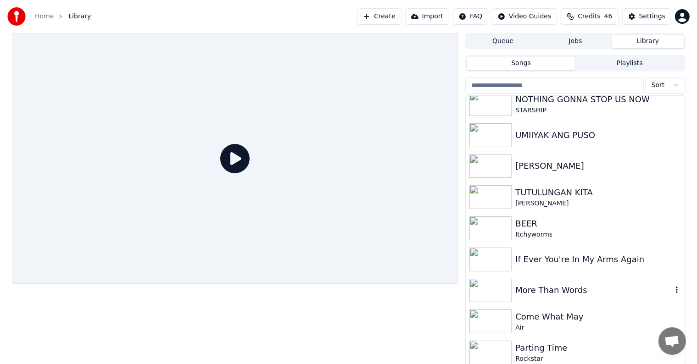
click at [533, 290] on div "More Than Words" at bounding box center [593, 290] width 157 height 13
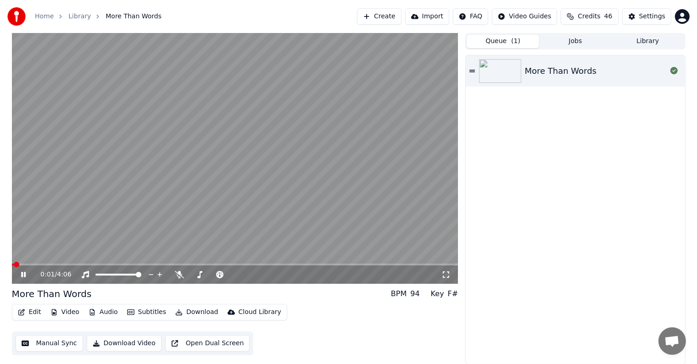
click at [494, 39] on button "Queue ( 1 )" at bounding box center [503, 41] width 73 height 13
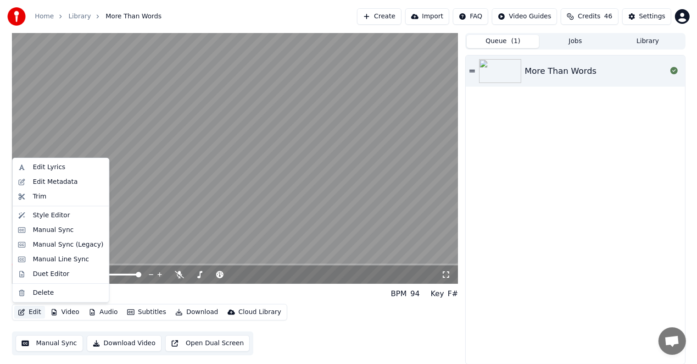
click at [30, 314] on button "Edit" at bounding box center [29, 312] width 31 height 13
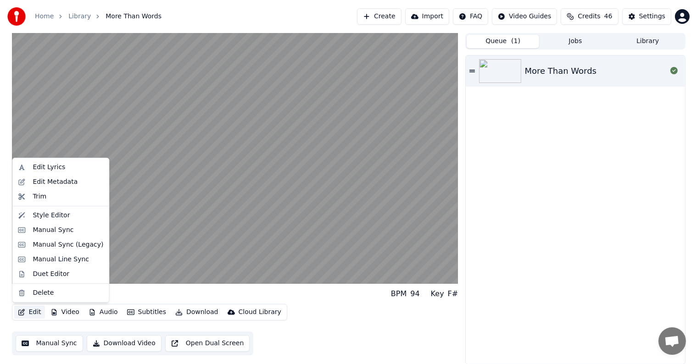
drag, startPoint x: 48, startPoint y: 182, endPoint x: 50, endPoint y: 200, distance: 18.5
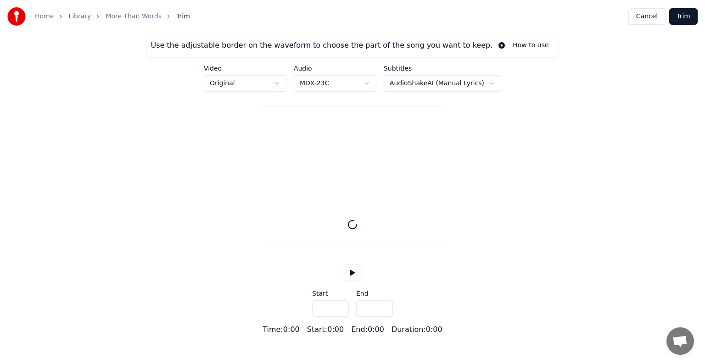
type input "*****"
click at [79, 20] on link "Library" at bounding box center [79, 16] width 22 height 9
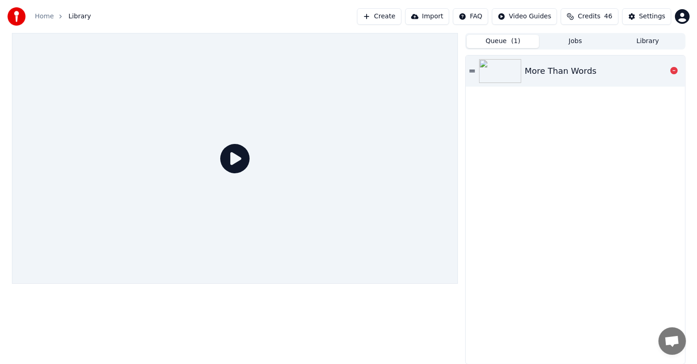
click at [556, 67] on div "More Than Words" at bounding box center [561, 71] width 72 height 13
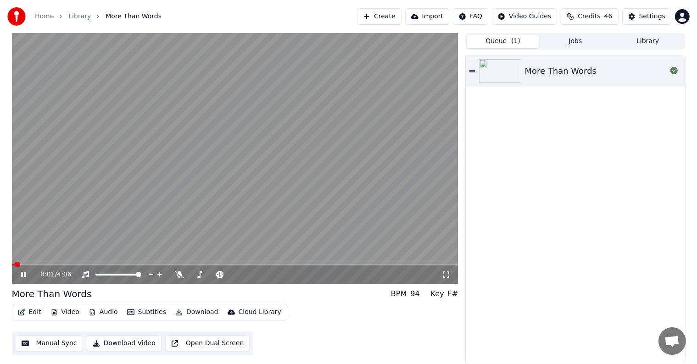
click at [28, 314] on button "Edit" at bounding box center [29, 312] width 31 height 13
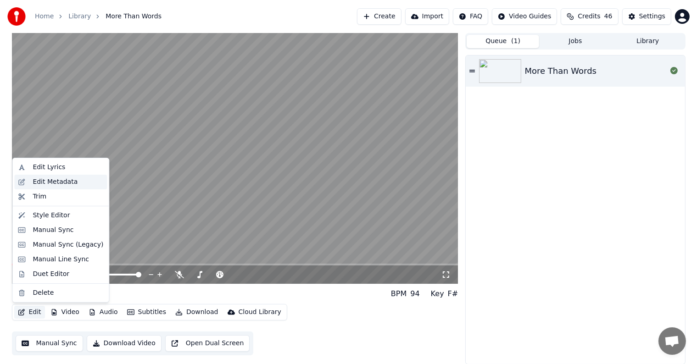
click at [51, 183] on div "Edit Metadata" at bounding box center [55, 182] width 45 height 9
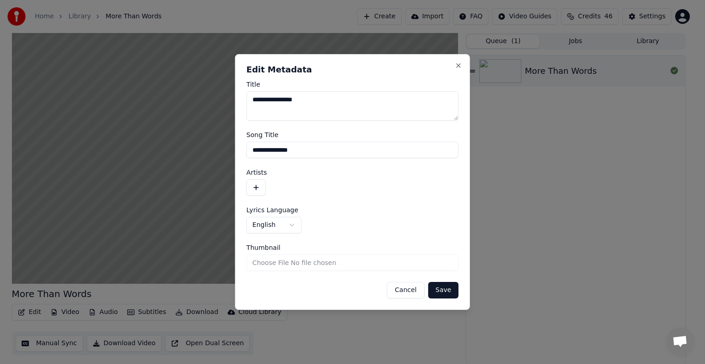
click at [406, 291] on button "Cancel" at bounding box center [405, 290] width 37 height 17
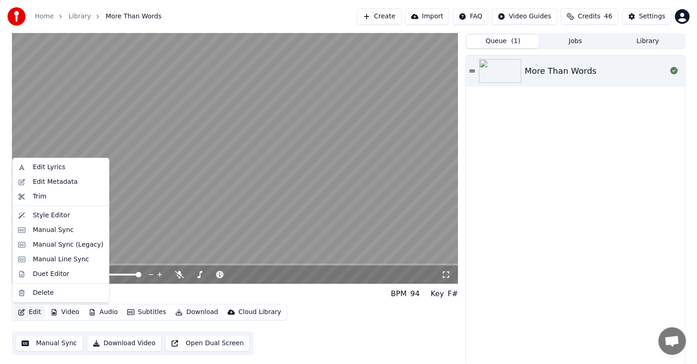
click at [35, 310] on button "Edit" at bounding box center [29, 312] width 31 height 13
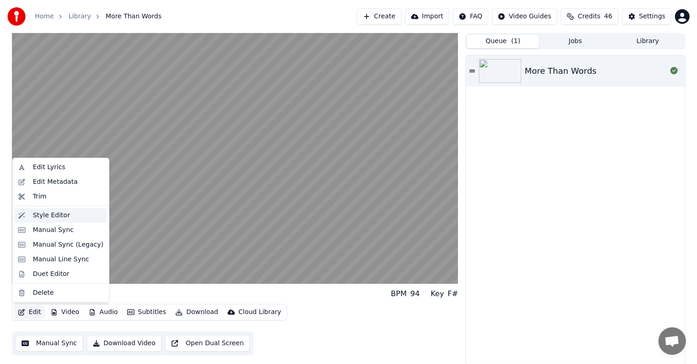
click at [53, 218] on div "Style Editor" at bounding box center [51, 215] width 37 height 9
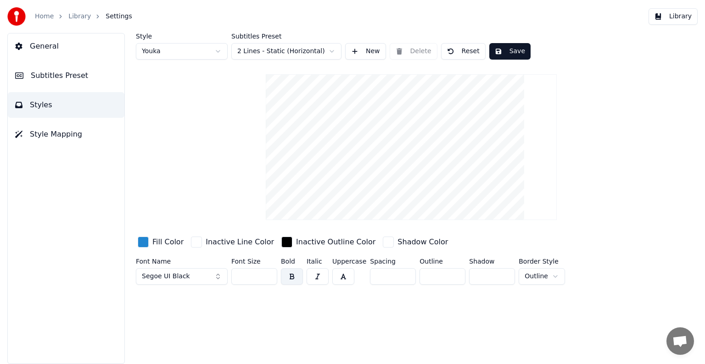
click at [268, 278] on input "***" at bounding box center [254, 276] width 46 height 17
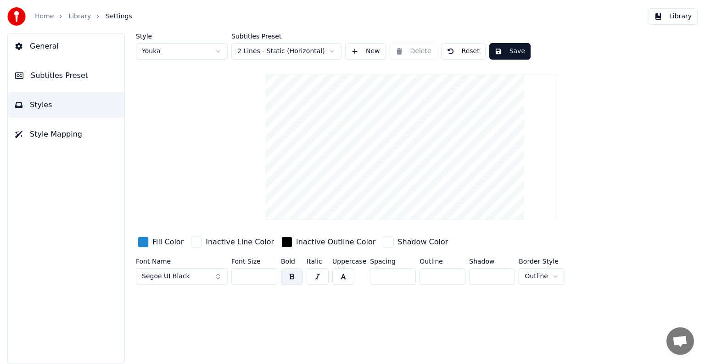
click at [268, 278] on input "***" at bounding box center [254, 276] width 46 height 17
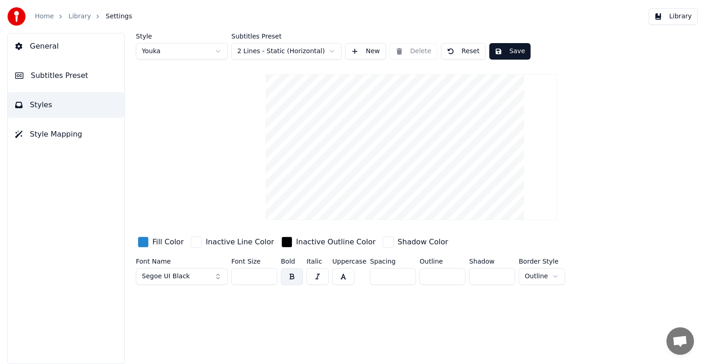
click at [268, 278] on input "***" at bounding box center [254, 276] width 46 height 17
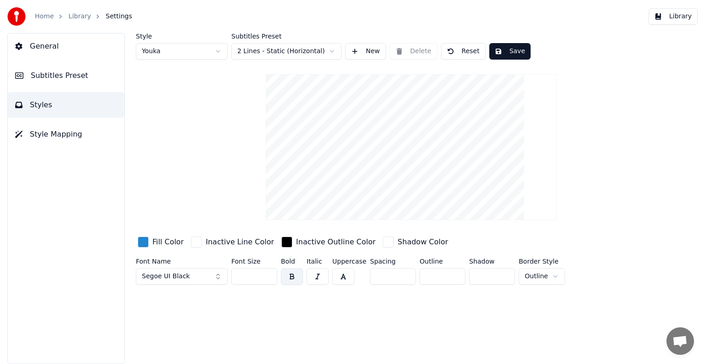
click at [268, 278] on input "***" at bounding box center [254, 276] width 46 height 17
click at [268, 277] on input "***" at bounding box center [254, 276] width 46 height 17
type input "***"
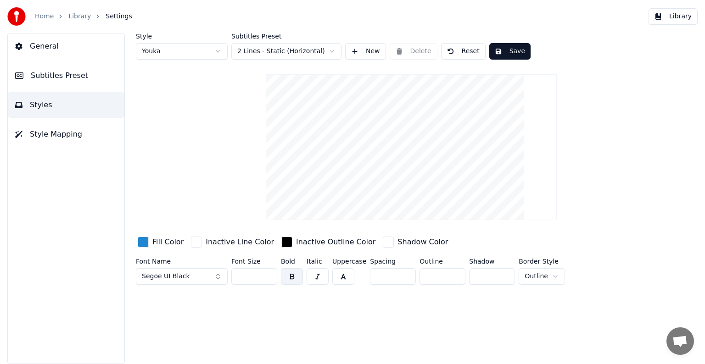
click at [268, 277] on input "***" at bounding box center [254, 276] width 46 height 17
click at [499, 48] on button "Save" at bounding box center [509, 51] width 41 height 17
click at [56, 79] on span "Subtitles Preset" at bounding box center [59, 75] width 57 height 11
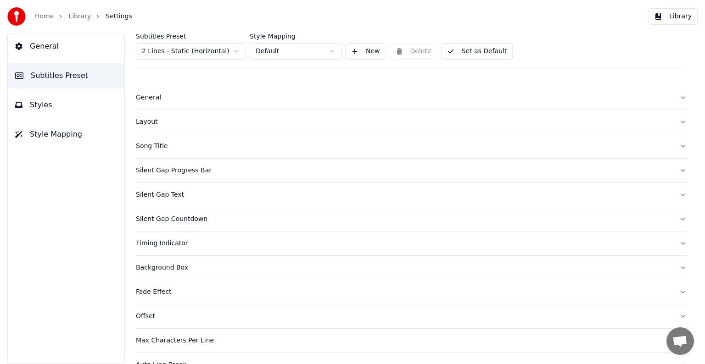
click at [73, 15] on link "Library" at bounding box center [79, 16] width 22 height 9
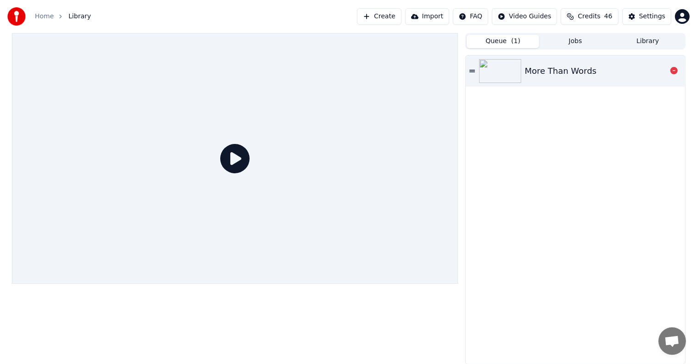
click at [550, 73] on div "More Than Words" at bounding box center [561, 71] width 72 height 13
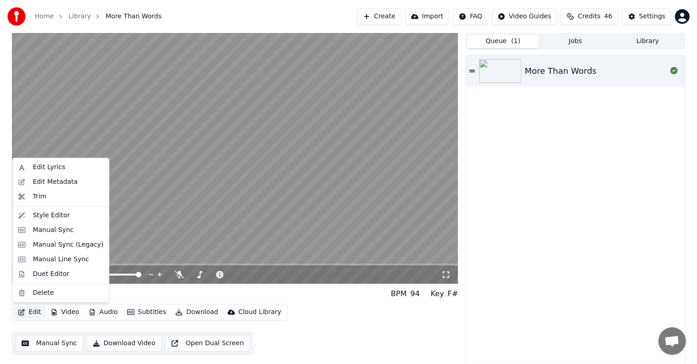
click at [31, 312] on button "Edit" at bounding box center [29, 312] width 31 height 13
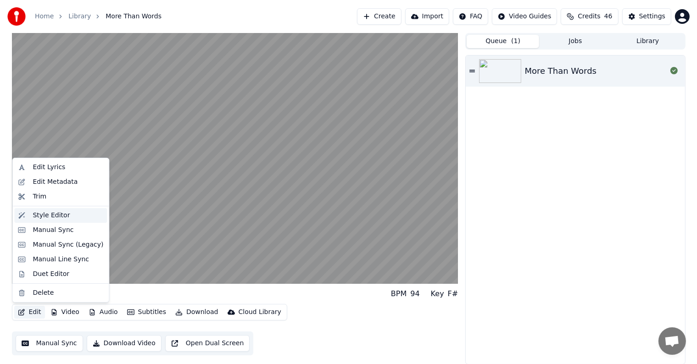
click at [47, 211] on div "Style Editor" at bounding box center [51, 215] width 37 height 9
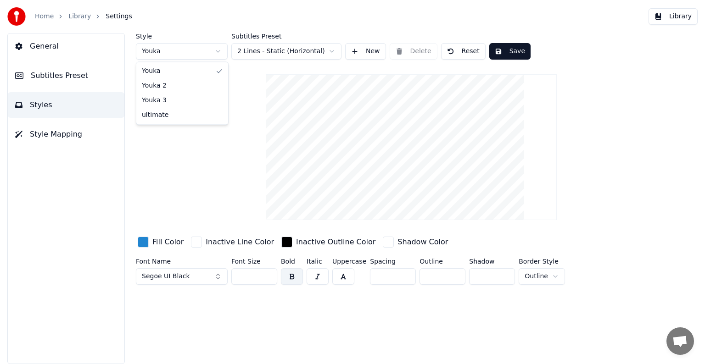
click at [214, 52] on html "Home Library Settings Library General Subtitles Preset Styles Style Mapping Sty…" at bounding box center [352, 182] width 705 height 364
click at [216, 51] on html "Home Library Settings Library General Subtitles Preset Styles Style Mapping Sty…" at bounding box center [352, 182] width 705 height 364
click at [220, 51] on html "Home Library Settings Library General Subtitles Preset Styles Style Mapping Sty…" at bounding box center [352, 182] width 705 height 364
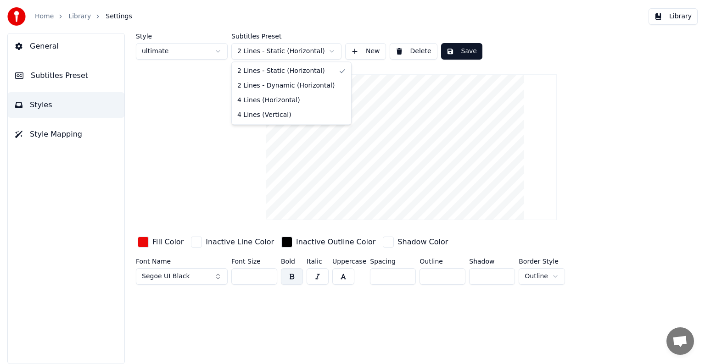
click at [334, 51] on html "Home Library Settings Library General Subtitles Preset Styles Style Mapping Sty…" at bounding box center [352, 182] width 705 height 364
click at [329, 49] on html "Home Library Settings Library General Subtitles Preset Styles Style Mapping Sty…" at bounding box center [352, 182] width 705 height 364
click at [455, 46] on button "Save" at bounding box center [461, 51] width 41 height 17
click at [330, 51] on html "Home Library Settings Library General Subtitles Preset Styles Style Mapping Sty…" at bounding box center [352, 182] width 705 height 364
click at [330, 50] on html "Home Library Settings Library General Subtitles Preset Styles Style Mapping Sty…" at bounding box center [352, 182] width 705 height 364
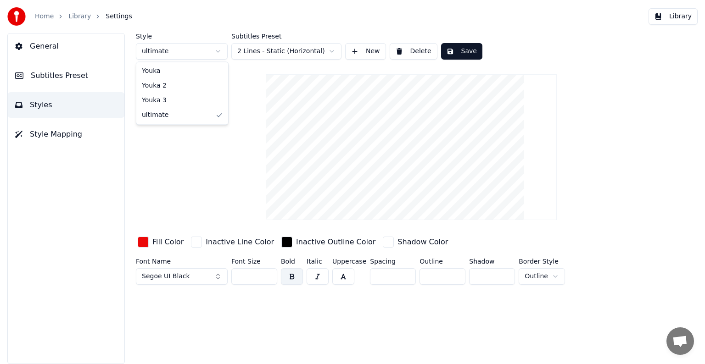
click at [218, 52] on html "Home Library Settings Library General Subtitles Preset Styles Style Mapping Sty…" at bounding box center [352, 182] width 705 height 364
type input "***"
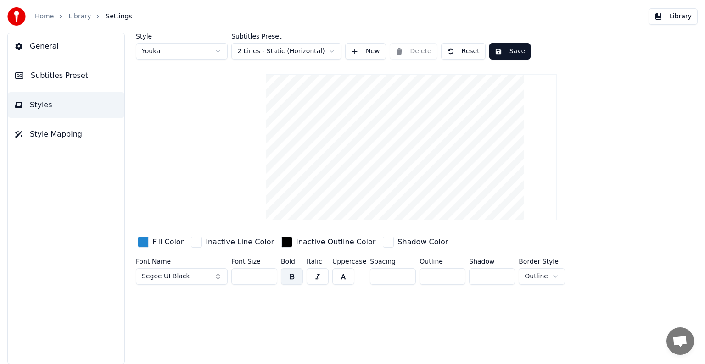
click at [332, 50] on html "Home Library Settings Library General Subtitles Preset Styles Style Mapping Sty…" at bounding box center [352, 182] width 705 height 364
click at [333, 53] on html "Home Library Settings Library General Subtitles Preset Styles Style Mapping Sty…" at bounding box center [352, 182] width 705 height 364
click at [329, 51] on html "Home Library Settings Library General Subtitles Preset Styles Style Mapping Sty…" at bounding box center [352, 182] width 705 height 364
click at [60, 131] on span "Style Mapping" at bounding box center [56, 134] width 52 height 11
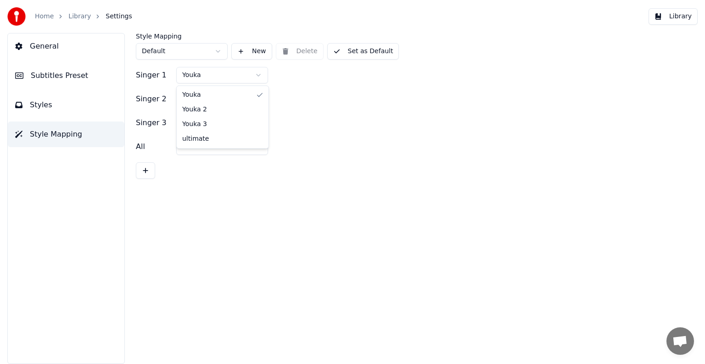
click at [257, 75] on html "Home Library Settings Library General Subtitles Preset Styles Style Mapping Sty…" at bounding box center [352, 182] width 705 height 364
click at [256, 102] on html "Home Library Settings Library General Subtitles Preset Styles Style Mapping Sty…" at bounding box center [352, 182] width 705 height 364
click at [259, 125] on html "Home Library Settings Library General Subtitles Preset Styles Style Mapping Sty…" at bounding box center [352, 182] width 705 height 364
drag, startPoint x: 224, startPoint y: 145, endPoint x: 239, endPoint y: 137, distance: 17.3
click at [260, 148] on html "Home Library Settings Library General Subtitles Preset Styles Style Mapping Sty…" at bounding box center [352, 182] width 705 height 364
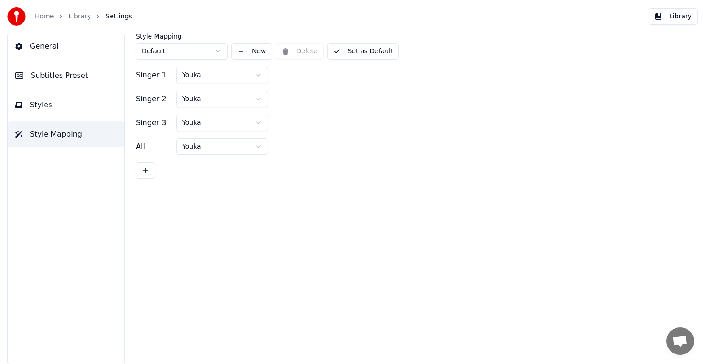
click at [48, 103] on span "Styles" at bounding box center [41, 105] width 22 height 11
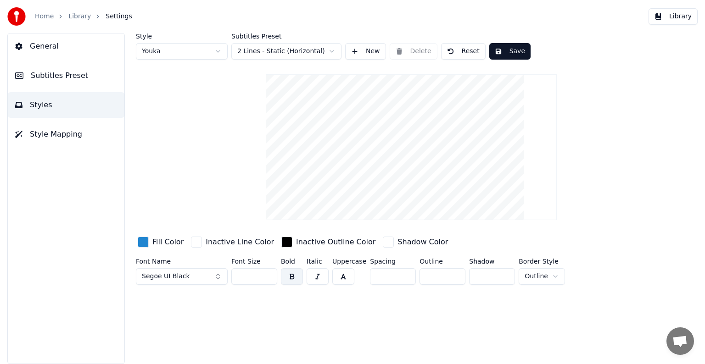
click at [45, 49] on span "General" at bounding box center [44, 46] width 29 height 11
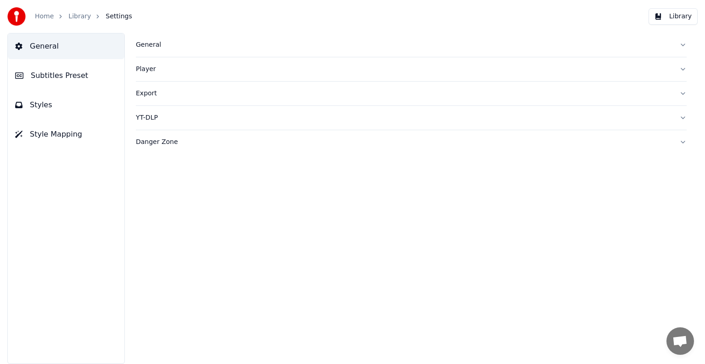
click at [53, 73] on span "Subtitles Preset" at bounding box center [59, 75] width 57 height 11
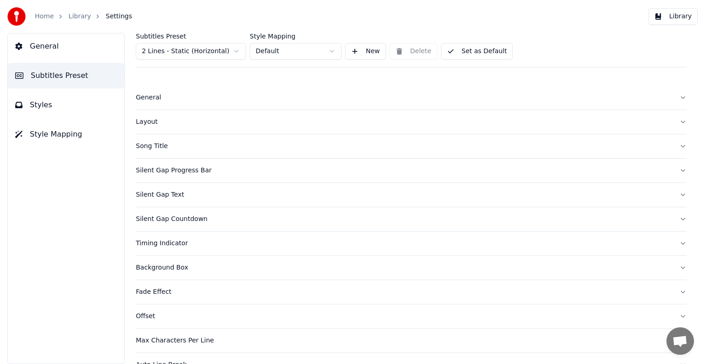
click at [141, 121] on div "Layout" at bounding box center [404, 121] width 536 height 9
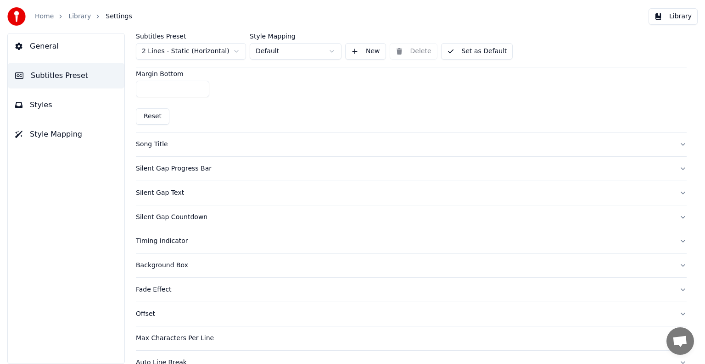
scroll to position [306, 0]
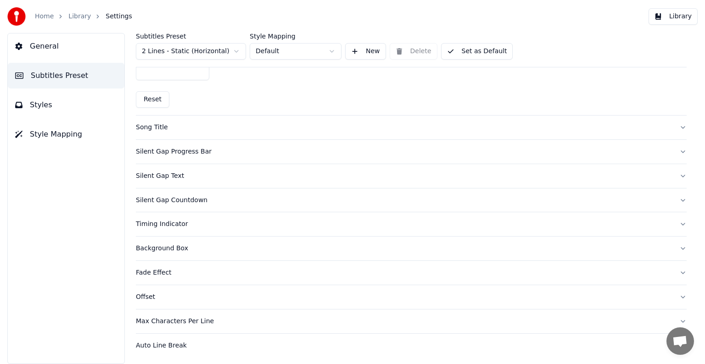
click at [165, 319] on div "Max Characters Per Line" at bounding box center [404, 321] width 536 height 9
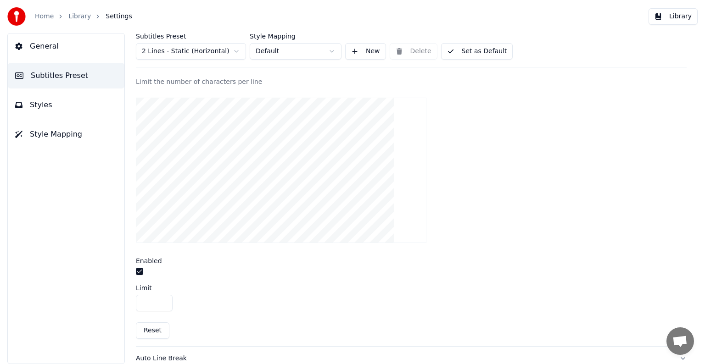
scroll to position [288, 0]
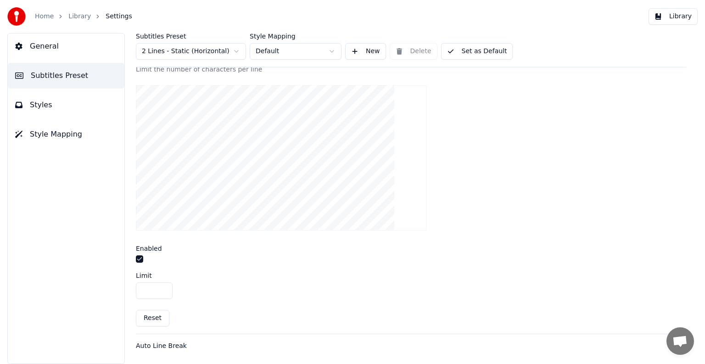
click at [158, 318] on button "Reset" at bounding box center [153, 318] width 34 height 17
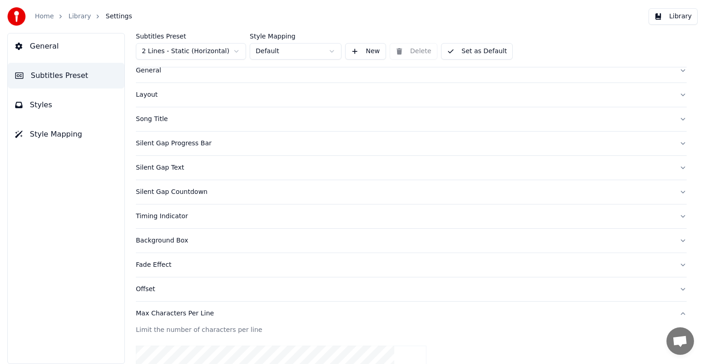
scroll to position [0, 0]
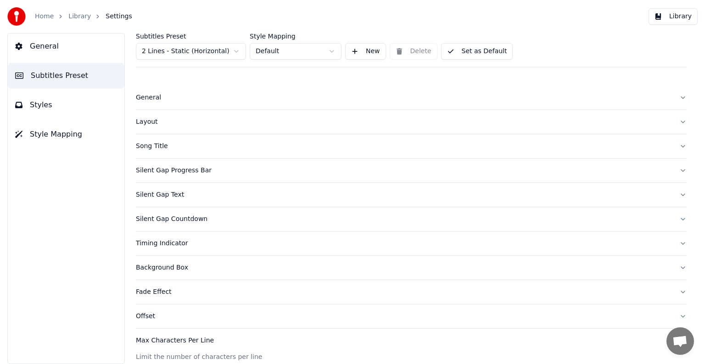
click at [142, 123] on div "Layout" at bounding box center [404, 121] width 536 height 9
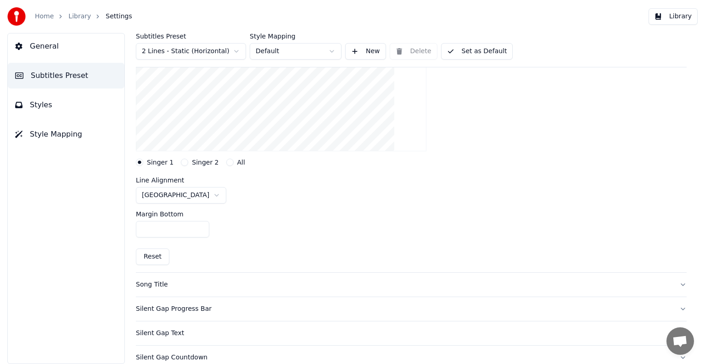
scroll to position [184, 0]
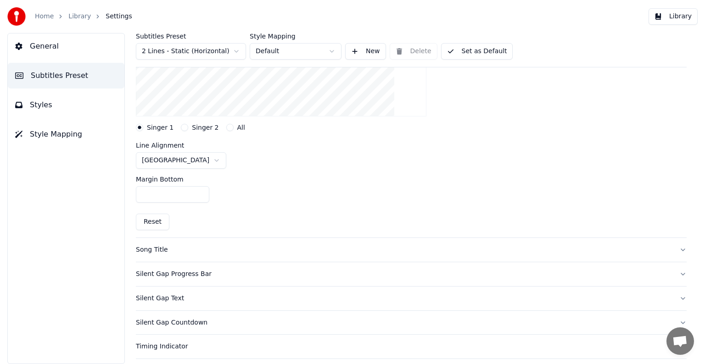
click at [147, 222] on button "Reset" at bounding box center [153, 222] width 34 height 17
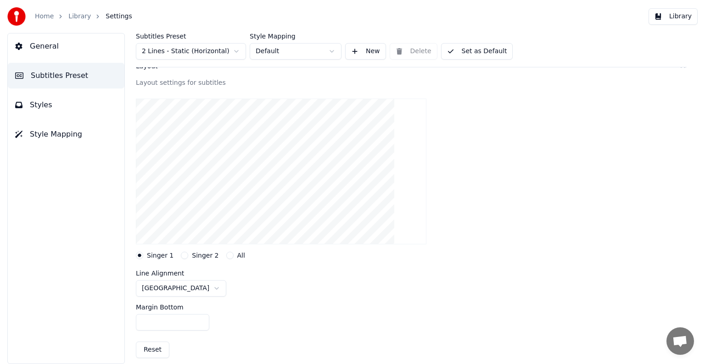
scroll to position [0, 0]
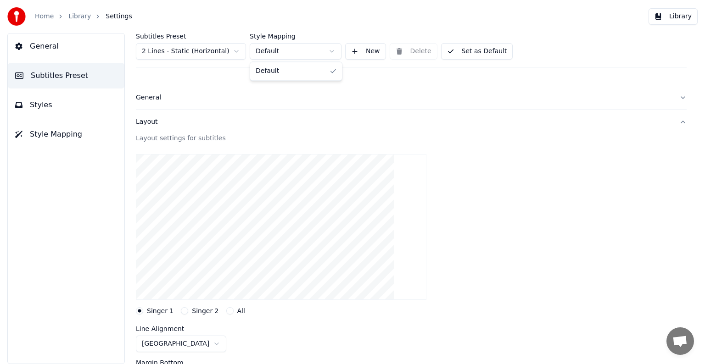
click at [330, 52] on html "Home Library Settings Library General Subtitles Preset Styles Style Mapping Sub…" at bounding box center [352, 182] width 705 height 364
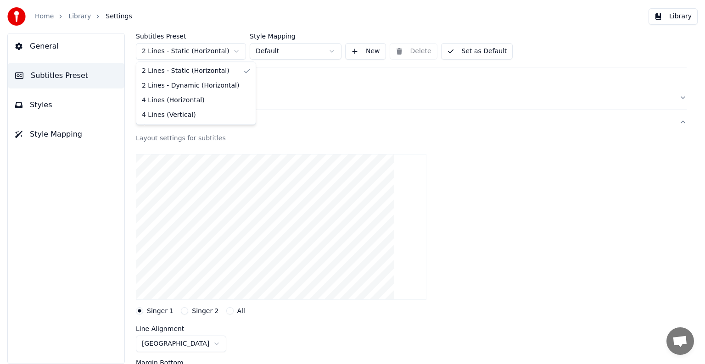
click at [235, 51] on html "Home Library Settings Library General Subtitles Preset Styles Style Mapping Sub…" at bounding box center [352, 182] width 705 height 364
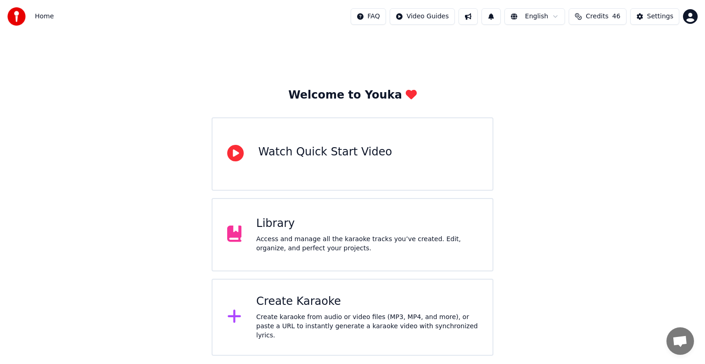
click at [305, 309] on div "Create Karaoke" at bounding box center [367, 302] width 222 height 15
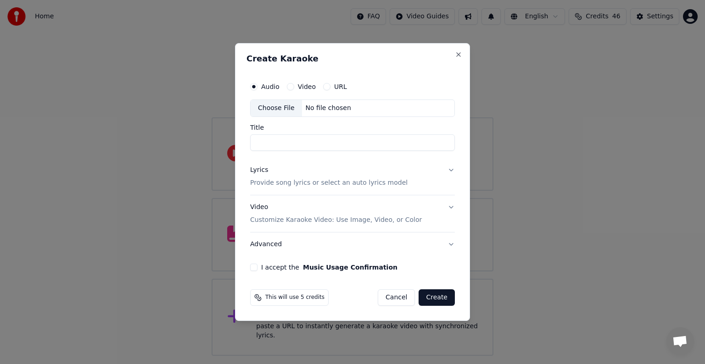
click at [452, 242] on button "Advanced" at bounding box center [352, 245] width 205 height 24
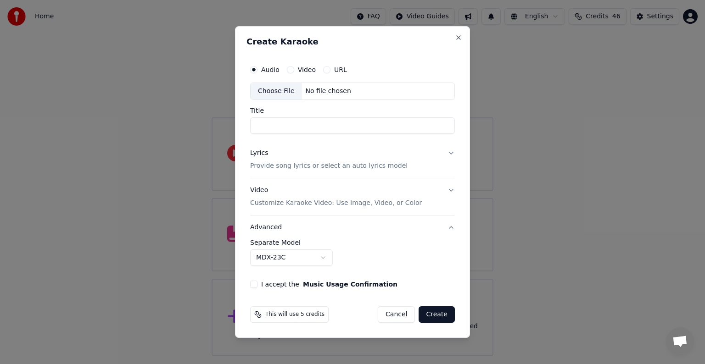
click at [320, 258] on body "**********" at bounding box center [352, 178] width 705 height 356
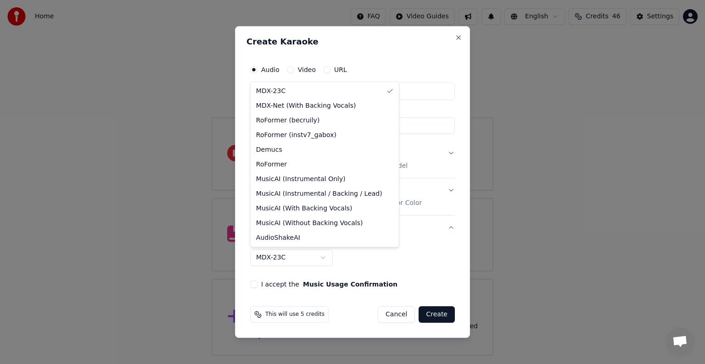
click at [457, 39] on body "**********" at bounding box center [352, 178] width 705 height 356
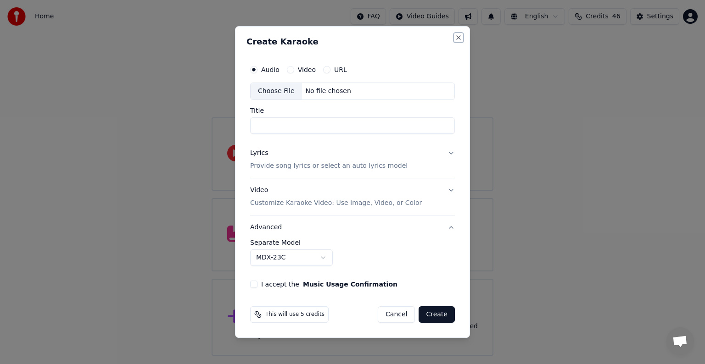
click at [457, 39] on button "Close" at bounding box center [458, 37] width 7 height 7
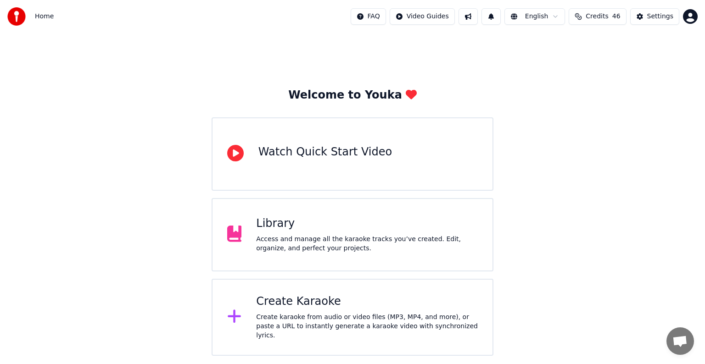
click at [318, 225] on div "Library" at bounding box center [367, 224] width 222 height 15
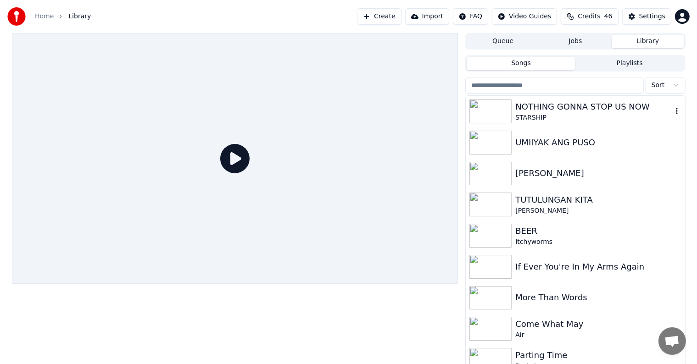
click at [534, 110] on div "NOTHING GONNA STOP US NOW" at bounding box center [593, 107] width 157 height 13
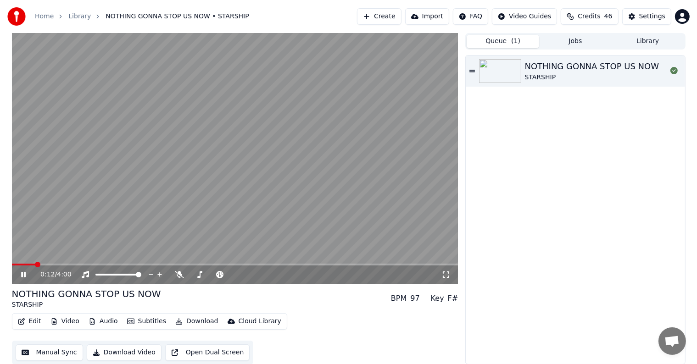
click at [490, 42] on button "Queue ( 1 )" at bounding box center [503, 41] width 73 height 13
click at [34, 321] on button "Edit" at bounding box center [29, 321] width 31 height 13
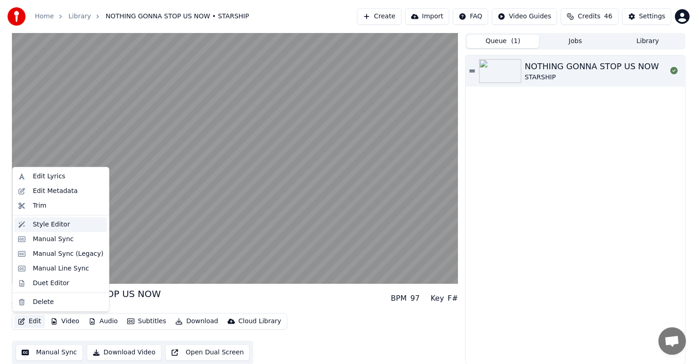
click at [49, 227] on div "Style Editor" at bounding box center [51, 224] width 37 height 9
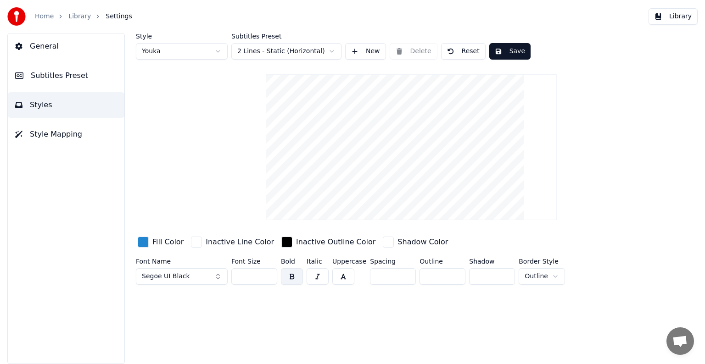
click at [63, 132] on span "Style Mapping" at bounding box center [56, 134] width 52 height 11
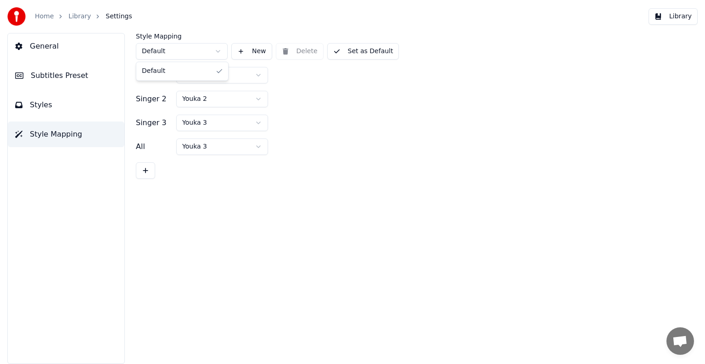
click at [216, 50] on html "Home Library Settings Library General Subtitles Preset Styles Style Mapping Sty…" at bounding box center [352, 182] width 705 height 364
click at [261, 76] on html "Home Library Settings Library General Subtitles Preset Styles Style Mapping Sty…" at bounding box center [352, 182] width 705 height 364
click at [260, 100] on html "Home Library Settings Library General Subtitles Preset Styles Style Mapping Sty…" at bounding box center [352, 182] width 705 height 364
click at [259, 121] on html "Home Library Settings Library General Subtitles Preset Styles Style Mapping Sty…" at bounding box center [352, 182] width 705 height 364
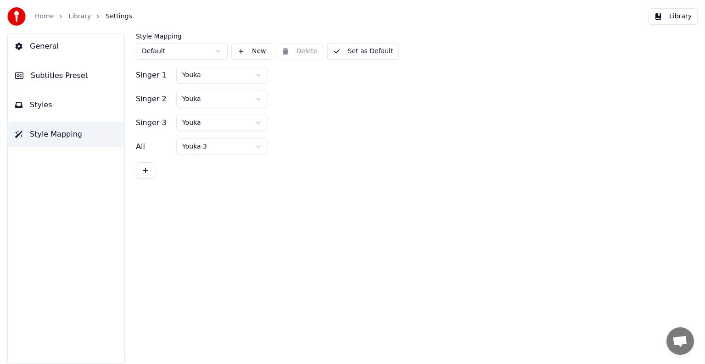
click at [260, 147] on html "Home Library Settings Library General Subtitles Preset Styles Style Mapping Sty…" at bounding box center [352, 182] width 705 height 364
click at [48, 80] on span "Subtitles Preset" at bounding box center [59, 75] width 57 height 11
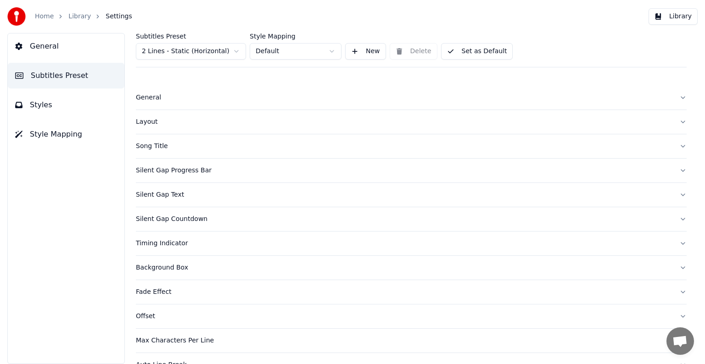
click at [148, 118] on div "Layout" at bounding box center [404, 121] width 536 height 9
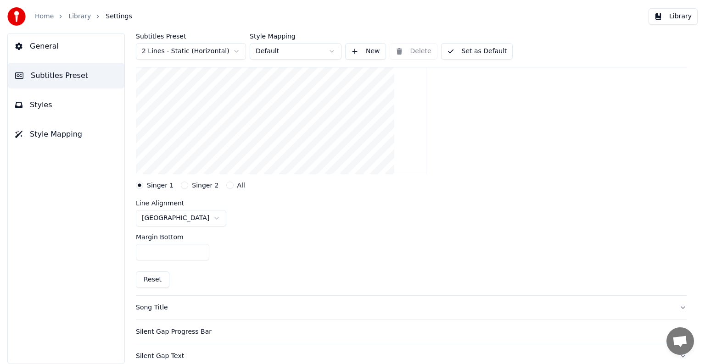
scroll to position [138, 0]
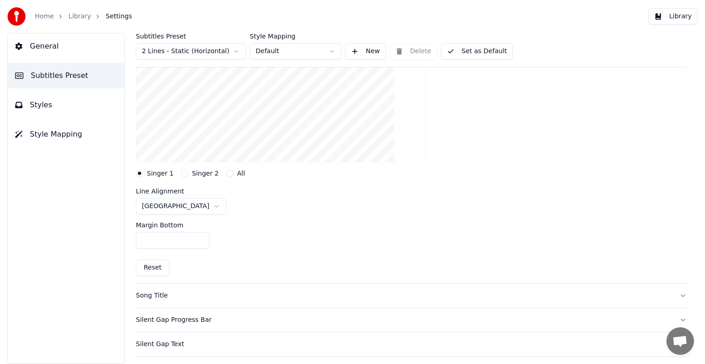
click at [182, 174] on button "Singer 2" at bounding box center [184, 173] width 7 height 7
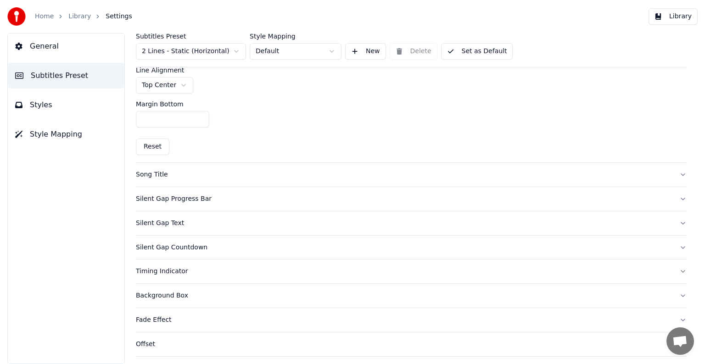
scroll to position [275, 0]
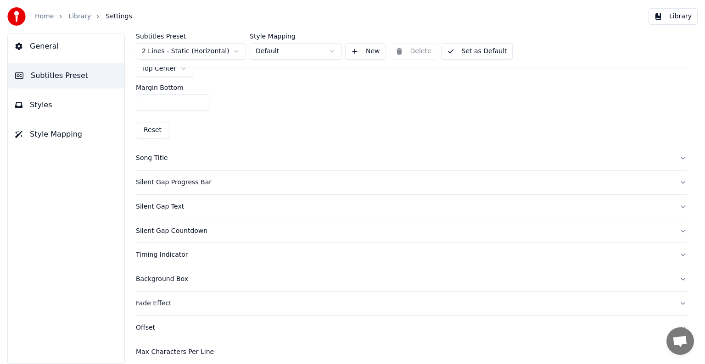
click at [147, 209] on div "Silent Gap Text" at bounding box center [404, 206] width 536 height 9
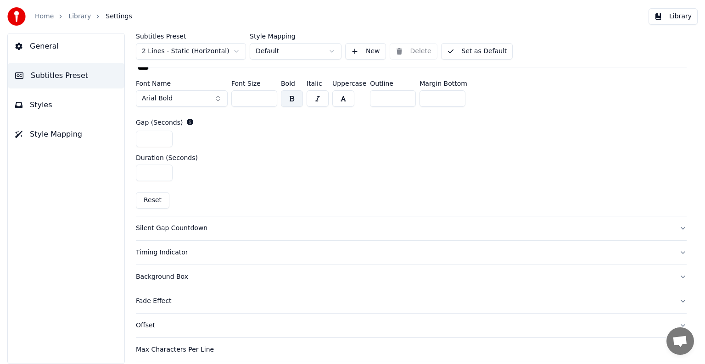
scroll to position [413, 0]
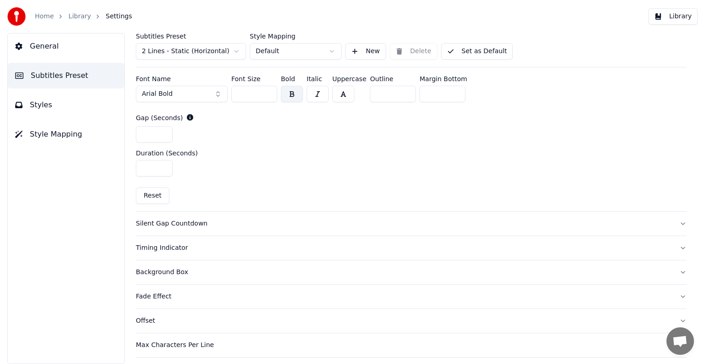
click at [145, 194] on button "Reset" at bounding box center [153, 196] width 34 height 17
click at [155, 198] on button "Reset" at bounding box center [153, 196] width 34 height 17
click at [163, 221] on div "Silent Gap Countdown" at bounding box center [404, 223] width 536 height 9
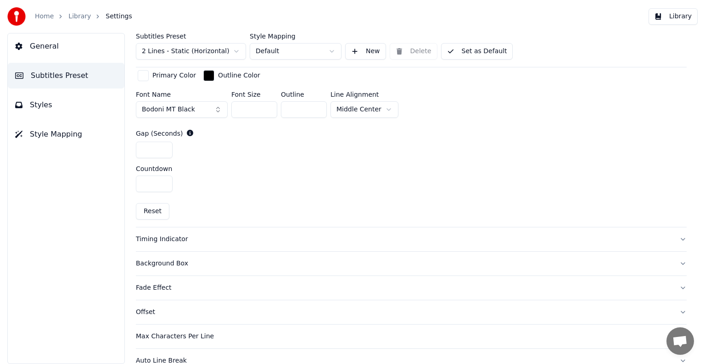
scroll to position [387, 0]
click at [149, 213] on button "Reset" at bounding box center [153, 212] width 34 height 17
type input "**"
type input "*"
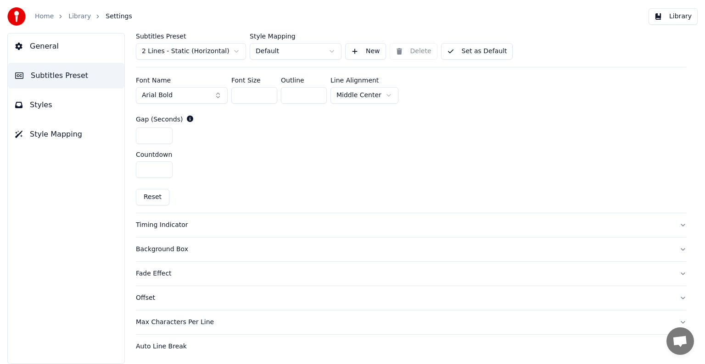
click at [171, 247] on div "Background Box" at bounding box center [404, 249] width 536 height 9
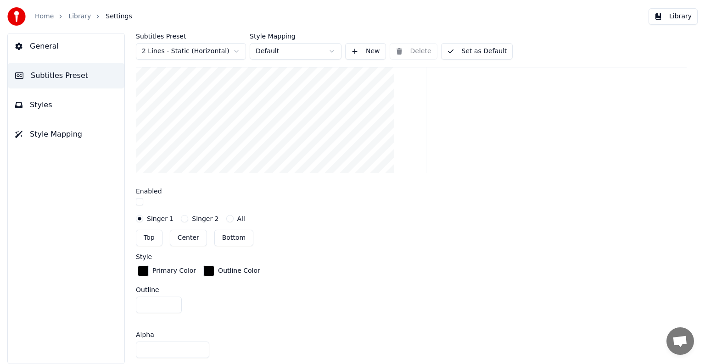
scroll to position [250, 0]
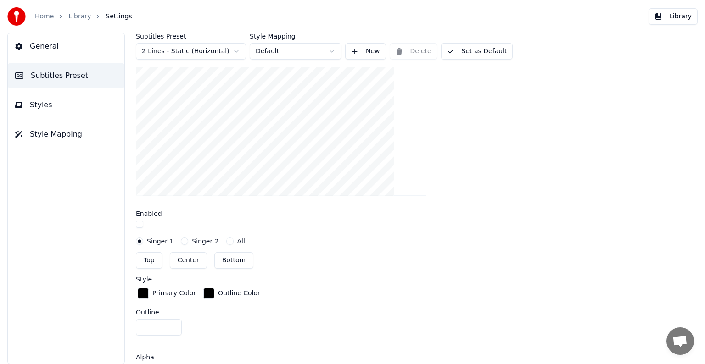
click at [154, 257] on button "Top" at bounding box center [149, 260] width 27 height 17
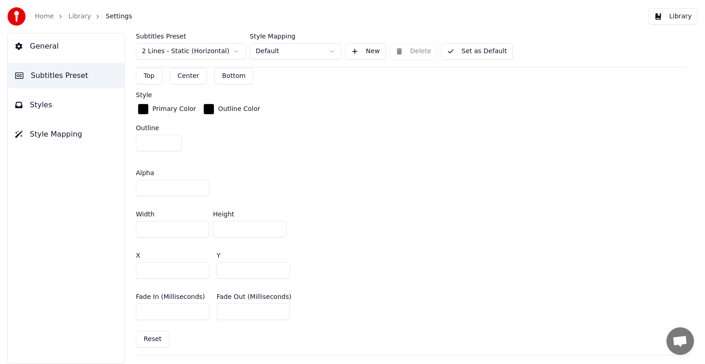
scroll to position [479, 0]
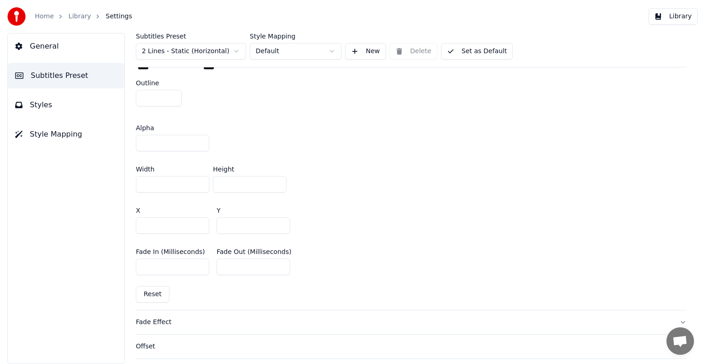
click at [151, 291] on button "Reset" at bounding box center [153, 294] width 34 height 17
type input "***"
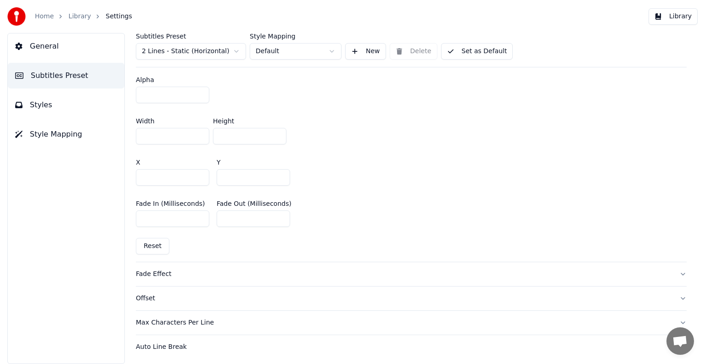
scroll to position [528, 0]
click at [151, 270] on div "Fade Effect" at bounding box center [404, 273] width 536 height 9
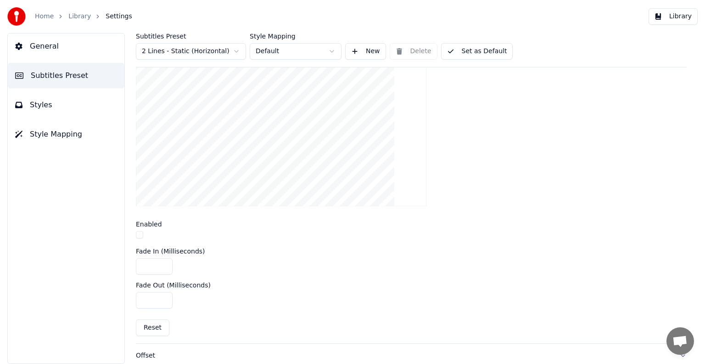
scroll to position [276, 0]
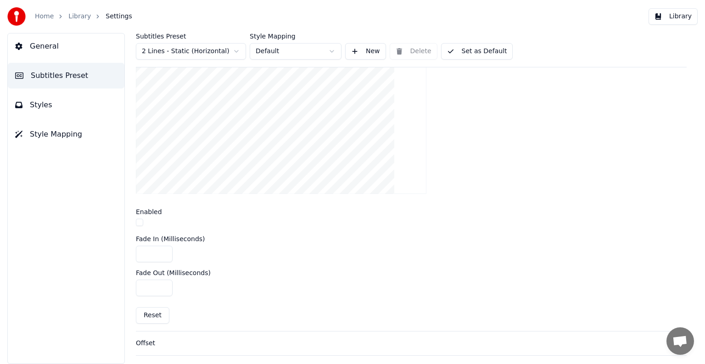
click at [139, 225] on button "button" at bounding box center [139, 222] width 7 height 7
click at [139, 222] on button "button" at bounding box center [139, 222] width 7 height 7
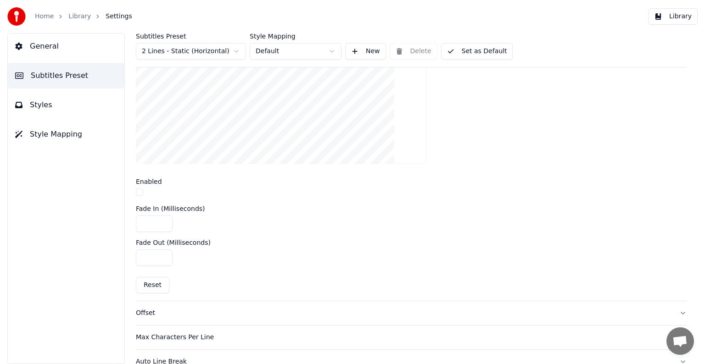
scroll to position [322, 0]
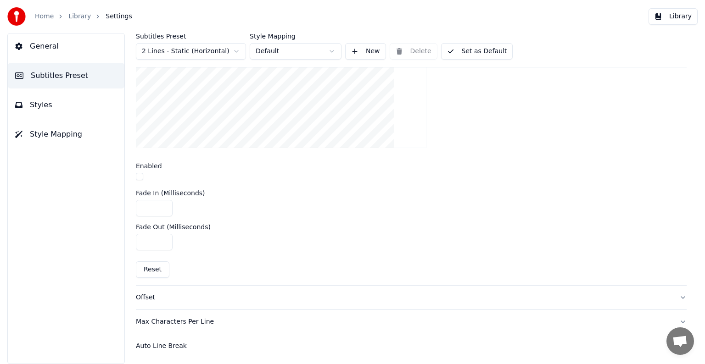
click at [170, 319] on div "Max Characters Per Line" at bounding box center [404, 322] width 536 height 9
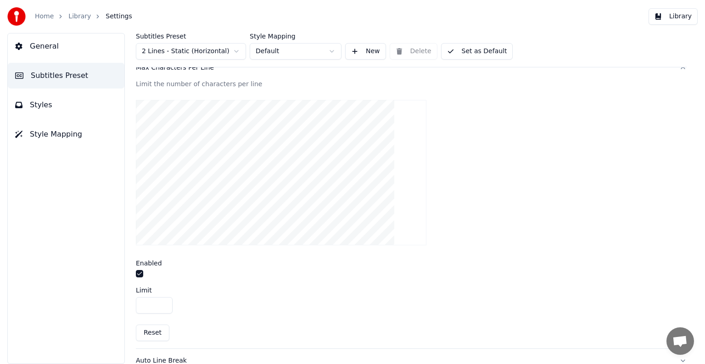
scroll to position [288, 0]
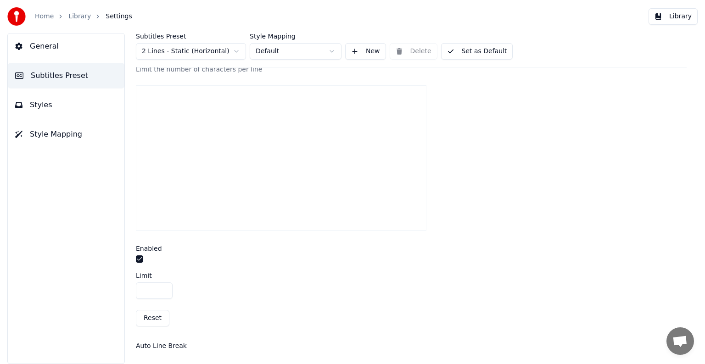
click at [163, 292] on input "**" at bounding box center [154, 291] width 37 height 17
type input "**"
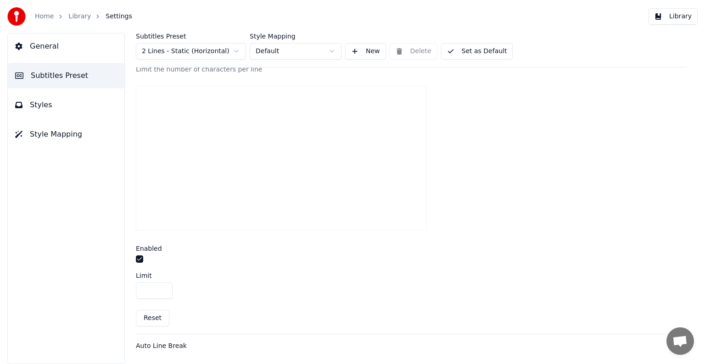
click at [163, 292] on input "**" at bounding box center [154, 291] width 37 height 17
click at [169, 344] on div "Auto Line Break" at bounding box center [404, 346] width 536 height 9
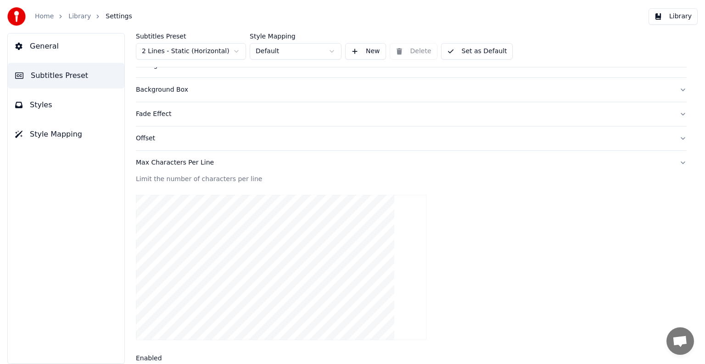
scroll to position [127, 0]
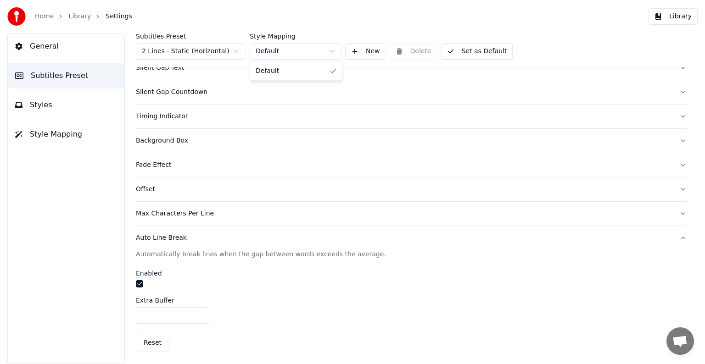
click at [328, 54] on html "Home Library Settings Library General Subtitles Preset Styles Style Mapping Sub…" at bounding box center [352, 182] width 705 height 364
click at [67, 78] on span "Subtitles Preset" at bounding box center [59, 75] width 57 height 11
click at [44, 108] on span "Styles" at bounding box center [41, 105] width 22 height 11
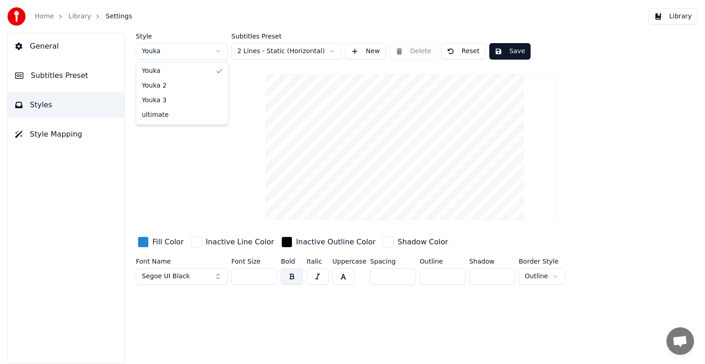
click at [217, 55] on html "Home Library Settings Library General Subtitles Preset Styles Style Mapping Sty…" at bounding box center [352, 182] width 705 height 364
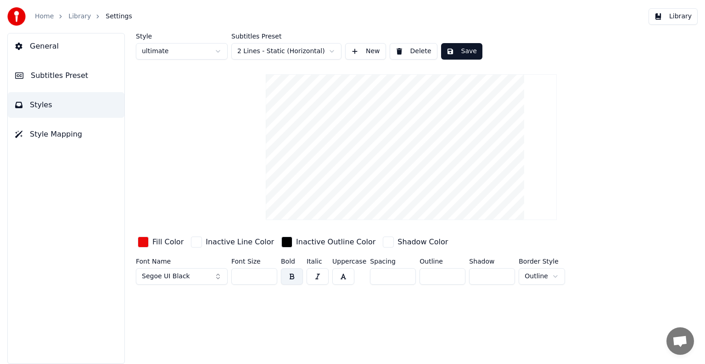
click at [220, 53] on html "Home Library Settings Library General Subtitles Preset Styles Style Mapping Sty…" at bounding box center [352, 182] width 705 height 364
click at [206, 53] on html "Home Library Settings Library General Subtitles Preset Styles Style Mapping Sty…" at bounding box center [352, 182] width 705 height 364
click at [411, 50] on html "Home Library Settings Library General Subtitles Preset Styles Style Mapping Sty…" at bounding box center [352, 182] width 705 height 364
click at [411, 50] on button "Delete" at bounding box center [414, 51] width 48 height 17
type input "***"
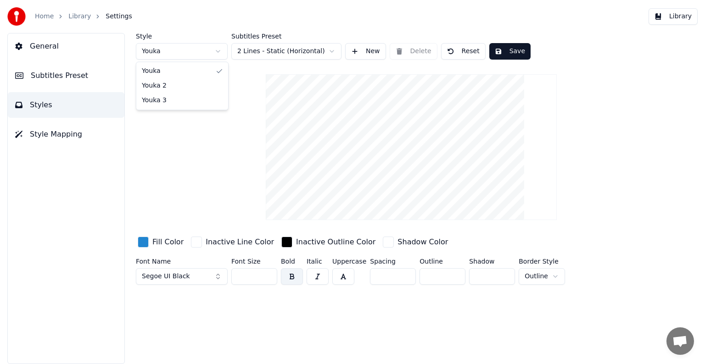
click at [217, 51] on html "Home Library Settings Library General Subtitles Preset Styles Style Mapping Sty…" at bounding box center [352, 182] width 705 height 364
click at [334, 51] on html "Home Library Settings Library General Subtitles Preset Styles Style Mapping Sty…" at bounding box center [352, 182] width 705 height 364
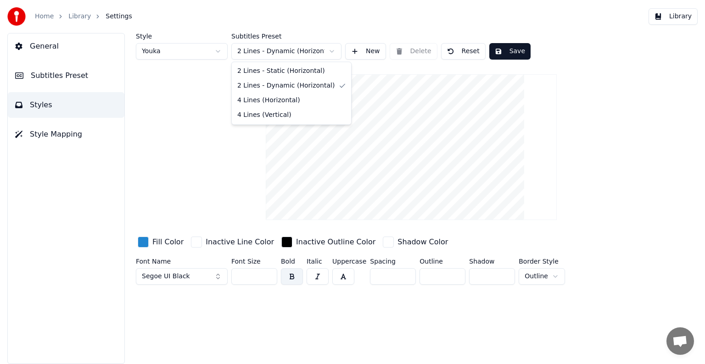
click at [331, 49] on html "Home Library Settings Library General Subtitles Preset Styles Style Mapping Sty…" at bounding box center [352, 182] width 705 height 364
click at [40, 14] on link "Home" at bounding box center [44, 16] width 19 height 9
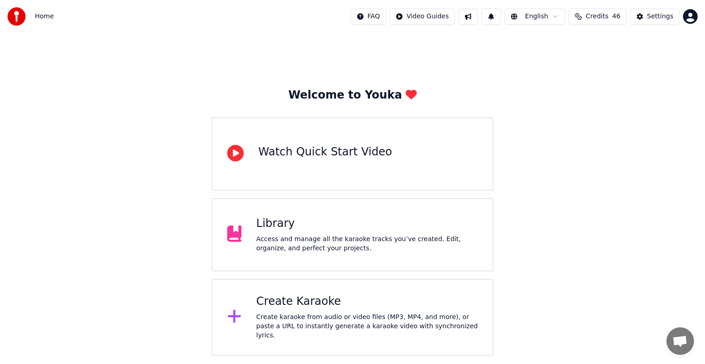
click at [292, 303] on div "Create Karaoke" at bounding box center [367, 302] width 222 height 15
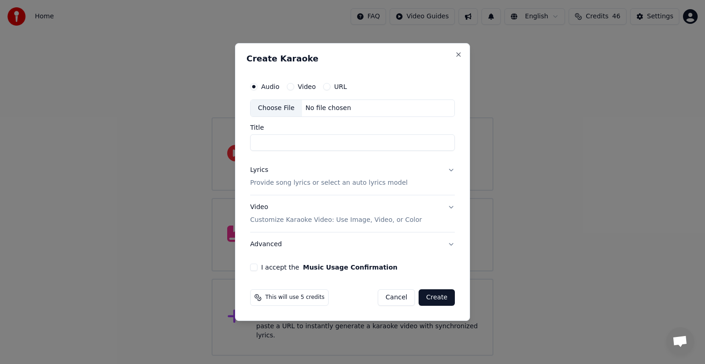
click at [276, 108] on div "Choose File" at bounding box center [276, 108] width 51 height 17
type input "**********"
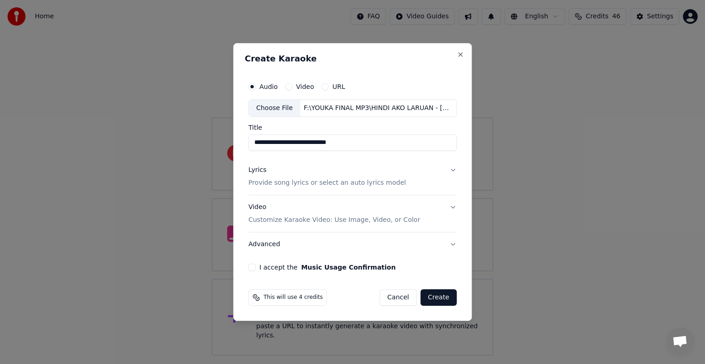
click at [452, 171] on button "Lyrics Provide song lyrics or select an auto lyrics model" at bounding box center [352, 176] width 208 height 37
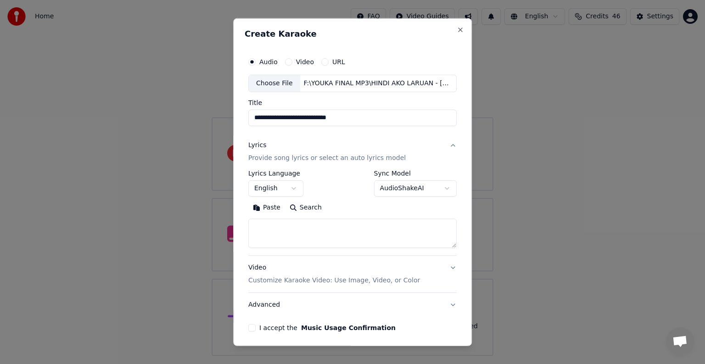
click at [440, 189] on body "**********" at bounding box center [352, 178] width 705 height 356
click at [441, 191] on body "**********" at bounding box center [352, 178] width 705 height 356
click at [281, 157] on p "Provide song lyrics or select an auto lyrics model" at bounding box center [326, 158] width 157 height 9
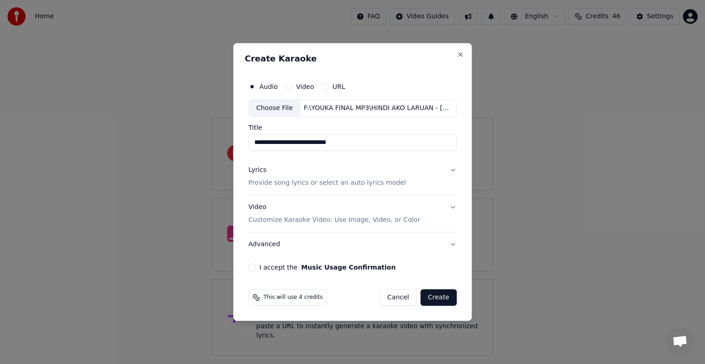
click at [278, 182] on p "Provide song lyrics or select an auto lyrics model" at bounding box center [326, 183] width 157 height 9
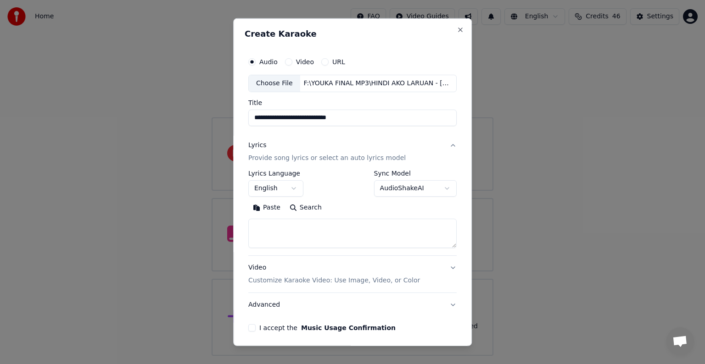
click at [257, 229] on textarea at bounding box center [352, 233] width 208 height 29
paste textarea "**********"
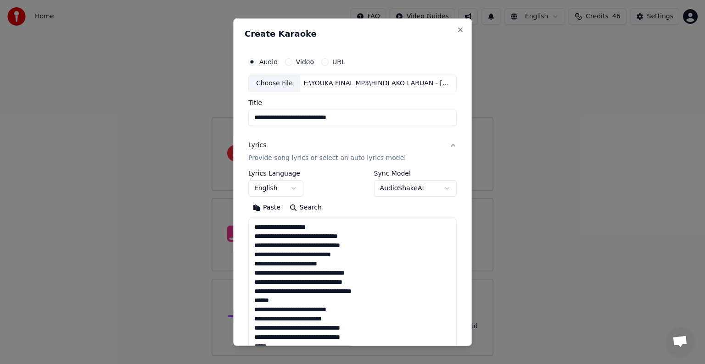
scroll to position [250, 0]
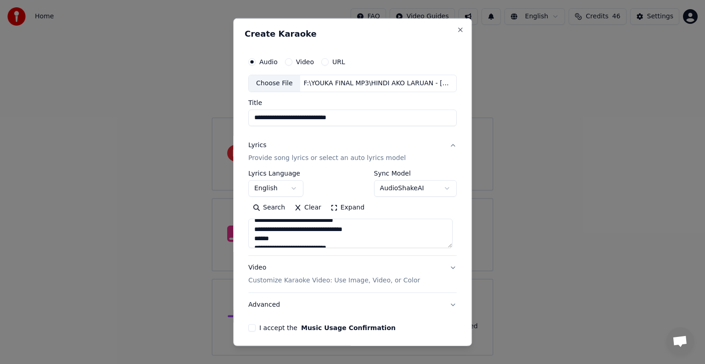
drag, startPoint x: 271, startPoint y: 225, endPoint x: 241, endPoint y: 224, distance: 29.9
click at [241, 224] on div "**********" at bounding box center [352, 182] width 239 height 328
click at [276, 227] on textarea "**********" at bounding box center [350, 233] width 204 height 29
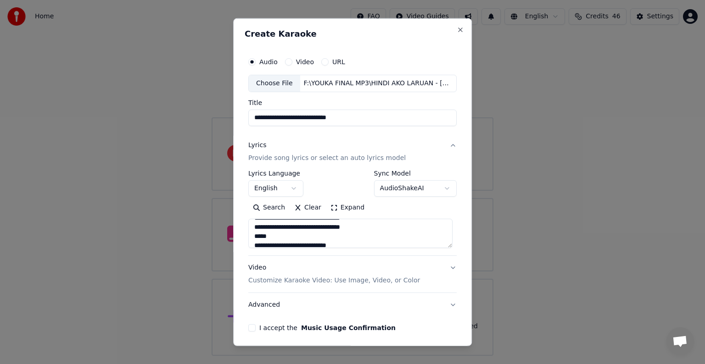
click at [273, 238] on textarea "**********" at bounding box center [350, 233] width 204 height 29
click at [274, 229] on textarea "**********" at bounding box center [350, 233] width 204 height 29
click at [270, 238] on textarea "**********" at bounding box center [350, 233] width 204 height 29
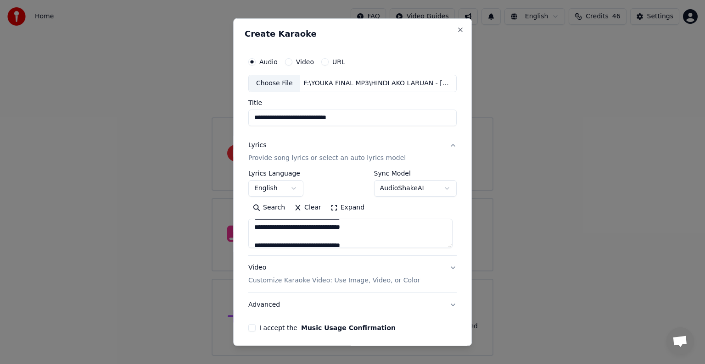
scroll to position [254, 0]
type textarea "**********"
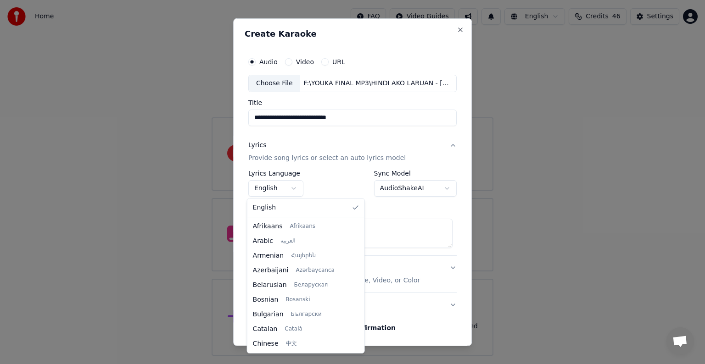
click at [293, 188] on body "**********" at bounding box center [352, 178] width 705 height 356
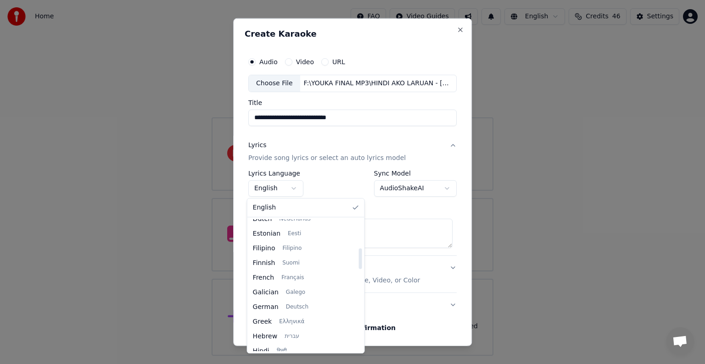
select select "**"
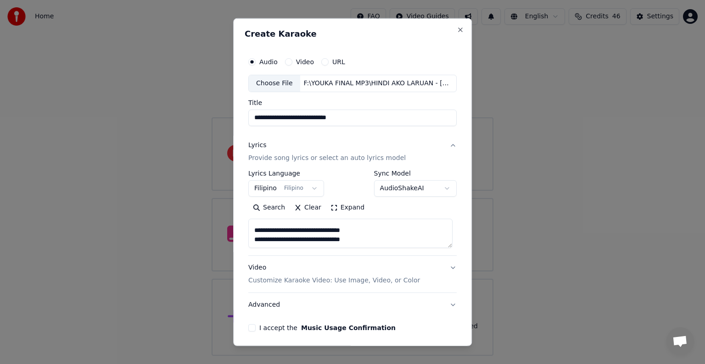
click at [250, 328] on button "I accept the Music Usage Confirmation" at bounding box center [251, 327] width 7 height 7
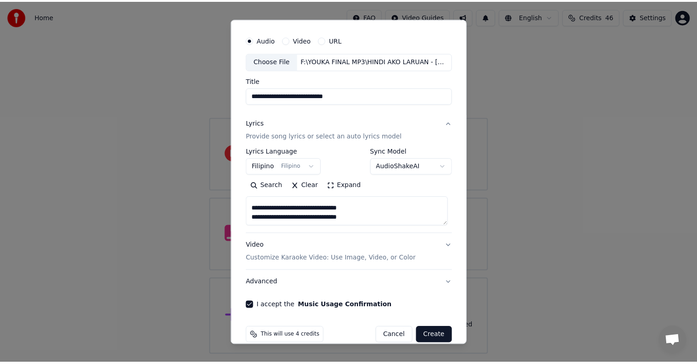
scroll to position [35, 0]
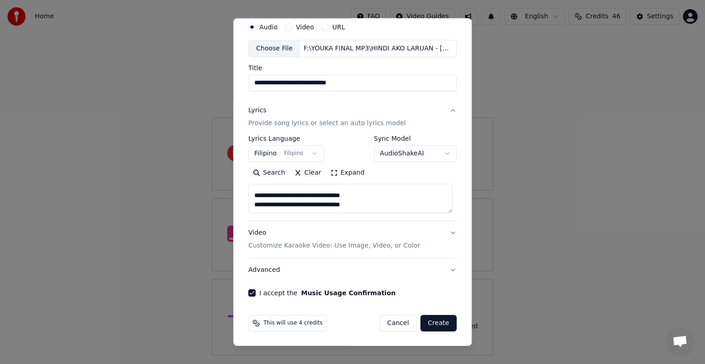
click at [432, 323] on button "Create" at bounding box center [438, 323] width 36 height 17
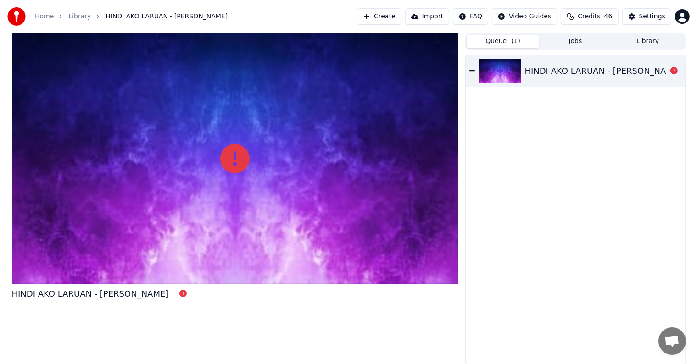
click at [506, 40] on button "Queue ( 1 )" at bounding box center [503, 41] width 73 height 13
click at [471, 69] on icon at bounding box center [473, 71] width 6 height 6
click at [544, 70] on div "HINDI AKO LARUAN - Imelda Papin" at bounding box center [603, 71] width 157 height 13
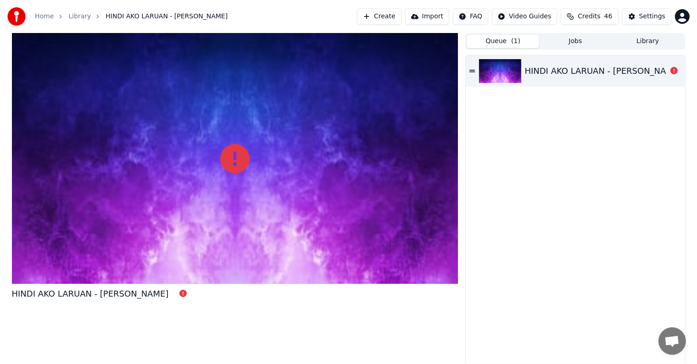
click at [113, 296] on div "HINDI AKO LARUAN - Imelda Papin" at bounding box center [90, 294] width 157 height 13
click at [474, 73] on icon at bounding box center [473, 71] width 6 height 6
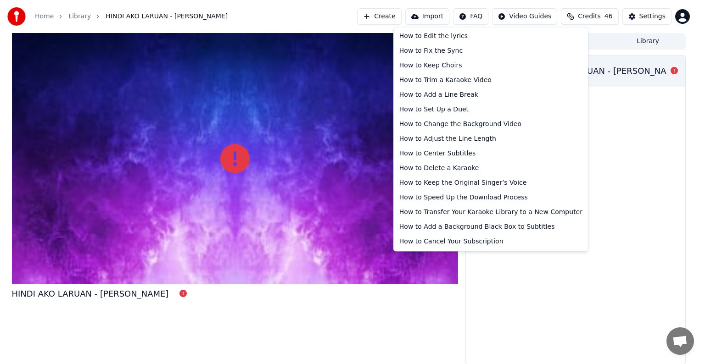
click at [484, 17] on html "Home Library HINDI AKO LARUAN - Imelda Papin Create Import FAQ Video Guides Cre…" at bounding box center [352, 182] width 705 height 364
click at [438, 243] on div "How to Cancel Your Subscription" at bounding box center [491, 242] width 190 height 15
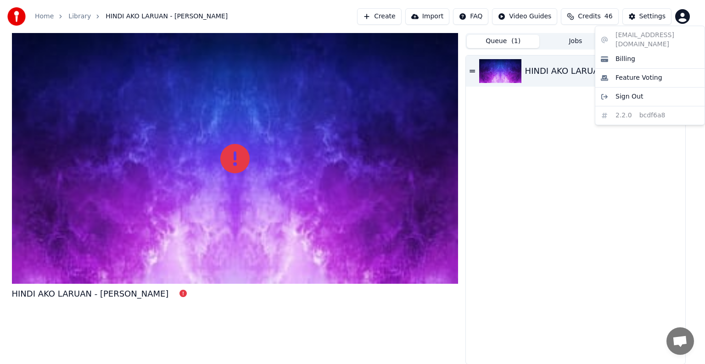
click at [682, 16] on html "Home Library HINDI AKO LARUAN - Imelda Papin Create Import FAQ Video Guides Cre…" at bounding box center [352, 182] width 705 height 364
click at [630, 55] on span "Billing" at bounding box center [625, 59] width 20 height 9
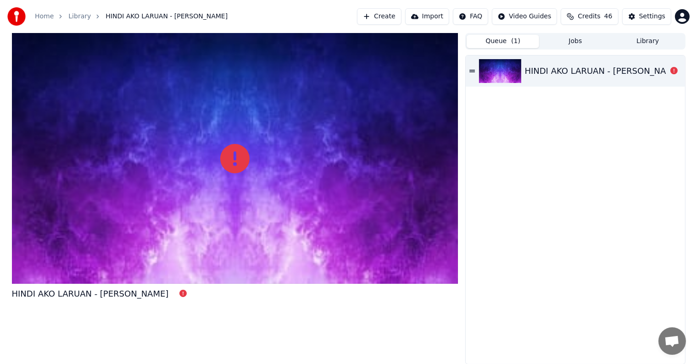
click at [472, 69] on icon at bounding box center [473, 71] width 6 height 6
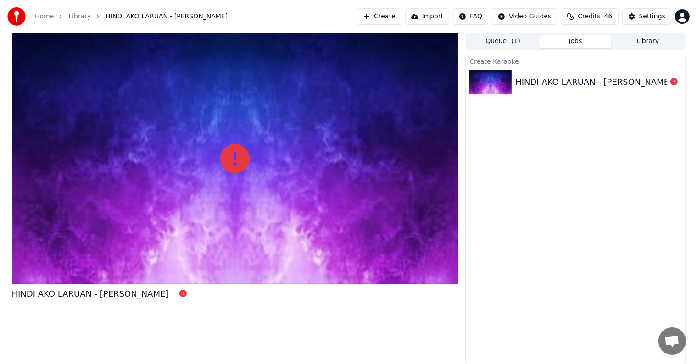
click at [575, 42] on button "Jobs" at bounding box center [575, 41] width 73 height 13
click at [563, 80] on div "HINDI AKO LARUAN - Imelda Papin" at bounding box center [593, 82] width 157 height 13
click at [562, 80] on div "HINDI AKO LARUAN - Imelda Papin" at bounding box center [593, 82] width 157 height 13
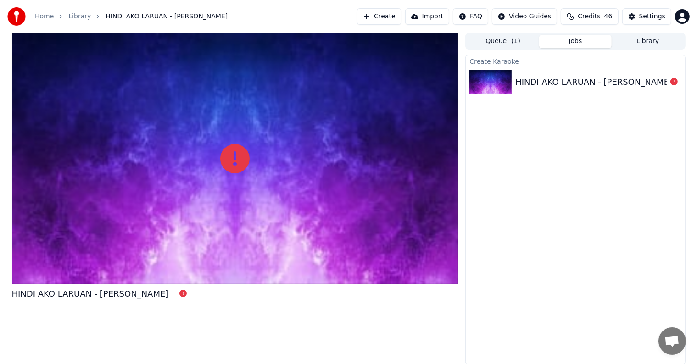
click at [562, 80] on div "HINDI AKO LARUAN - Imelda Papin" at bounding box center [593, 82] width 157 height 13
click at [562, 79] on div "HINDI AKO LARUAN - Imelda Papin" at bounding box center [593, 82] width 157 height 13
click at [562, 78] on div "HINDI AKO LARUAN - Imelda Papin" at bounding box center [593, 82] width 157 height 13
click at [561, 78] on div "HINDI AKO LARUAN - Imelda Papin" at bounding box center [593, 82] width 157 height 13
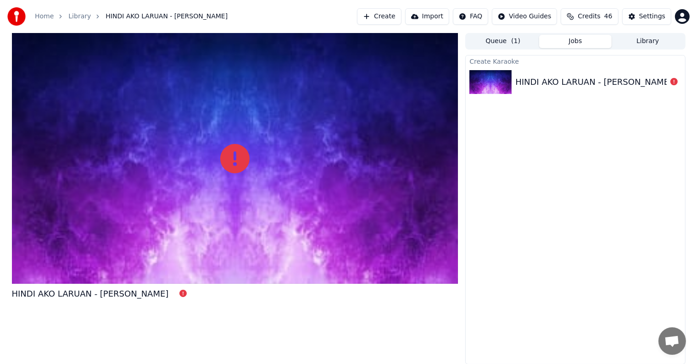
click at [561, 78] on div "HINDI AKO LARUAN - Imelda Papin" at bounding box center [593, 82] width 157 height 13
click at [597, 17] on span "Credits" at bounding box center [589, 16] width 22 height 9
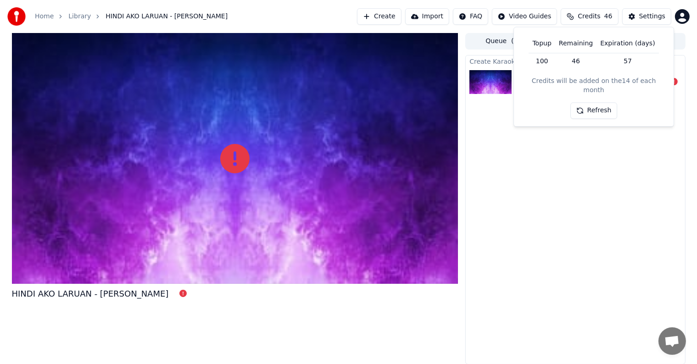
click at [578, 148] on div "Create Karaoke HINDI AKO LARUAN - Imelda Papin" at bounding box center [575, 210] width 220 height 310
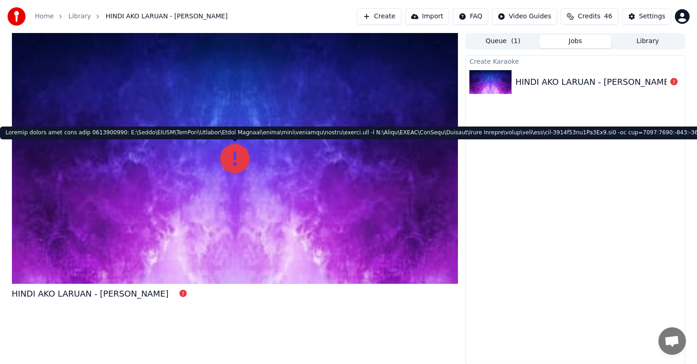
click at [236, 158] on icon at bounding box center [234, 158] width 29 height 29
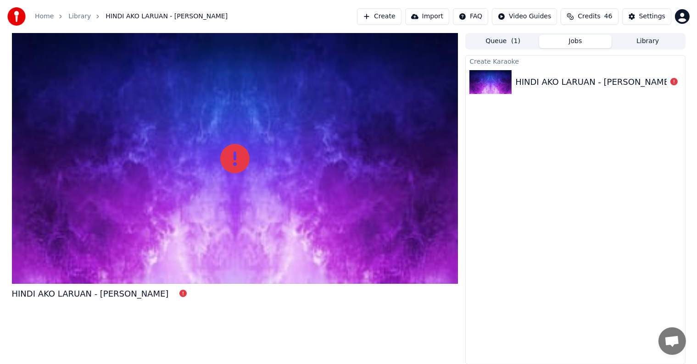
click at [570, 79] on div "HINDI AKO LARUAN - Imelda Papin" at bounding box center [593, 82] width 157 height 13
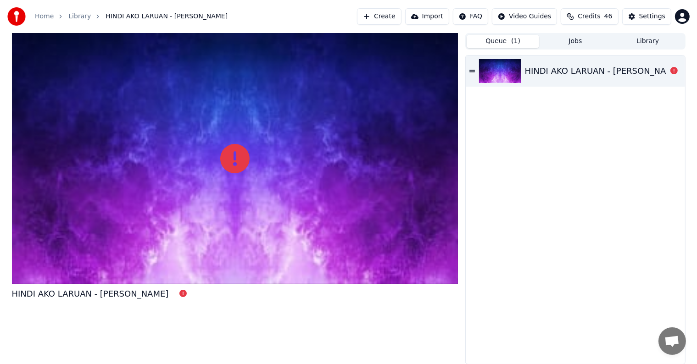
click at [509, 41] on button "Queue ( 1 )" at bounding box center [503, 41] width 73 height 13
click at [574, 65] on div "HINDI AKO LARUAN - Imelda Papin" at bounding box center [603, 71] width 157 height 13
click at [474, 72] on icon at bounding box center [473, 71] width 6 height 6
click at [580, 70] on div "HINDI AKO LARUAN - Imelda Papin" at bounding box center [603, 71] width 157 height 13
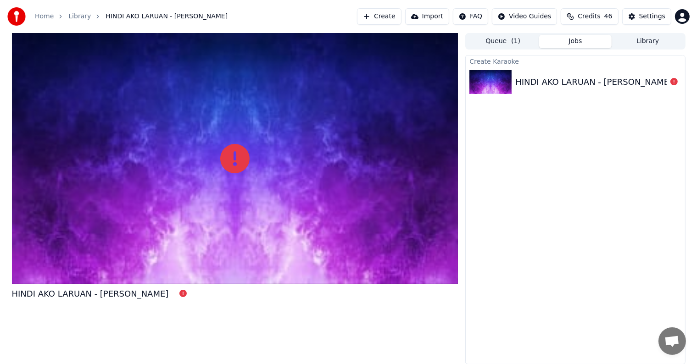
click at [580, 42] on button "Jobs" at bounding box center [575, 41] width 73 height 13
click at [580, 77] on div "HINDI AKO LARUAN - Imelda Papin" at bounding box center [593, 82] width 157 height 13
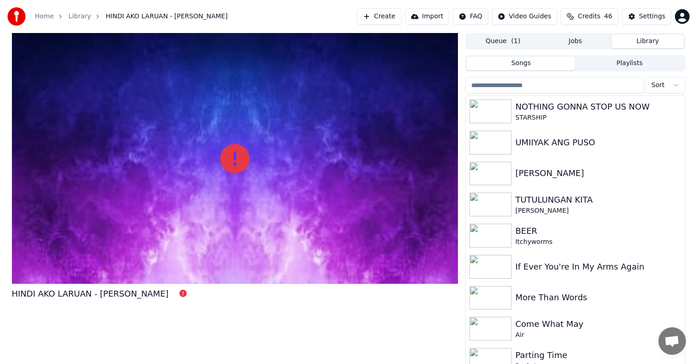
click at [646, 41] on button "Library" at bounding box center [648, 41] width 73 height 13
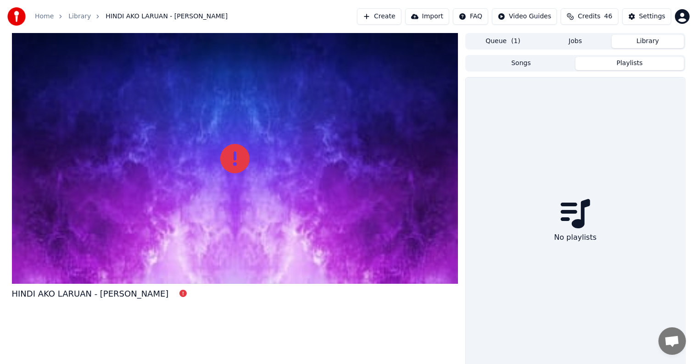
click at [612, 62] on button "Playlists" at bounding box center [630, 63] width 109 height 13
click at [526, 65] on button "Songs" at bounding box center [521, 63] width 109 height 13
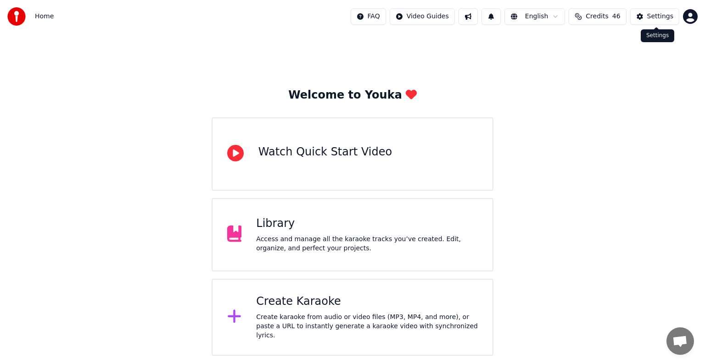
click at [655, 18] on div "Settings" at bounding box center [660, 16] width 26 height 9
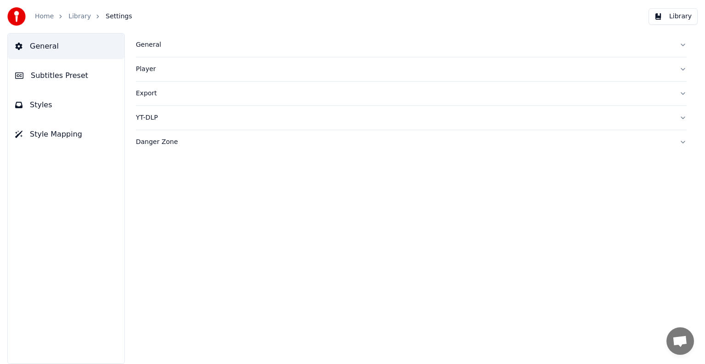
click at [681, 46] on button "General" at bounding box center [411, 45] width 551 height 24
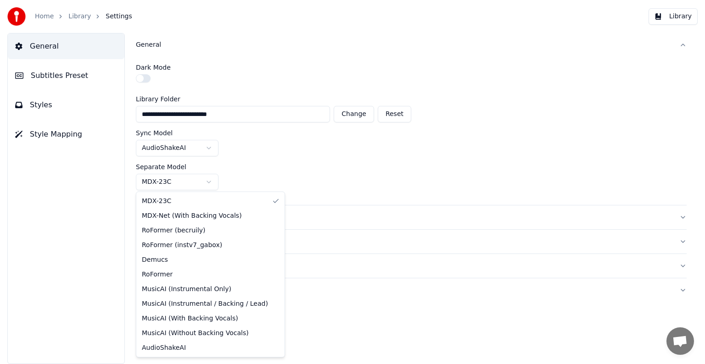
click at [209, 182] on html "**********" at bounding box center [352, 182] width 705 height 364
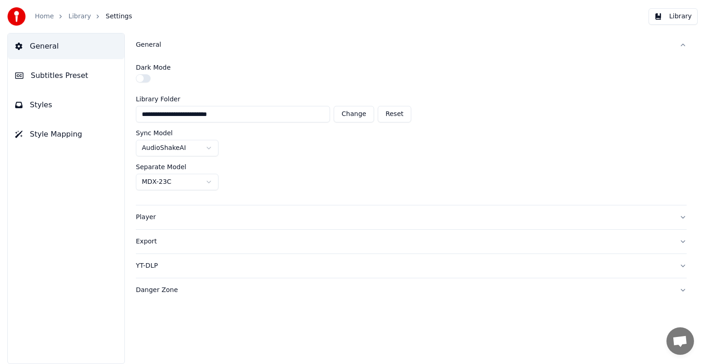
click at [209, 149] on html "**********" at bounding box center [352, 182] width 705 height 364
click at [153, 219] on div "Player" at bounding box center [404, 217] width 536 height 9
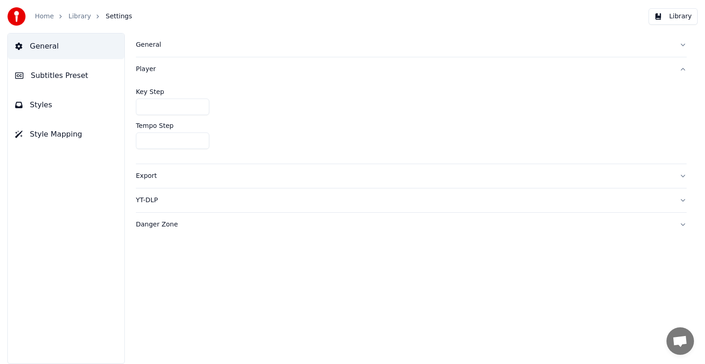
click at [145, 175] on div "Export" at bounding box center [404, 176] width 536 height 9
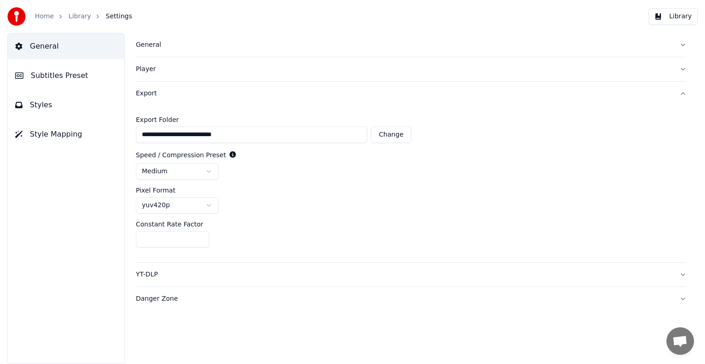
click at [149, 270] on div "YT-DLP" at bounding box center [404, 274] width 536 height 9
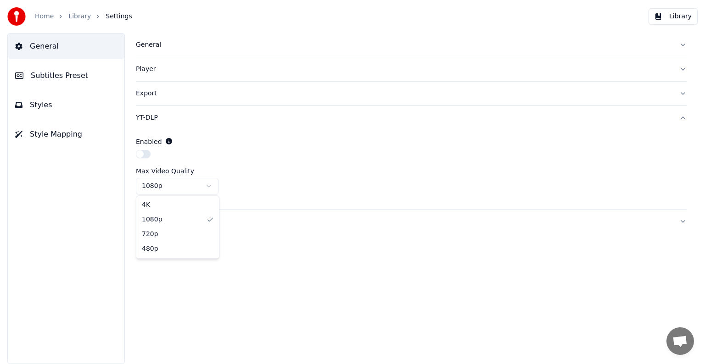
click at [208, 184] on html "Home Library Settings Library General Subtitles Preset Styles Style Mapping Gen…" at bounding box center [352, 182] width 705 height 364
click at [140, 222] on div "Danger Zone" at bounding box center [404, 221] width 536 height 9
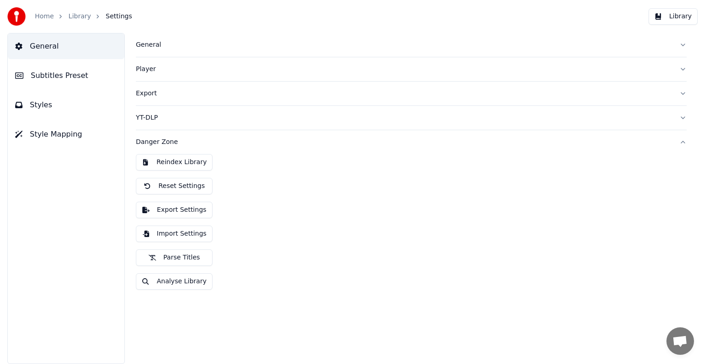
click at [304, 190] on div "Reindex Library Reset Settings Export Settings Import Settings Parse Titles Ana…" at bounding box center [411, 225] width 551 height 143
click at [72, 75] on span "Subtitles Preset" at bounding box center [59, 75] width 57 height 11
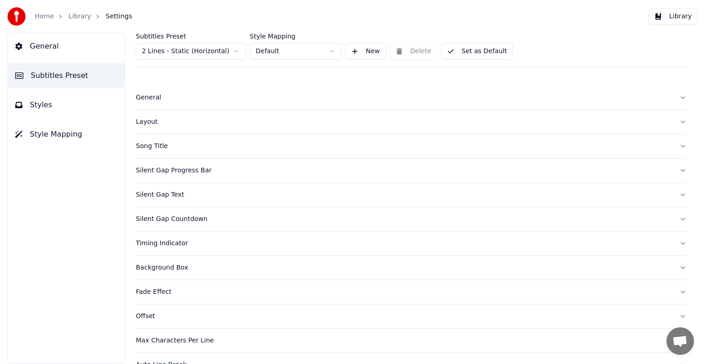
click at [80, 23] on div "Home Library Settings" at bounding box center [69, 16] width 125 height 18
click at [83, 15] on link "Library" at bounding box center [79, 16] width 22 height 9
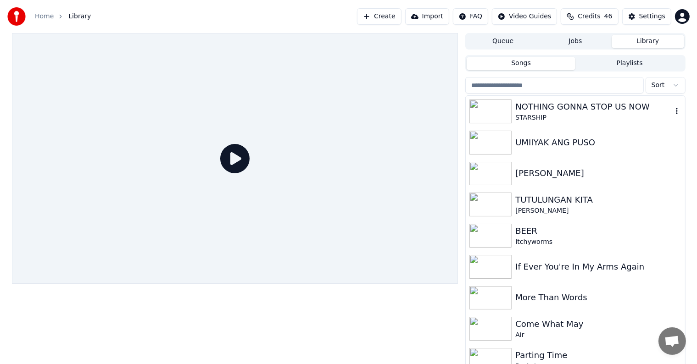
click at [516, 107] on div "NOTHING GONNA STOP US NOW" at bounding box center [593, 107] width 157 height 13
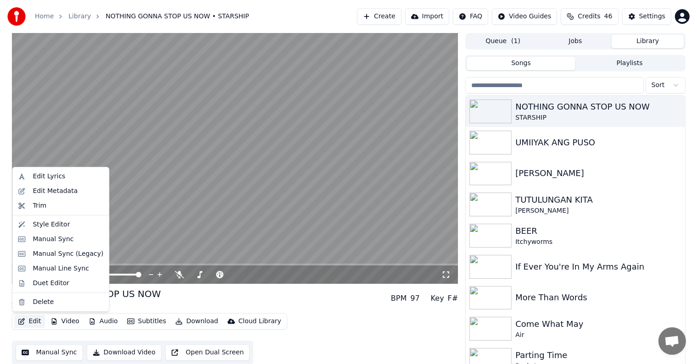
click at [33, 321] on button "Edit" at bounding box center [29, 321] width 31 height 13
click at [55, 224] on div "Style Editor" at bounding box center [51, 224] width 37 height 9
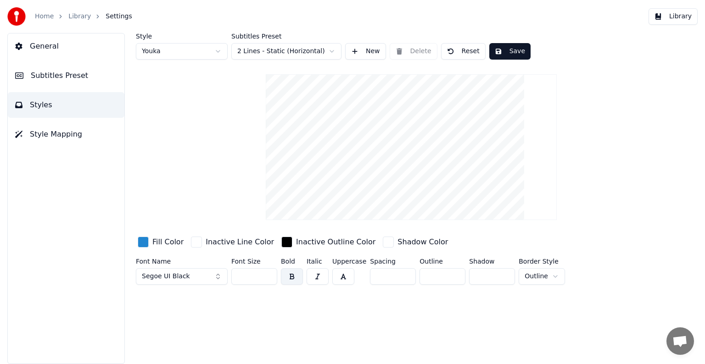
click at [330, 53] on html "Home Library Settings Library General Subtitles Preset Styles Style Mapping Sty…" at bounding box center [352, 182] width 705 height 364
